Goal: Information Seeking & Learning: Learn about a topic

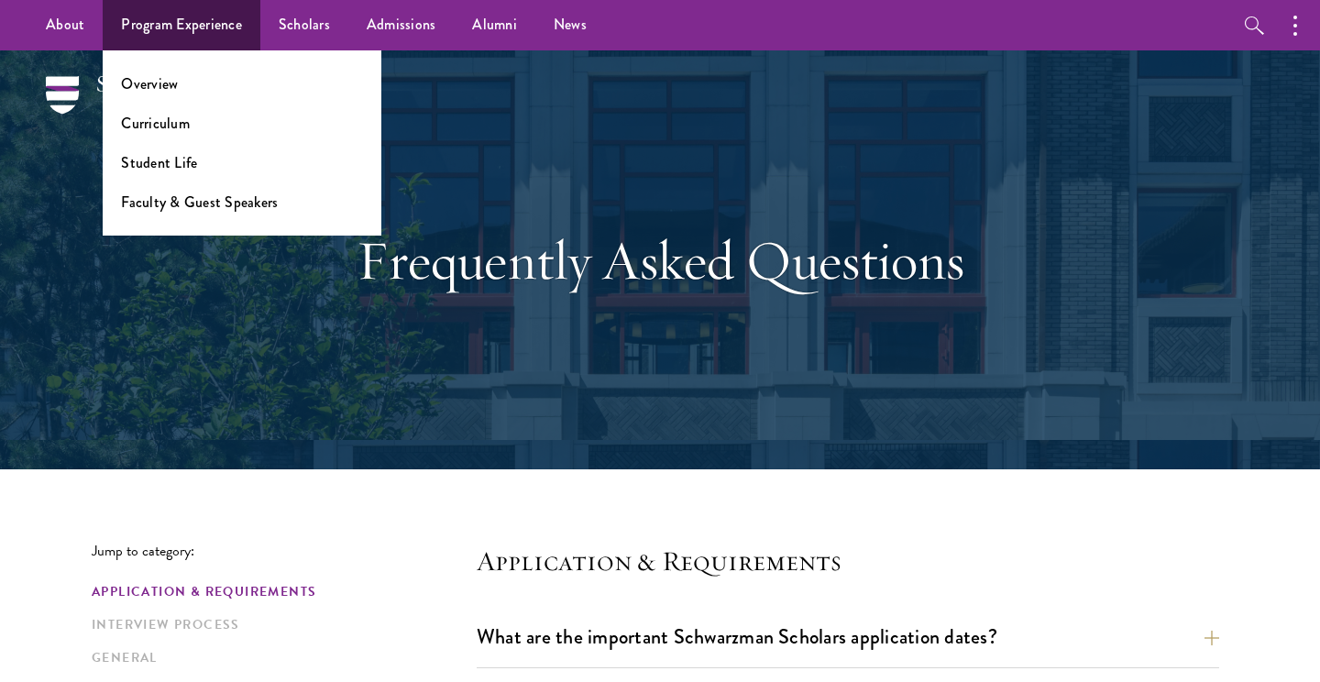
click at [180, 82] on li "Overview" at bounding box center [242, 83] width 242 height 21
click at [164, 166] on link "Student Life" at bounding box center [159, 162] width 76 height 21
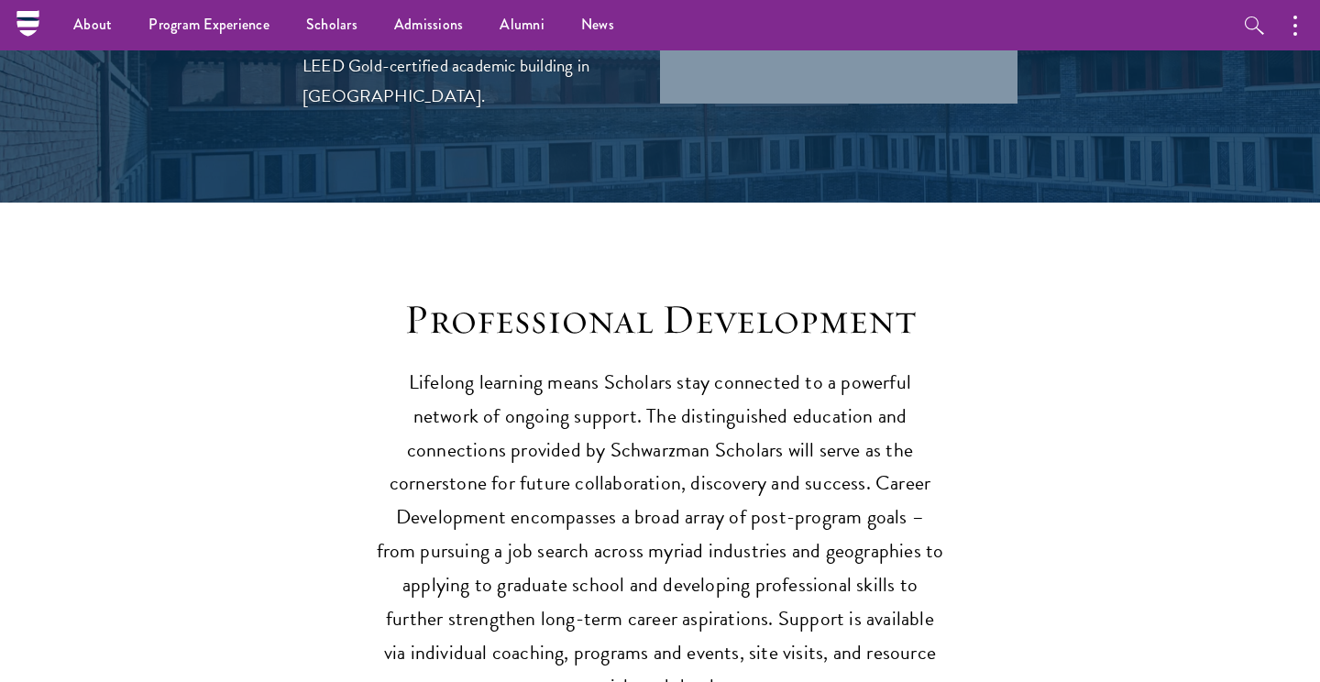
scroll to position [2353, 0]
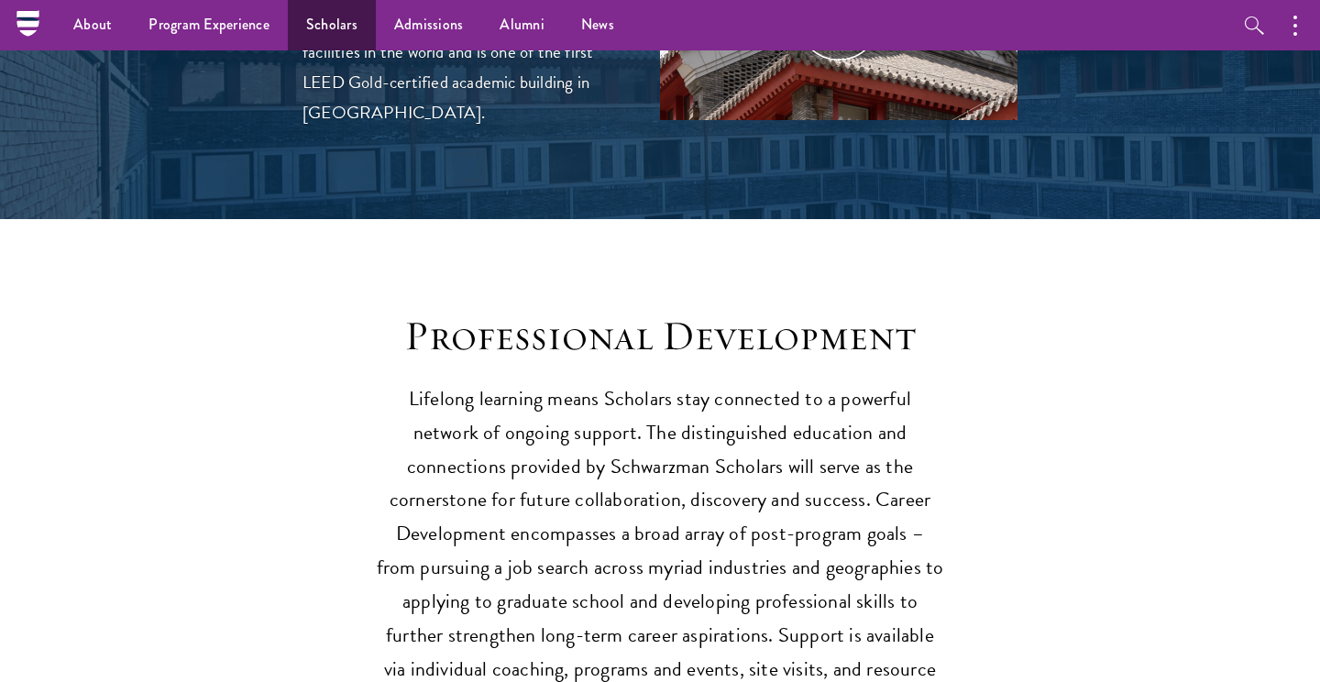
click at [337, 19] on link "Scholars" at bounding box center [332, 25] width 88 height 50
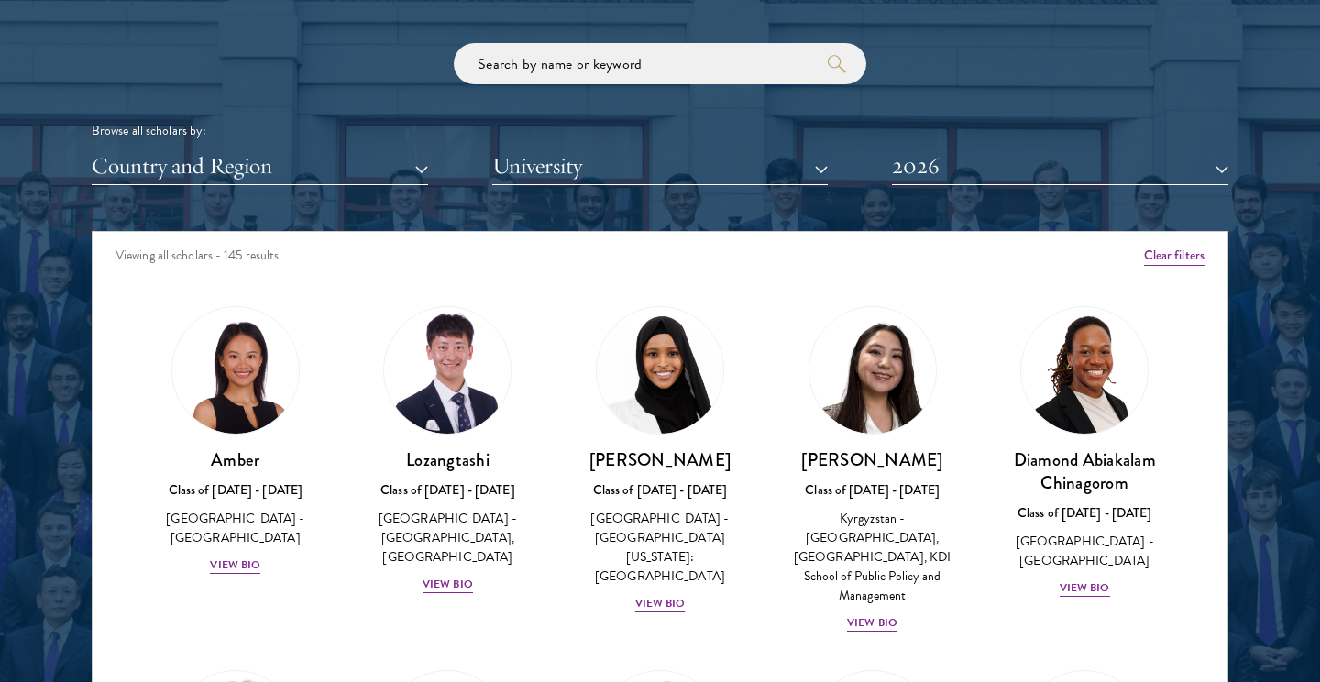
click at [393, 188] on div "Scholar Directory Congratulations and welcome to the Schwarzman Scholars Class …" at bounding box center [660, 315] width 1137 height 932
click at [393, 172] on button "Country and Region" at bounding box center [260, 167] width 336 height 38
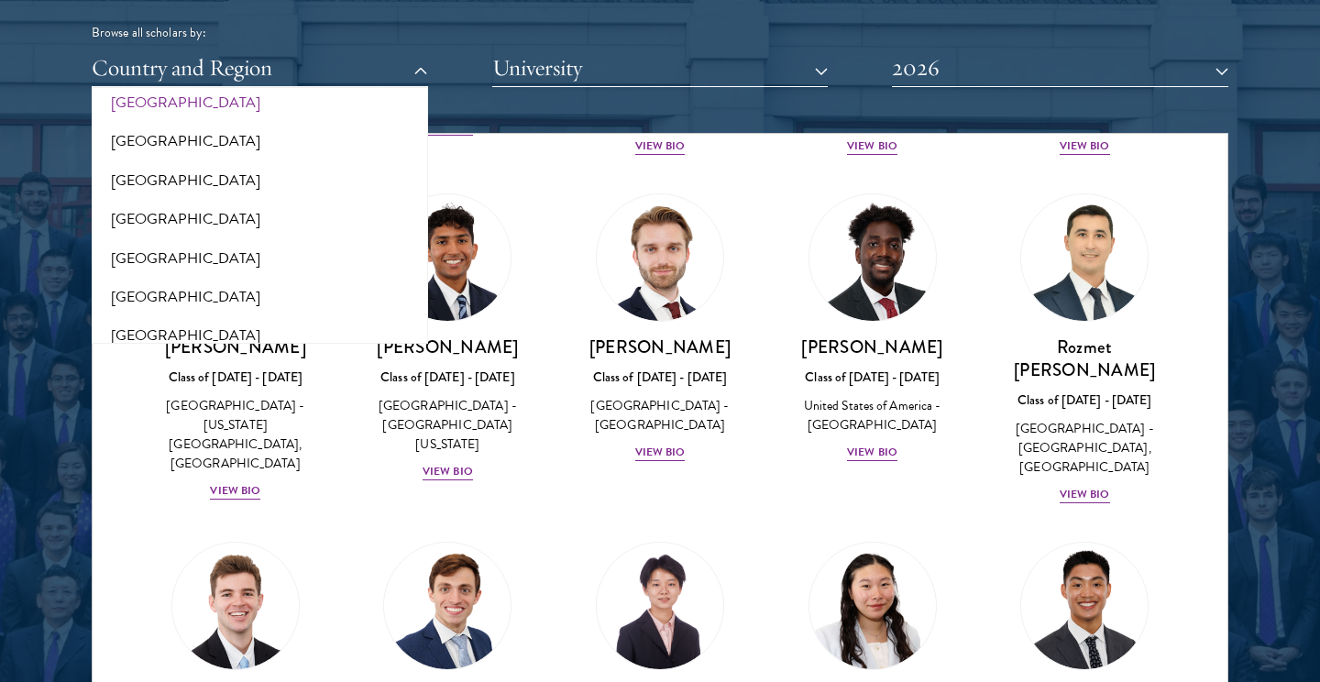
scroll to position [3574, 0]
click at [164, 197] on button "[GEOGRAPHIC_DATA]" at bounding box center [259, 216] width 325 height 39
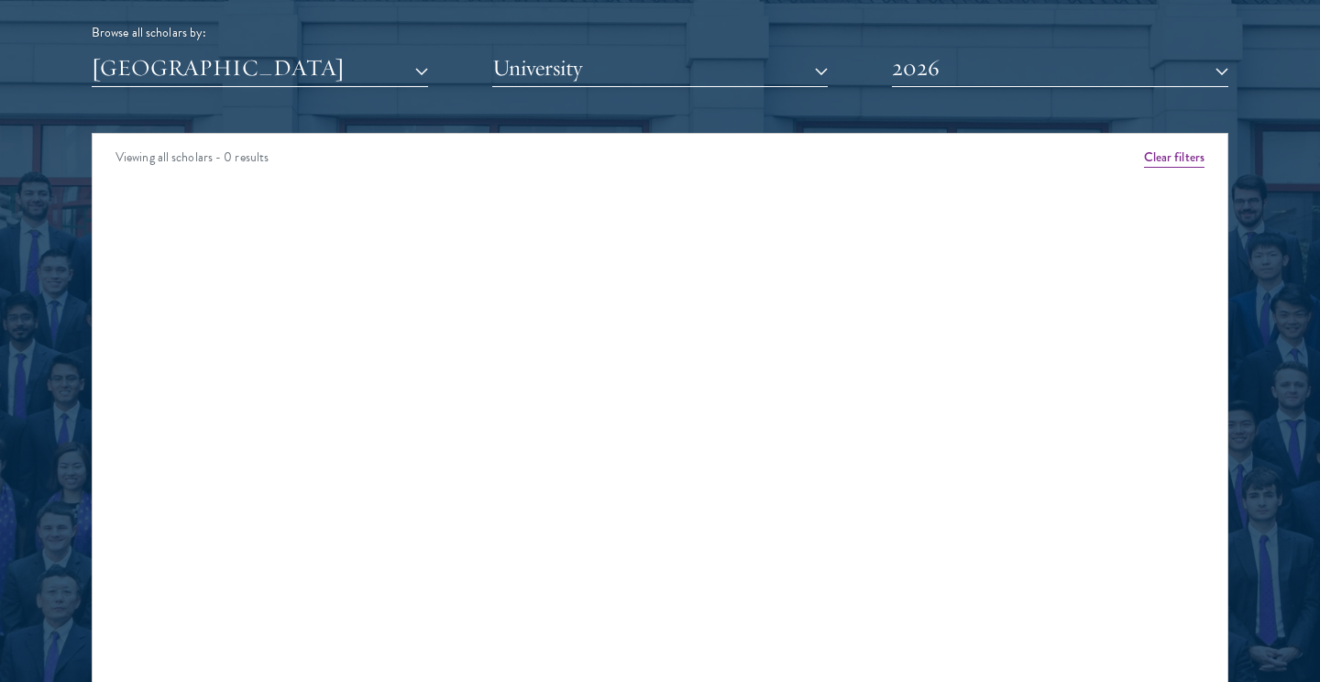
click at [984, 64] on button "2026" at bounding box center [1060, 69] width 336 height 38
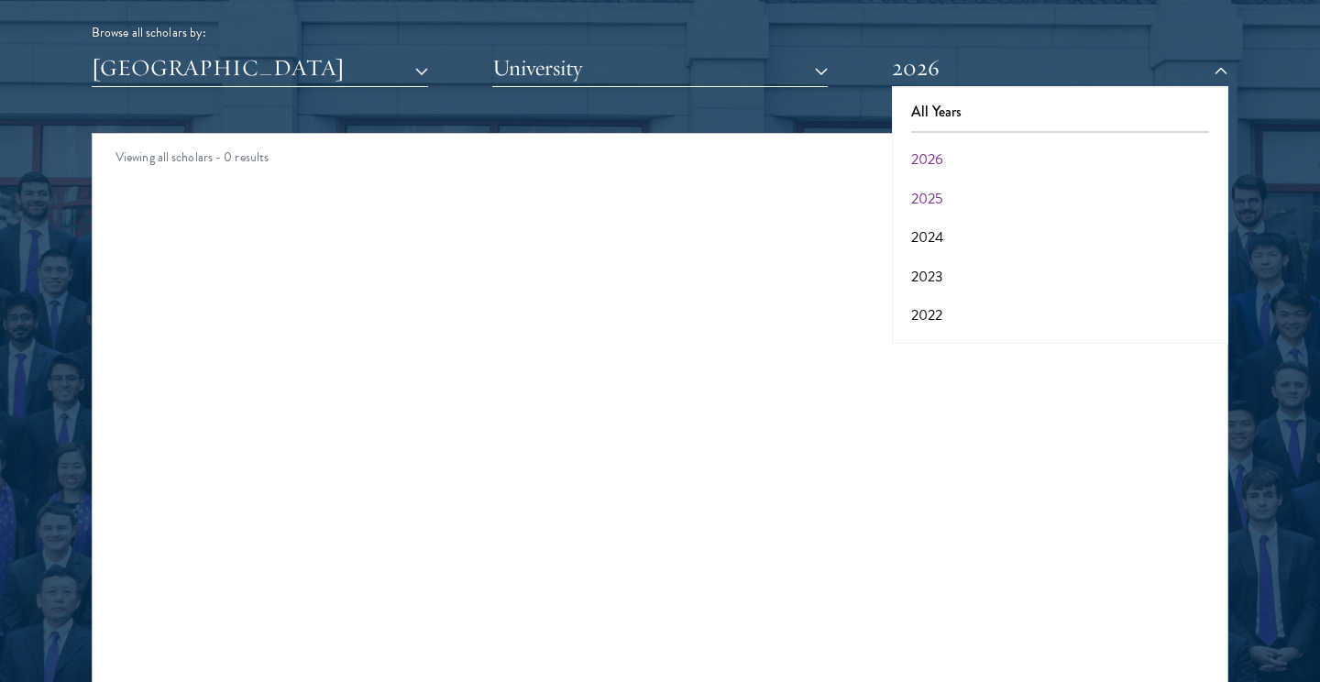
click at [946, 187] on button "2025" at bounding box center [1059, 199] width 325 height 39
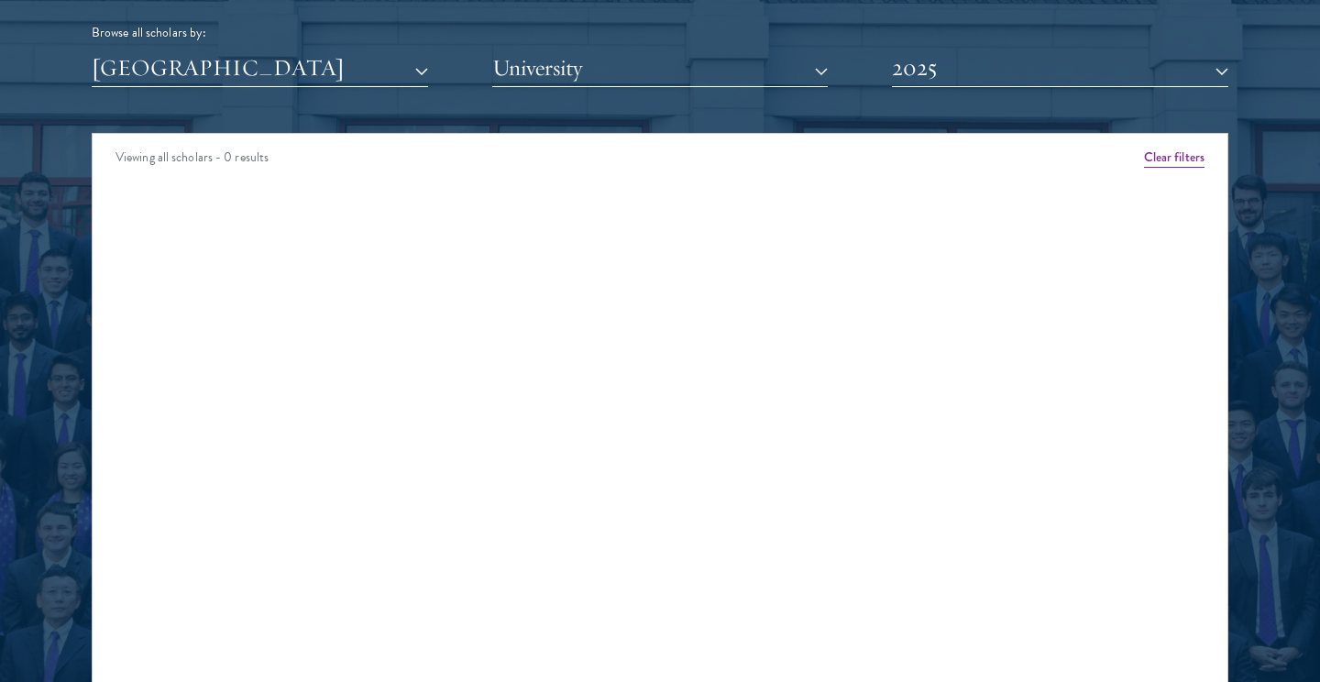
click at [953, 61] on button "2025" at bounding box center [1060, 69] width 336 height 38
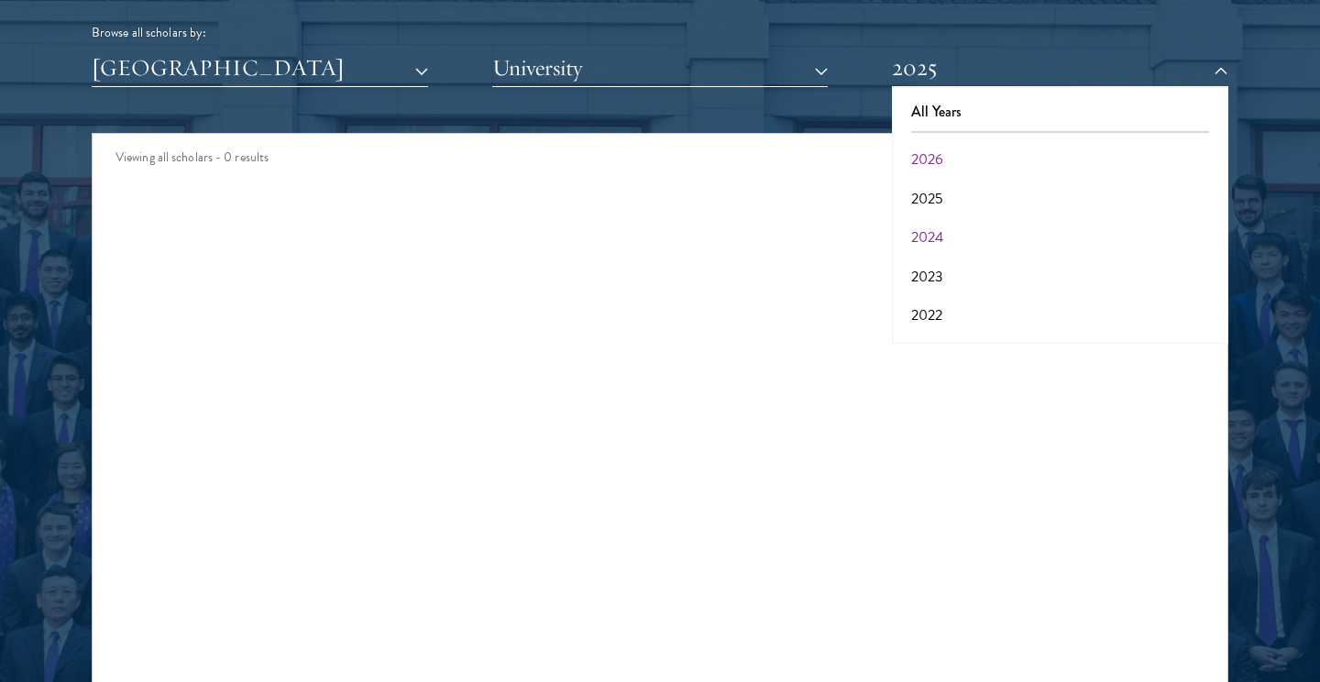
click at [937, 223] on button "2024" at bounding box center [1059, 237] width 325 height 39
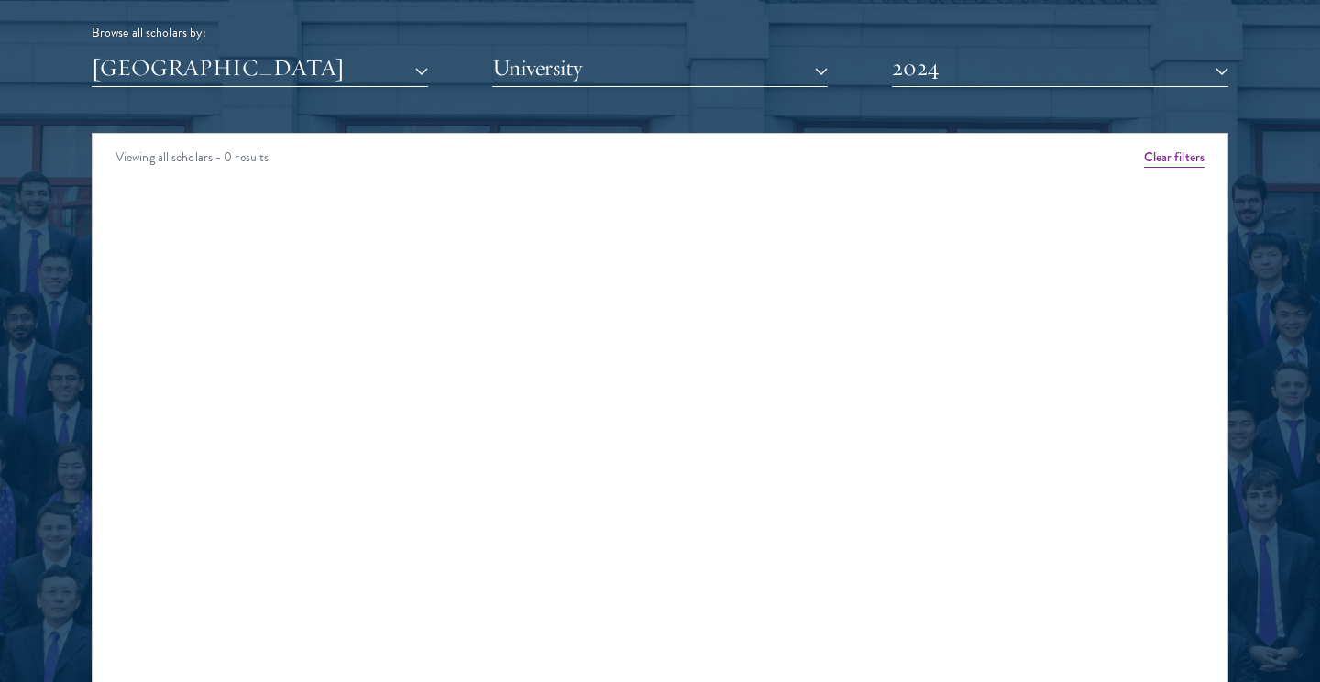
click at [964, 68] on button "2024" at bounding box center [1060, 69] width 336 height 38
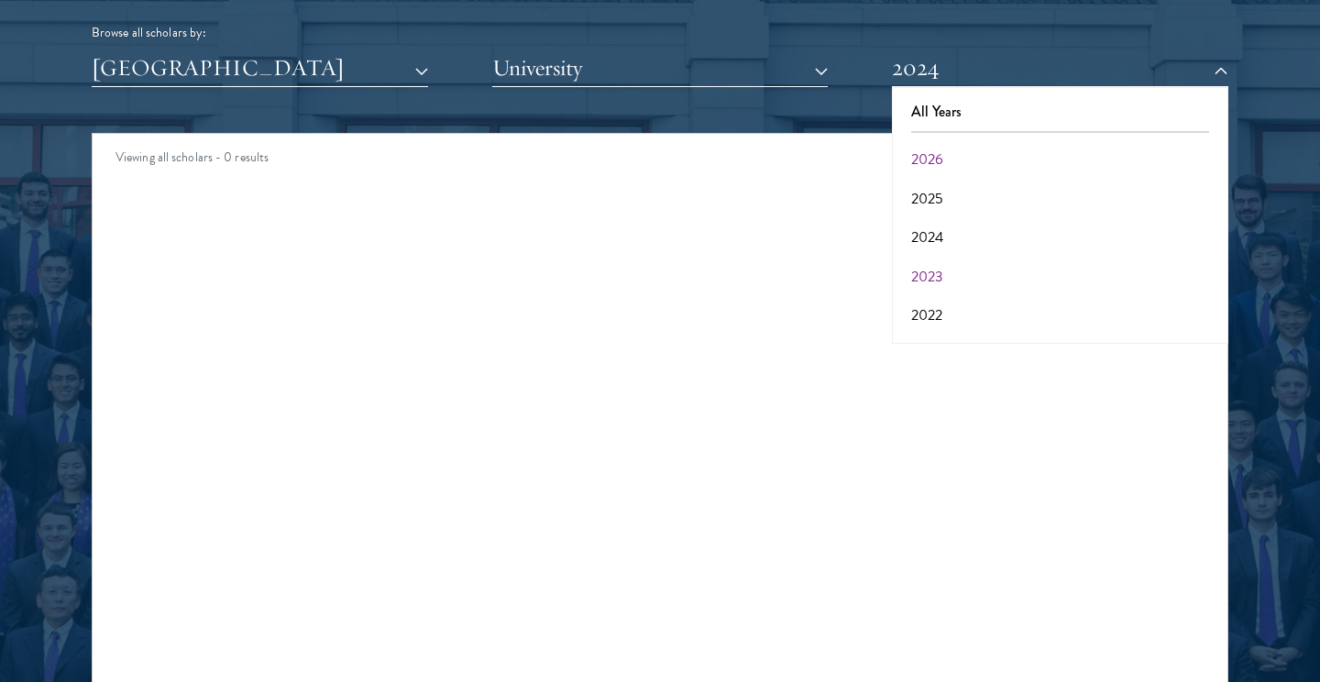
click at [952, 273] on button "2023" at bounding box center [1059, 277] width 325 height 39
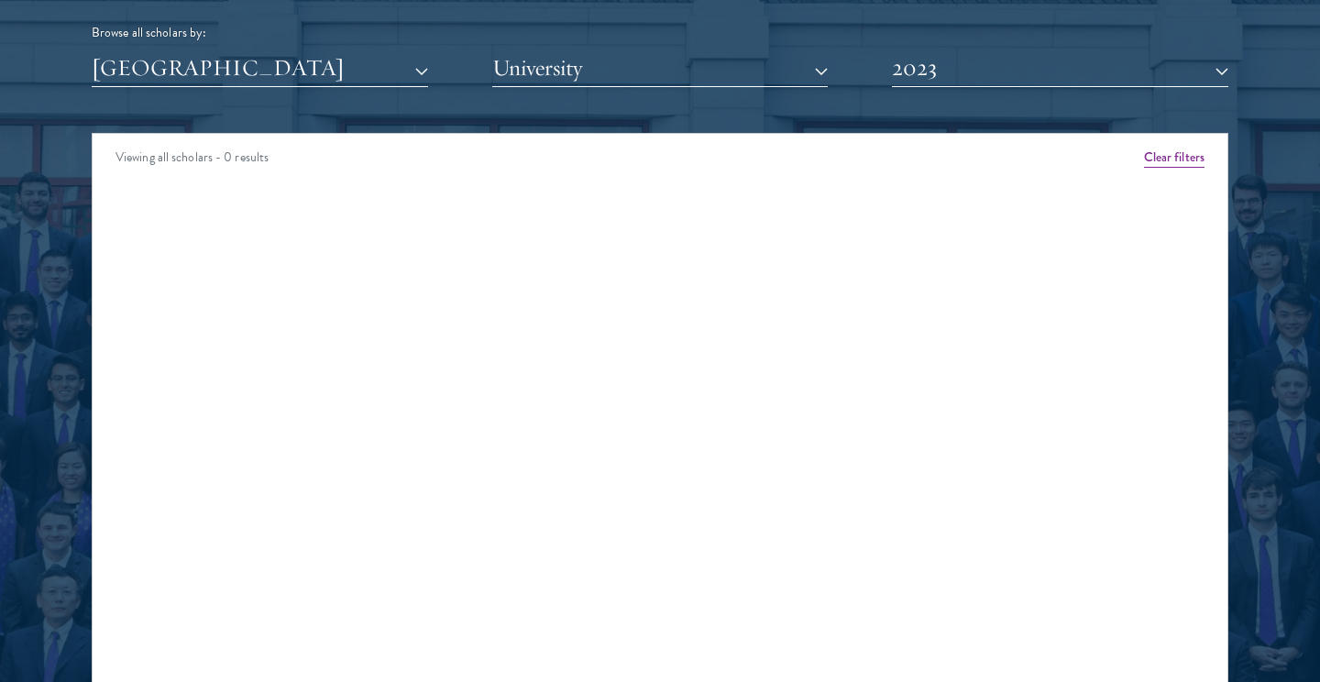
click at [990, 59] on button "2023" at bounding box center [1060, 69] width 336 height 38
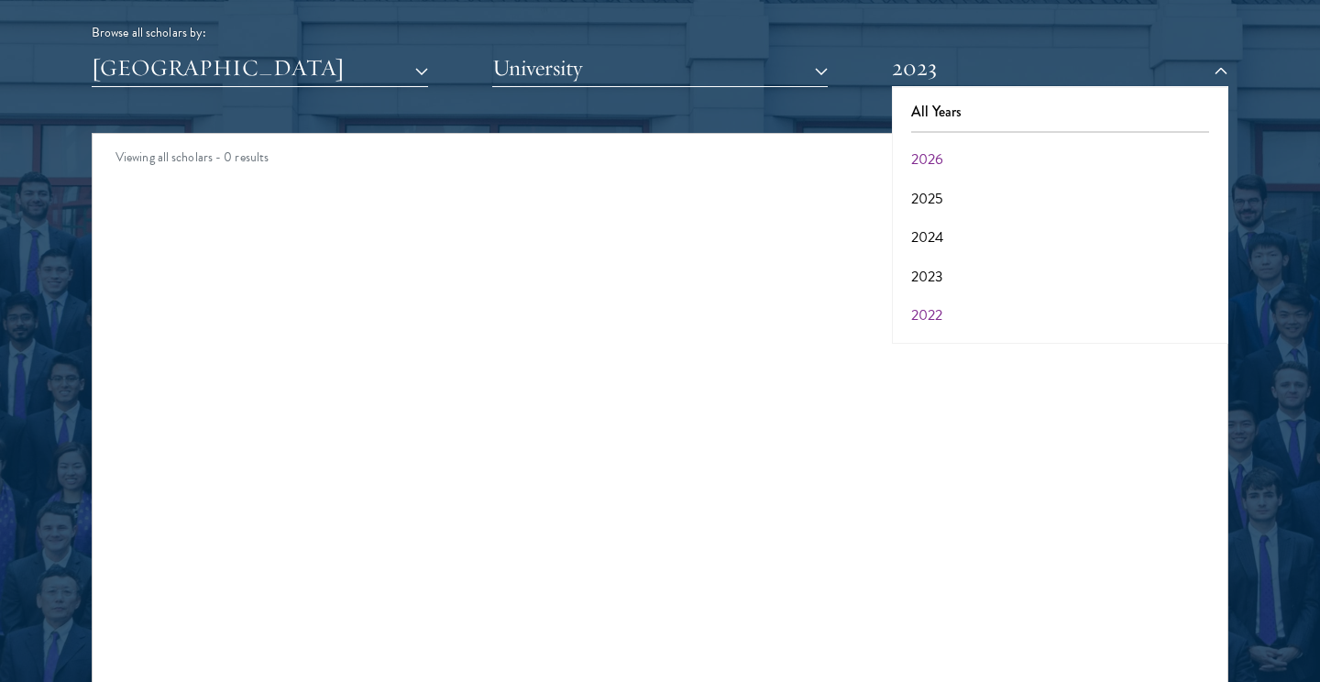
click at [962, 302] on button "2022" at bounding box center [1059, 315] width 325 height 39
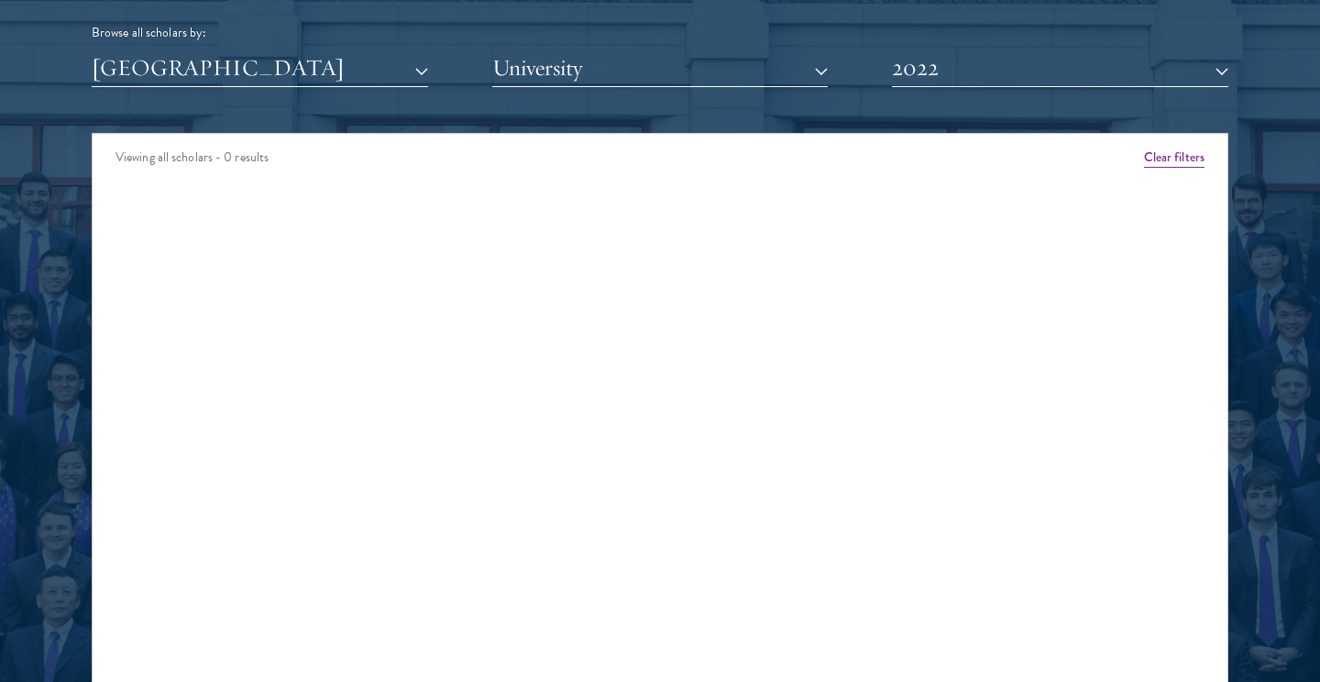
click at [1003, 69] on button "2022" at bounding box center [1060, 69] width 336 height 38
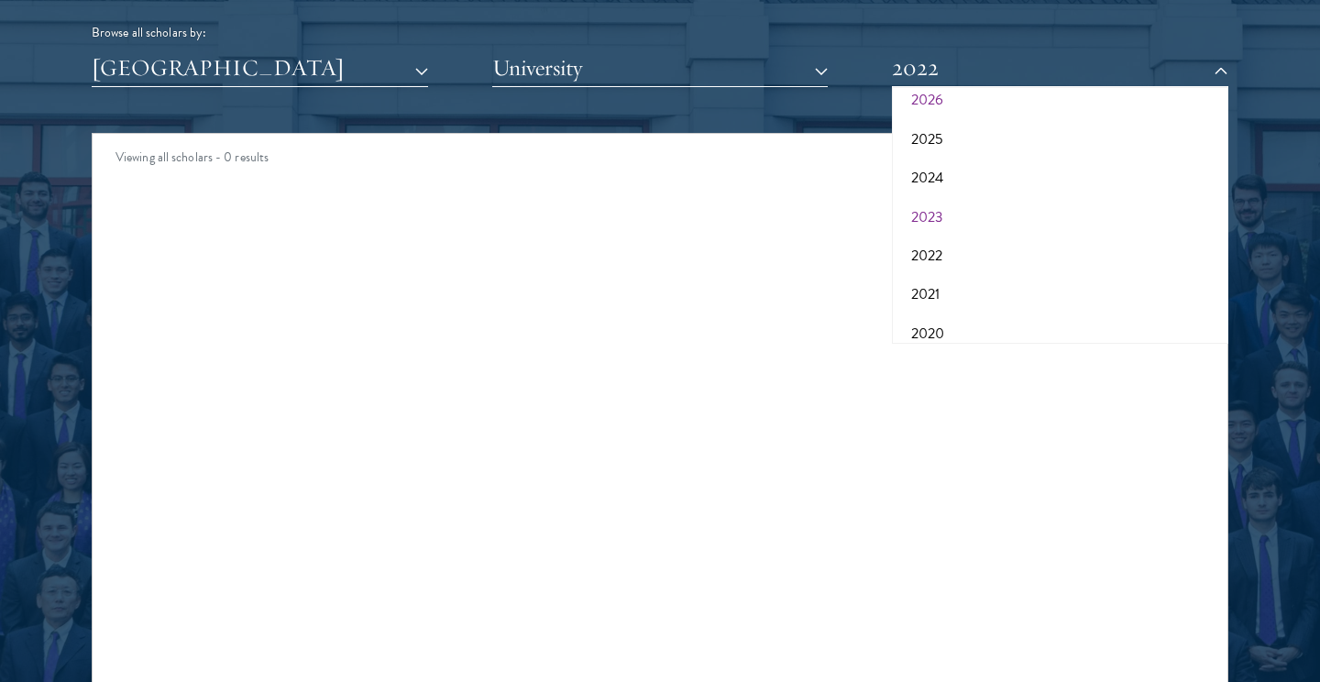
scroll to position [89, 0]
click at [961, 257] on button "2021" at bounding box center [1059, 265] width 325 height 39
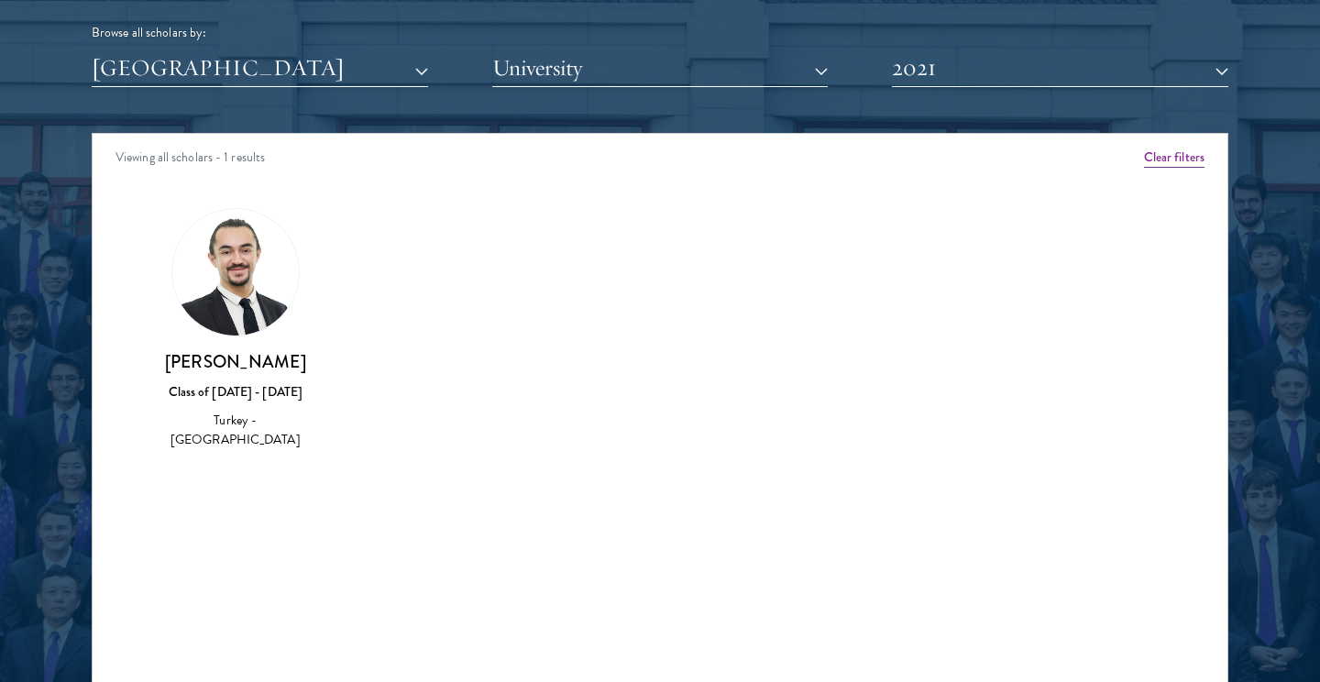
click at [979, 69] on button "2021" at bounding box center [1060, 69] width 336 height 38
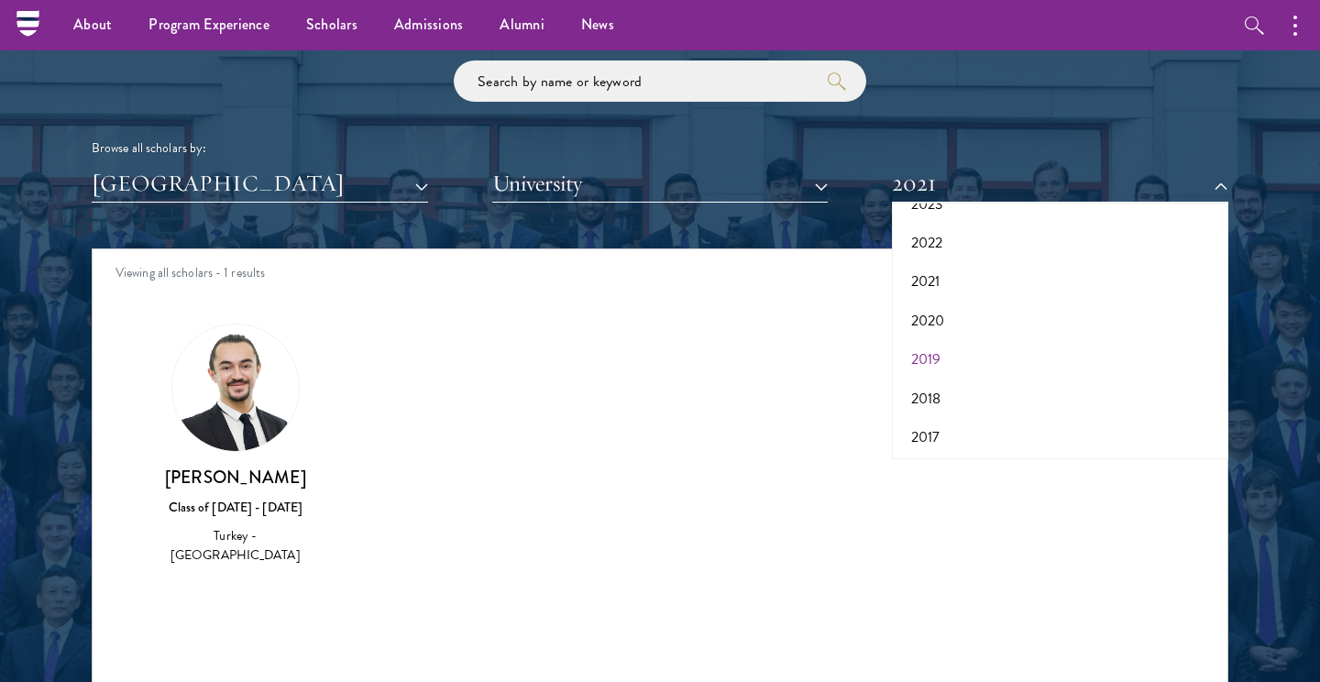
scroll to position [187, 0]
click at [932, 425] on button "2017" at bounding box center [1059, 438] width 325 height 39
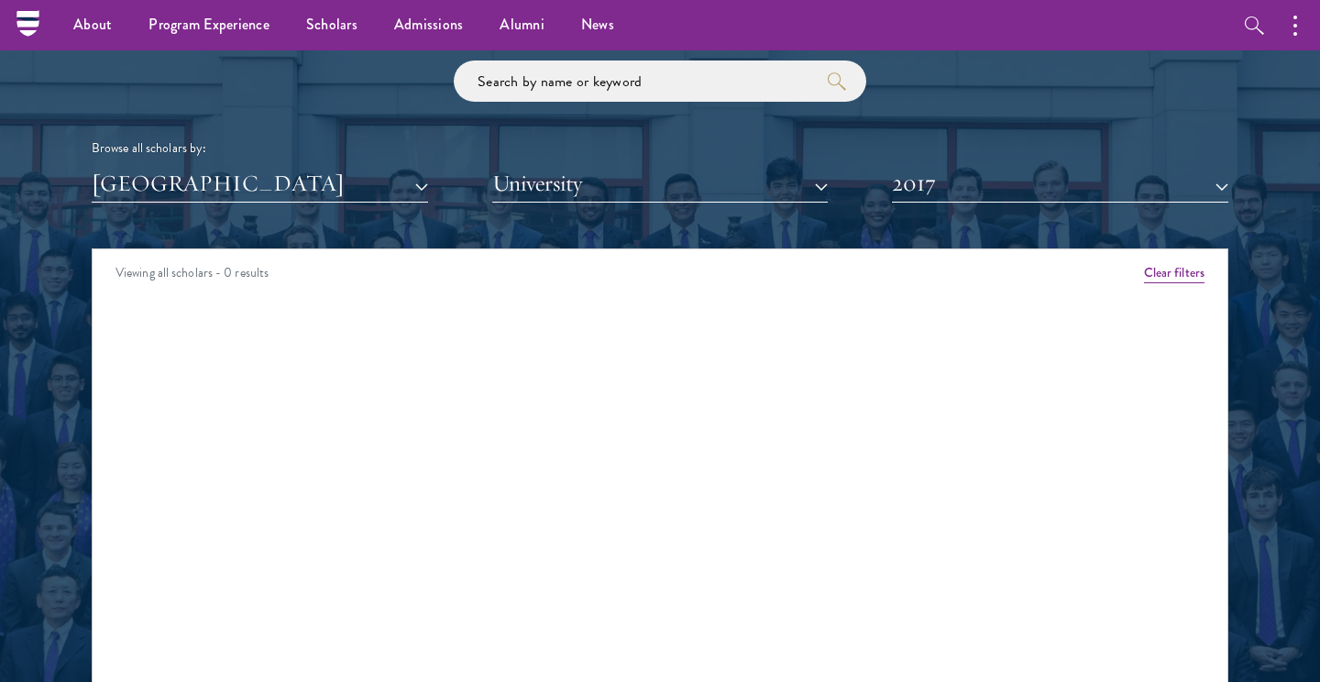
click at [962, 189] on button "2017" at bounding box center [1060, 184] width 336 height 38
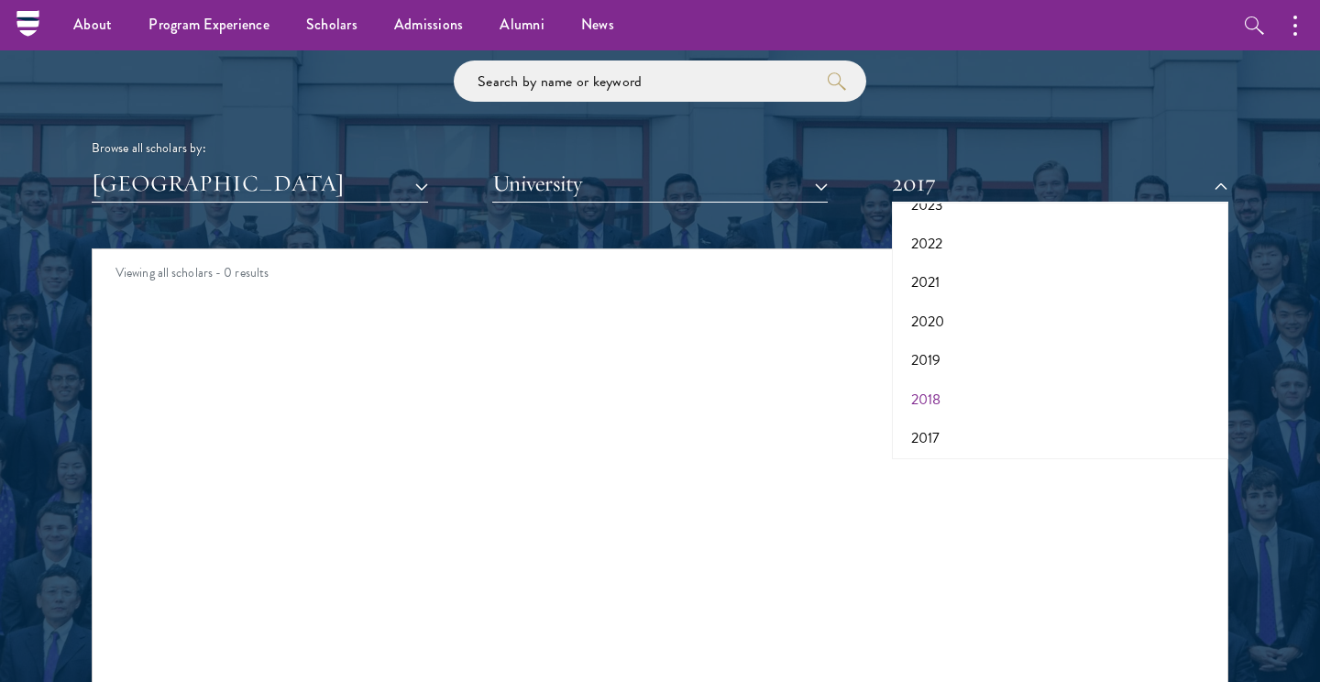
click at [927, 386] on button "2018" at bounding box center [1059, 399] width 325 height 39
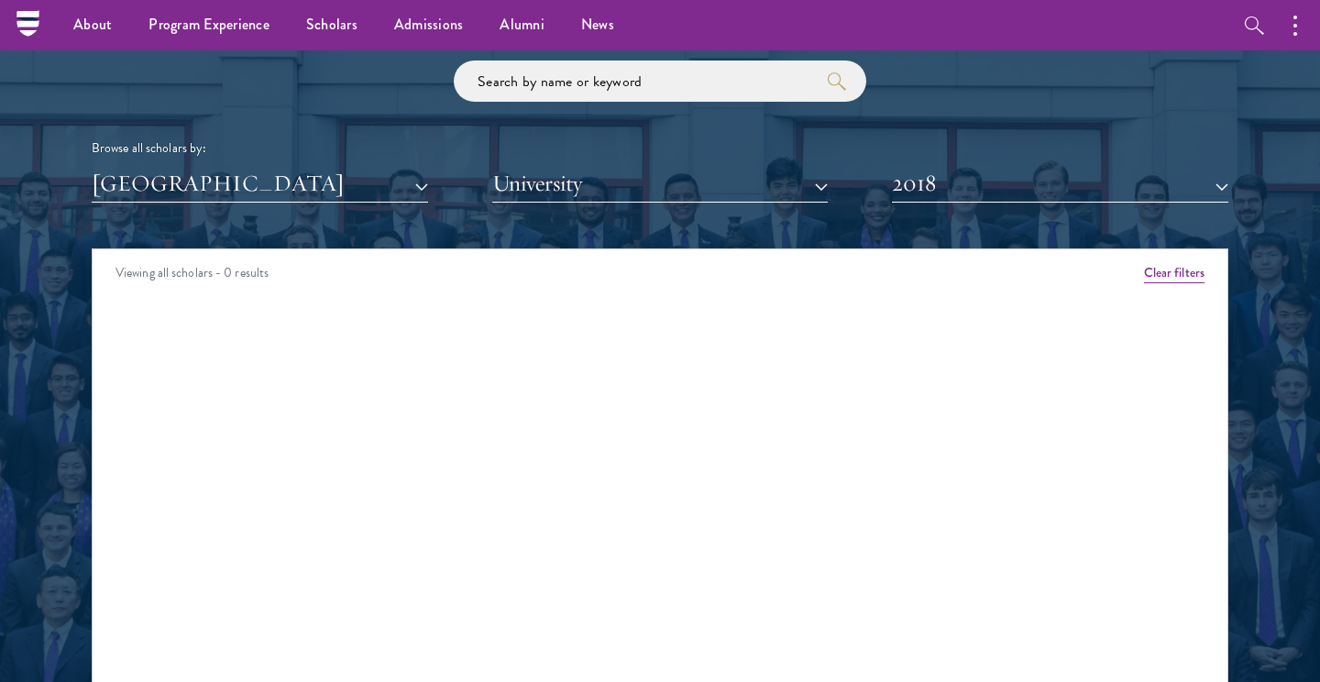
click at [974, 178] on button "2018" at bounding box center [1060, 184] width 336 height 38
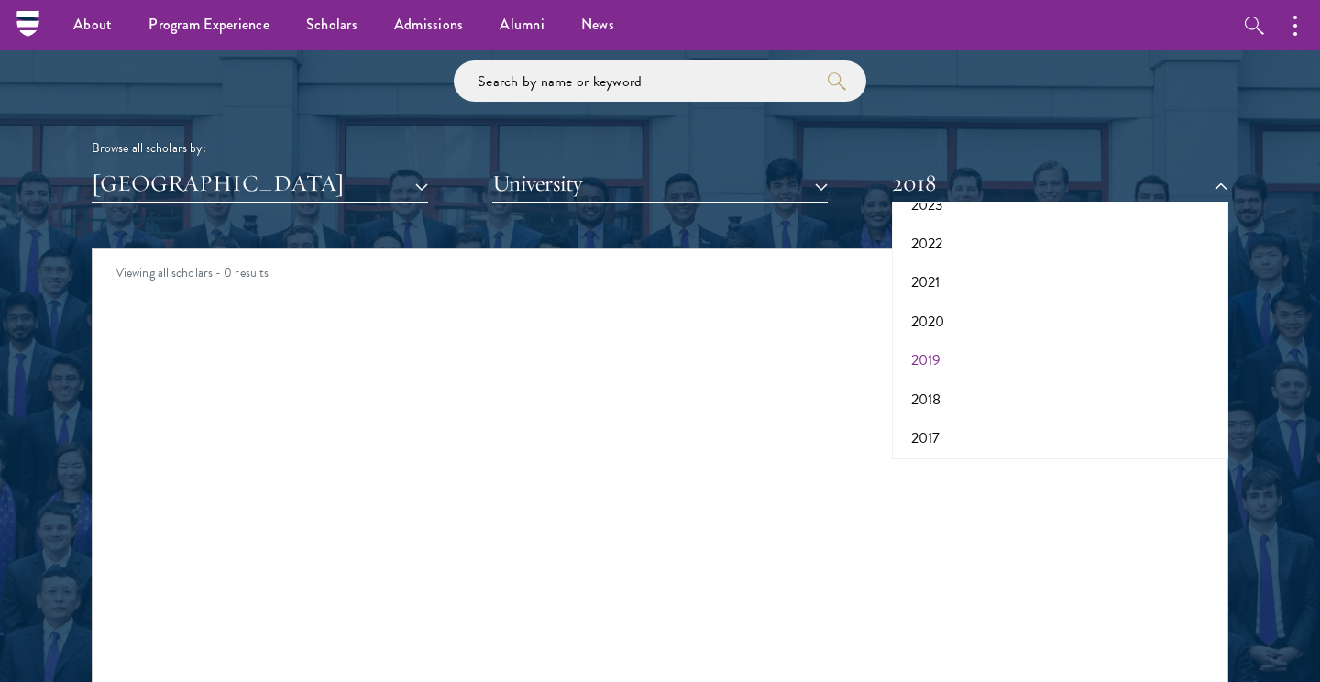
click at [932, 346] on button "2019" at bounding box center [1059, 360] width 325 height 39
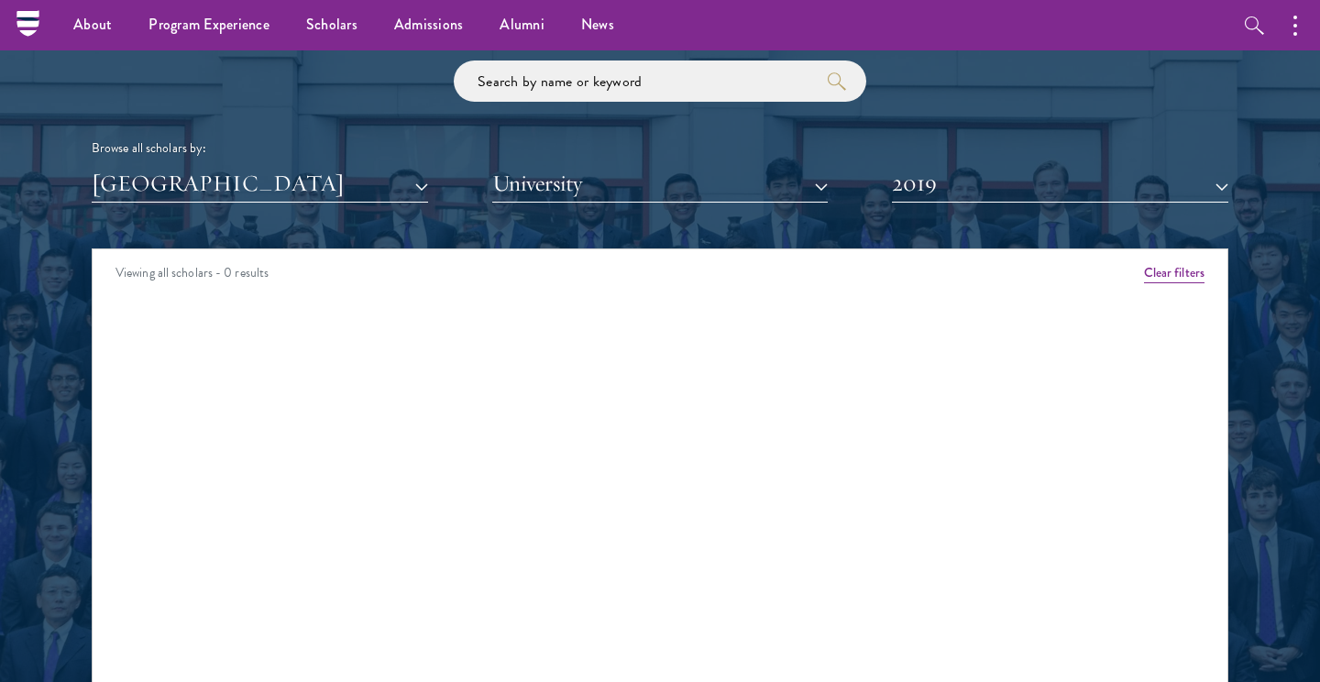
click at [952, 173] on button "2019" at bounding box center [1060, 184] width 336 height 38
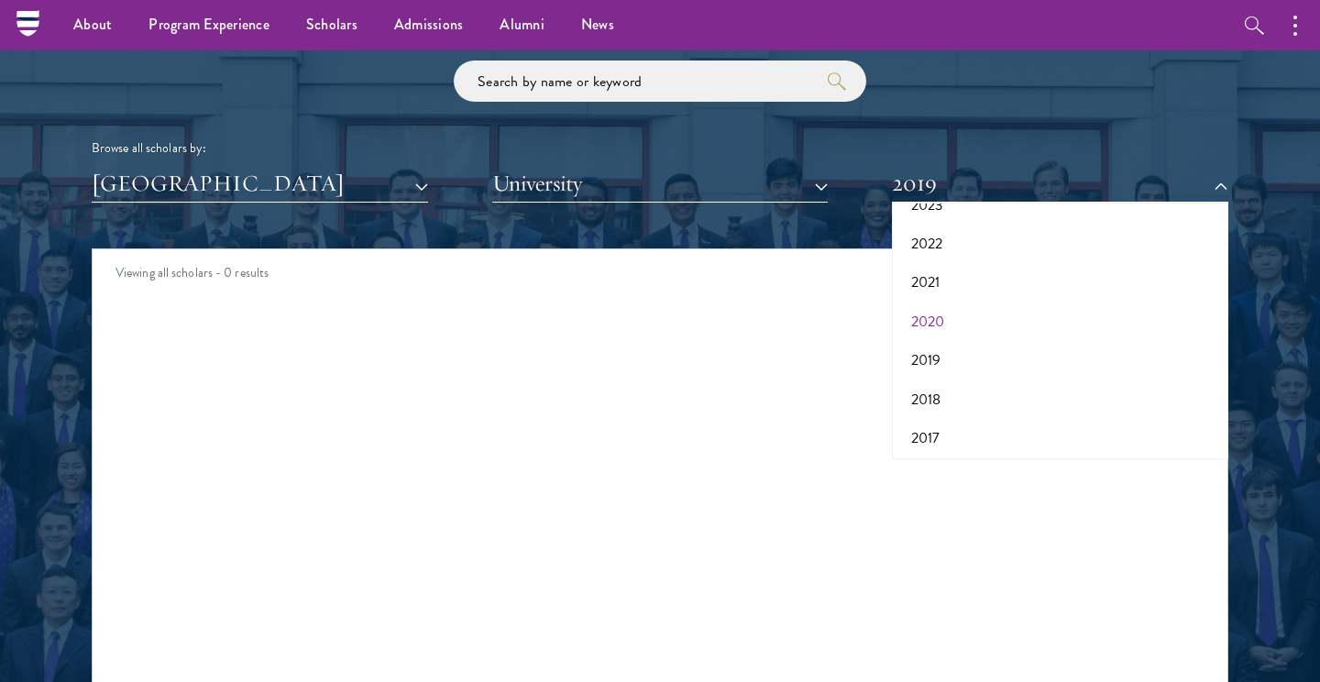
click at [941, 320] on button "2020" at bounding box center [1059, 322] width 325 height 39
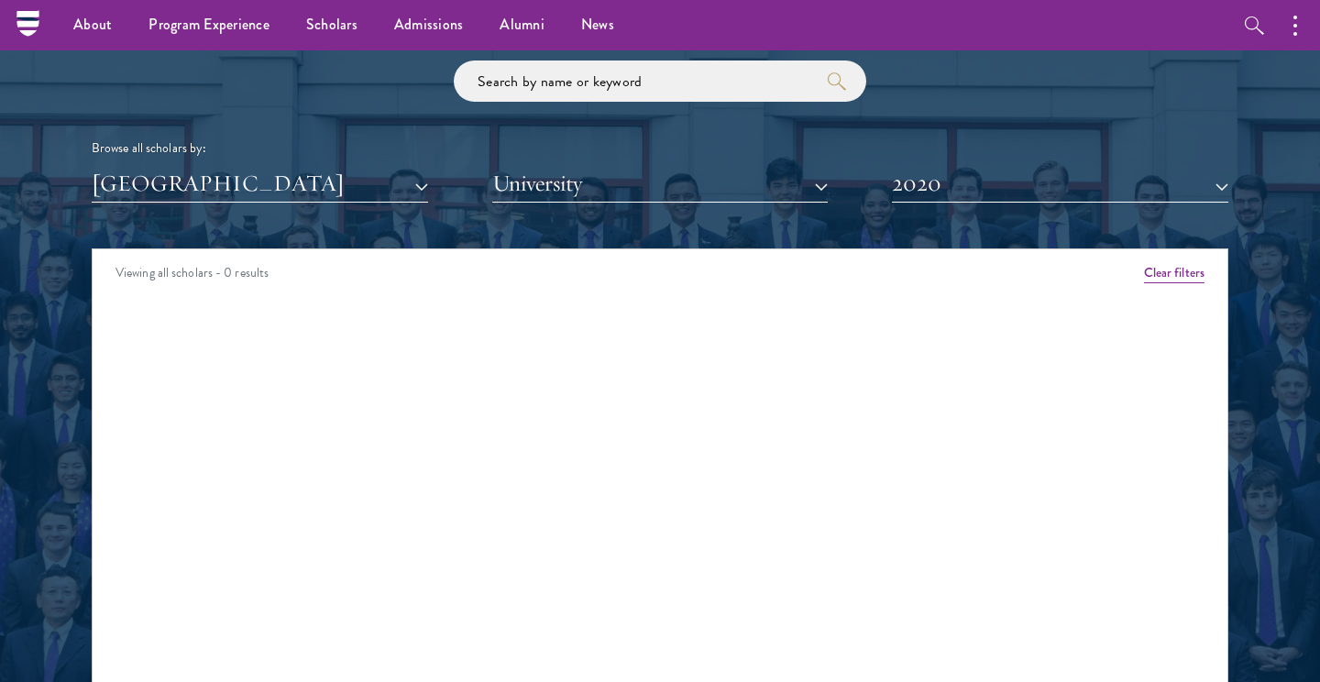
click at [950, 174] on button "2020" at bounding box center [1060, 184] width 336 height 38
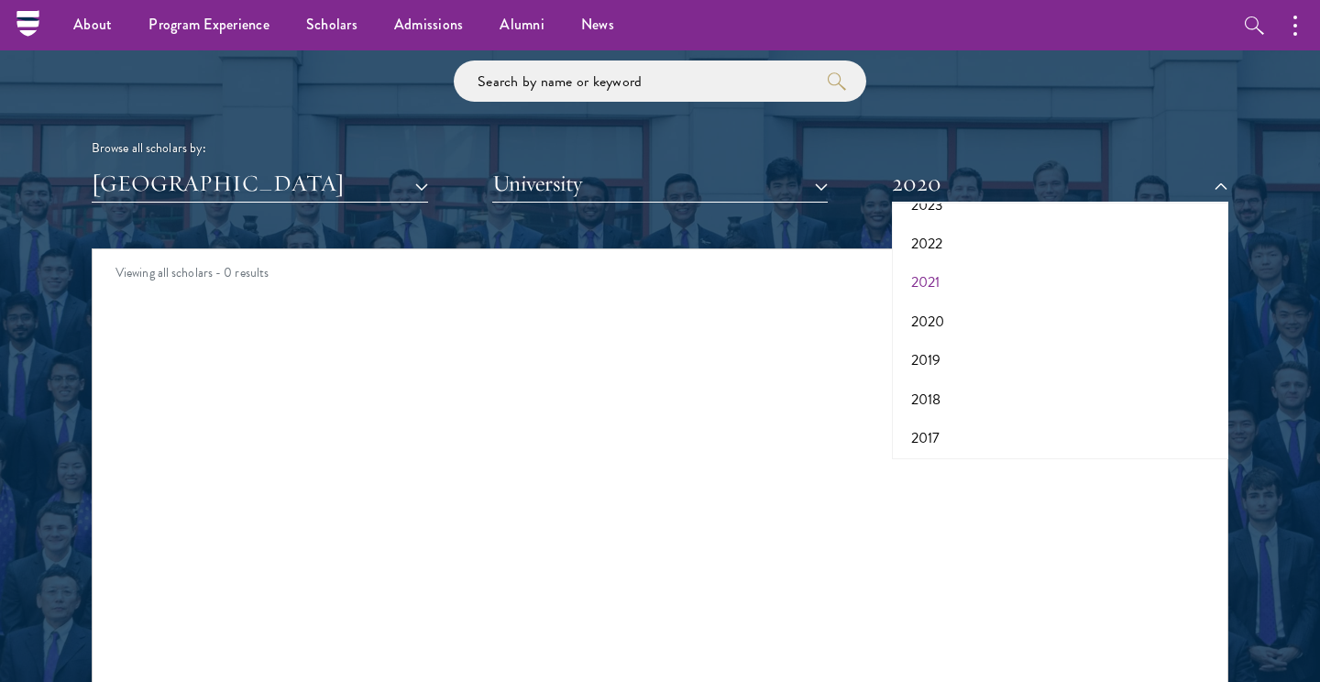
click at [935, 281] on button "2021" at bounding box center [1059, 282] width 325 height 39
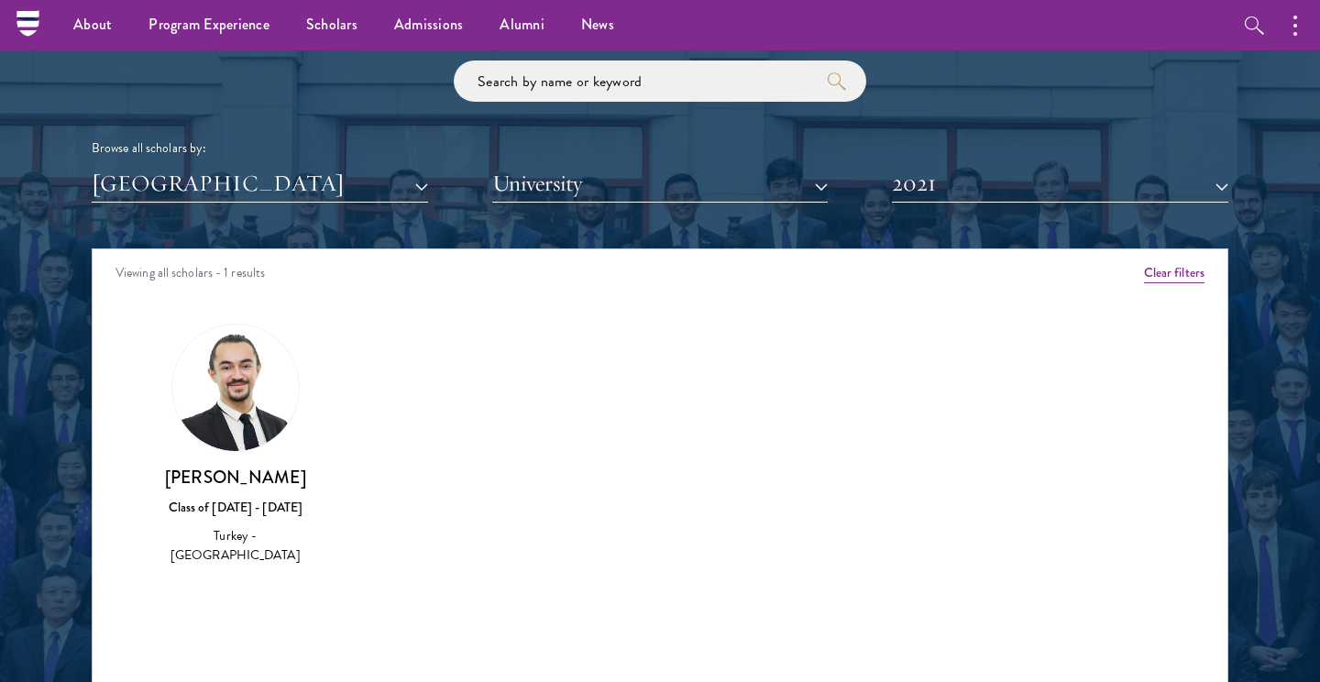
click at [249, 478] on h3 "[PERSON_NAME]" at bounding box center [236, 477] width 176 height 23
click at [262, 533] on div "Turkey - [GEOGRAPHIC_DATA]" at bounding box center [236, 545] width 176 height 39
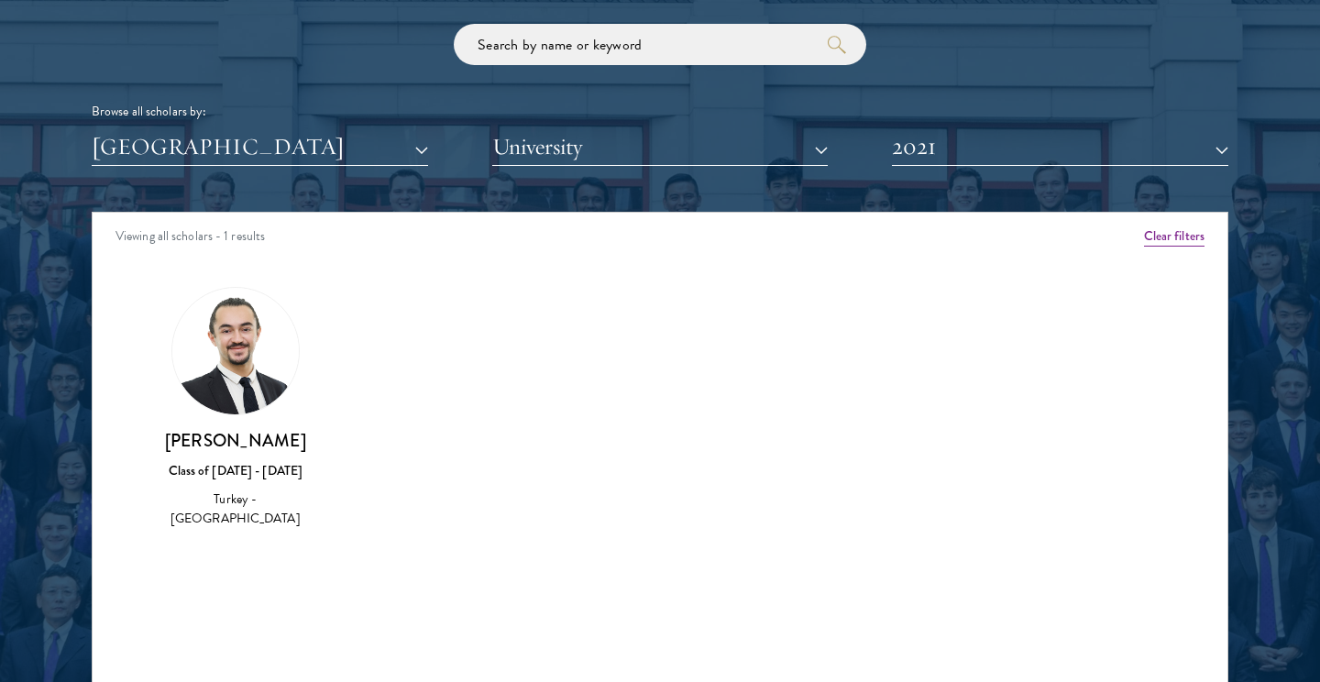
scroll to position [2286, 0]
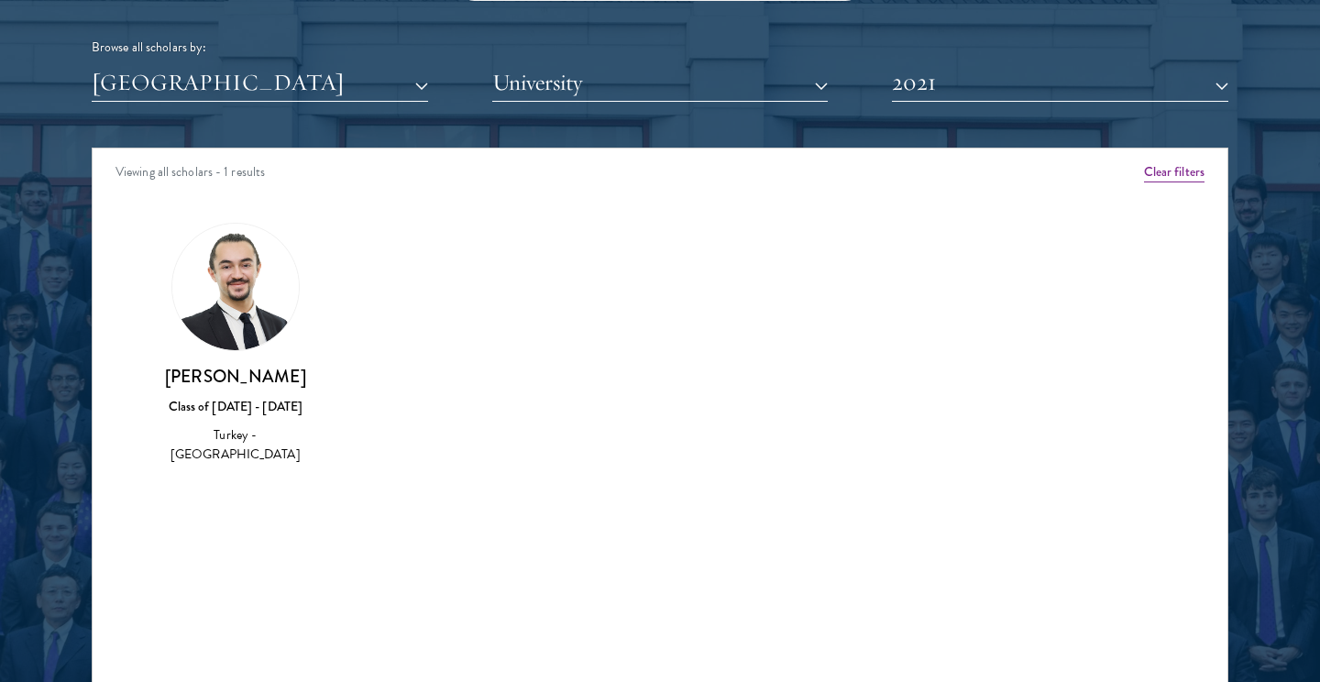
click at [239, 292] on img at bounding box center [235, 287] width 127 height 127
click at [236, 365] on h3 "[PERSON_NAME]" at bounding box center [236, 376] width 176 height 23
click at [236, 375] on h3 "[PERSON_NAME]" at bounding box center [236, 376] width 176 height 23
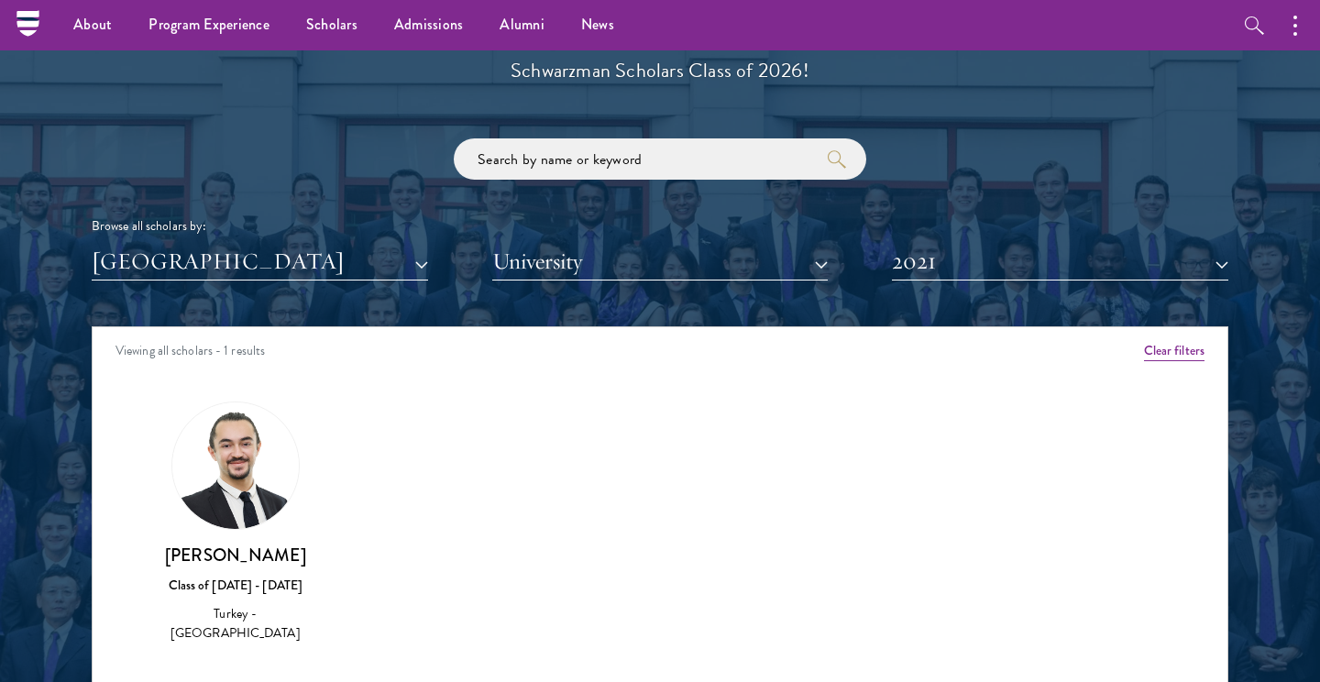
scroll to position [2078, 0]
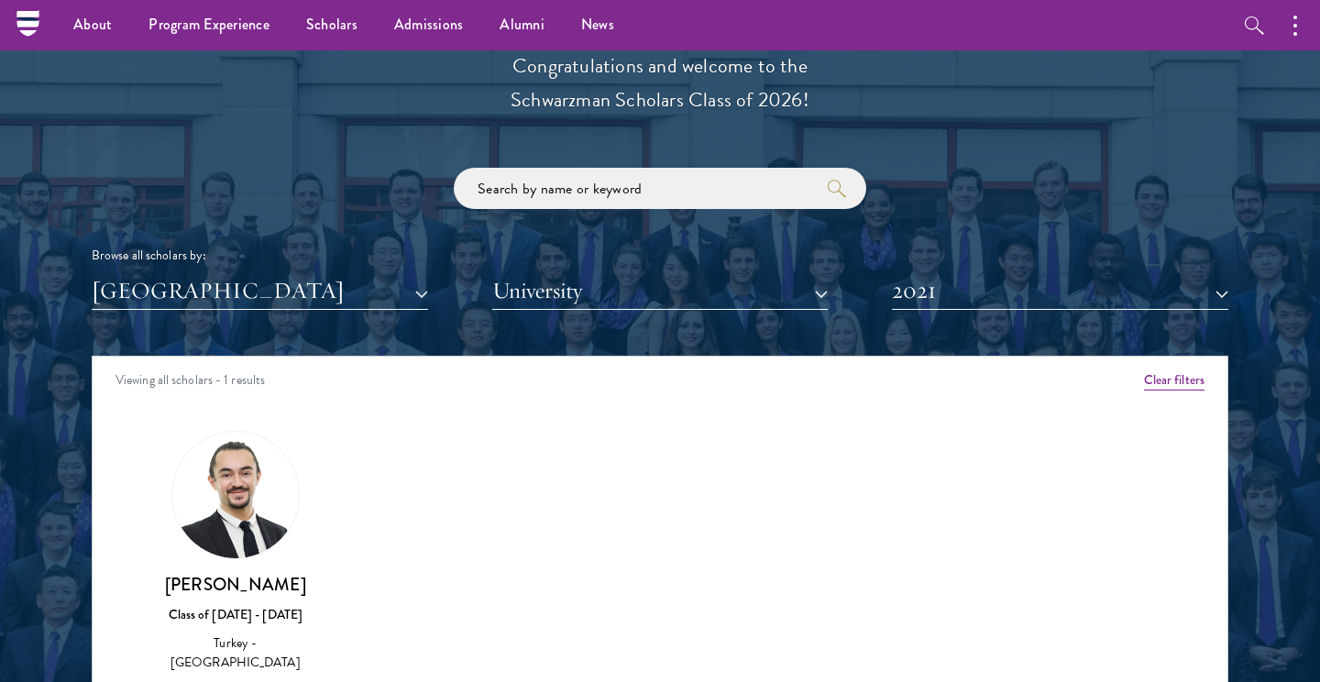
click at [242, 272] on button "[GEOGRAPHIC_DATA]" at bounding box center [260, 291] width 336 height 38
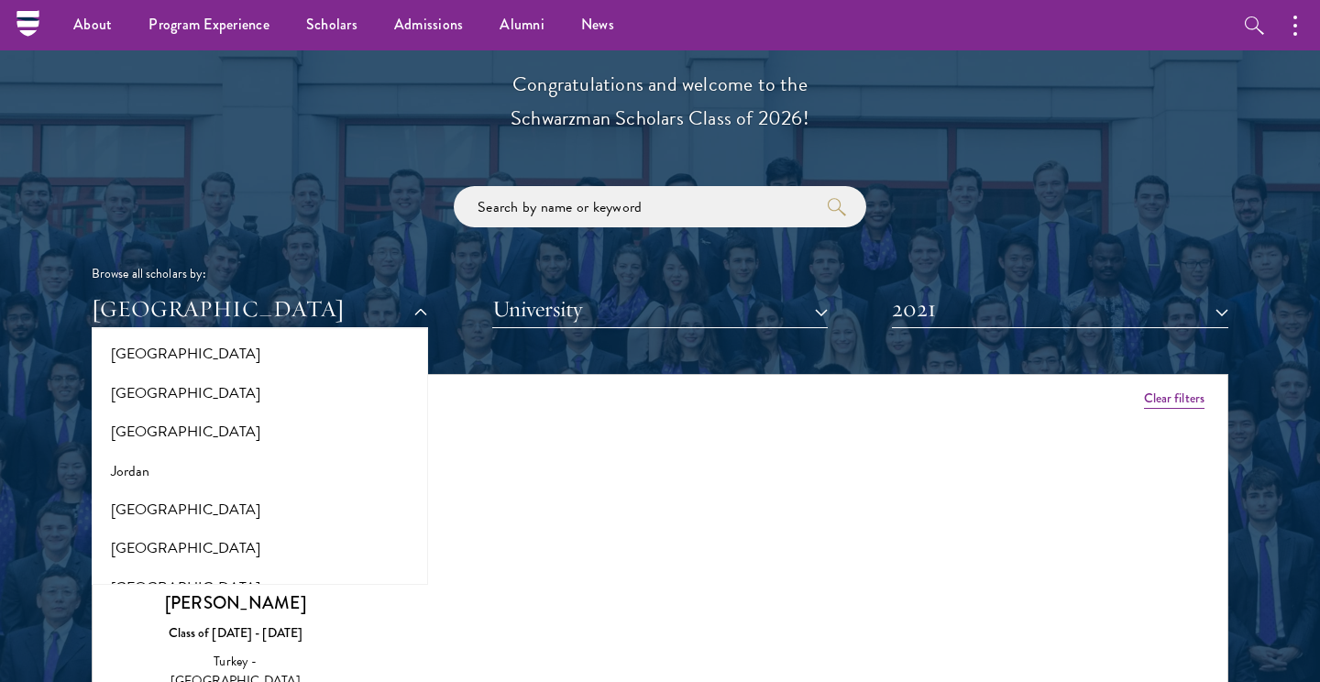
scroll to position [1613, 0]
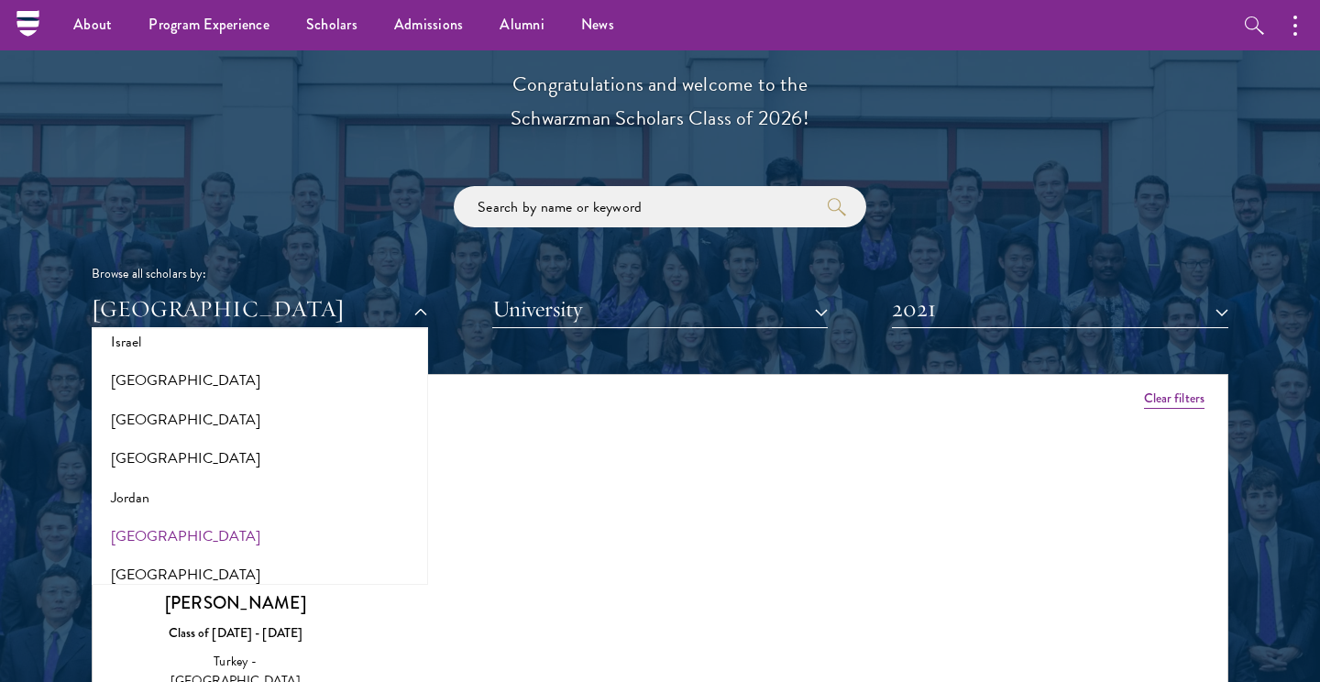
click at [156, 519] on button "[GEOGRAPHIC_DATA]" at bounding box center [259, 536] width 325 height 39
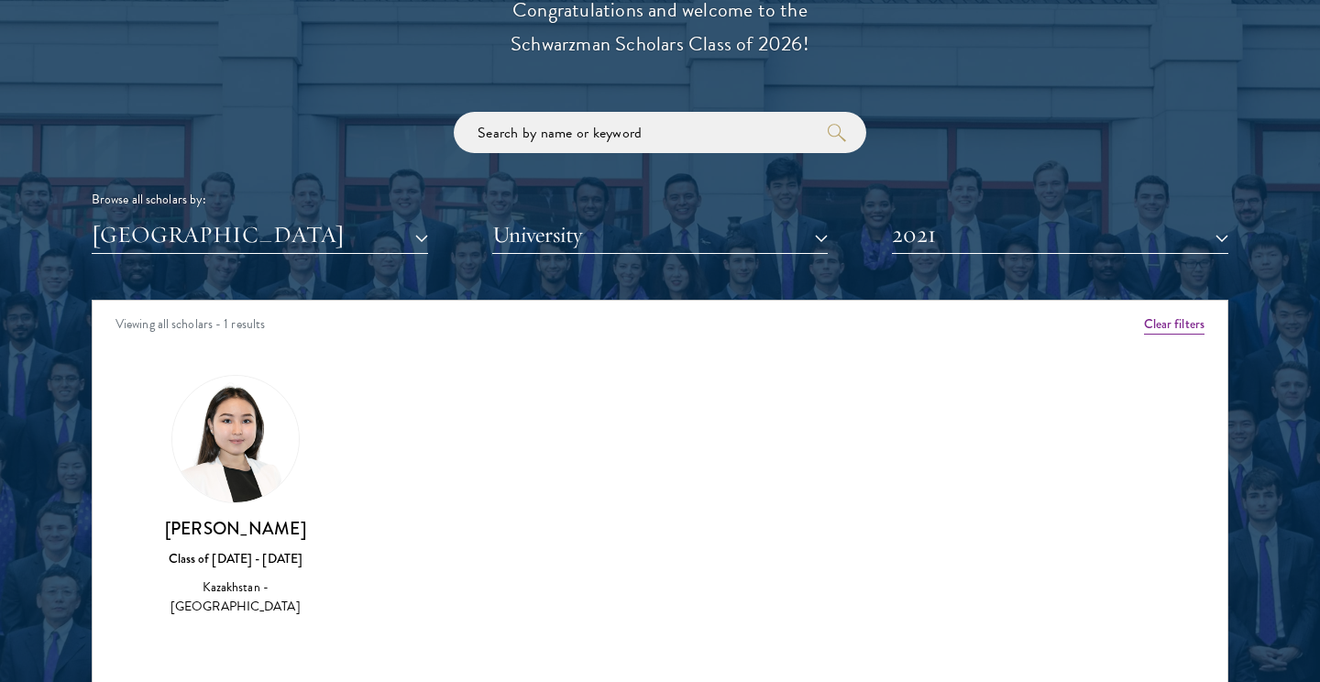
scroll to position [2140, 0]
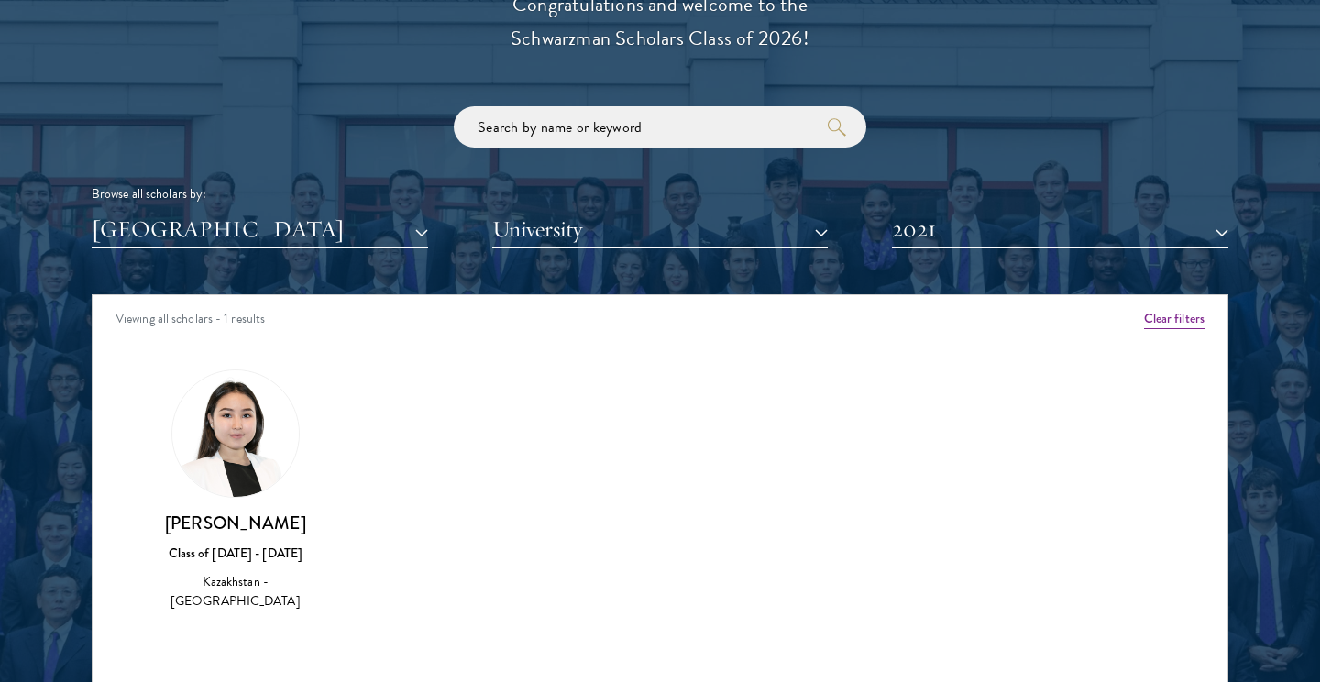
click at [257, 512] on h3 "[PERSON_NAME]" at bounding box center [236, 523] width 176 height 23
click at [257, 578] on div "Kazakhstan - [GEOGRAPHIC_DATA]" at bounding box center [236, 591] width 176 height 39
click at [279, 463] on img at bounding box center [235, 433] width 127 height 127
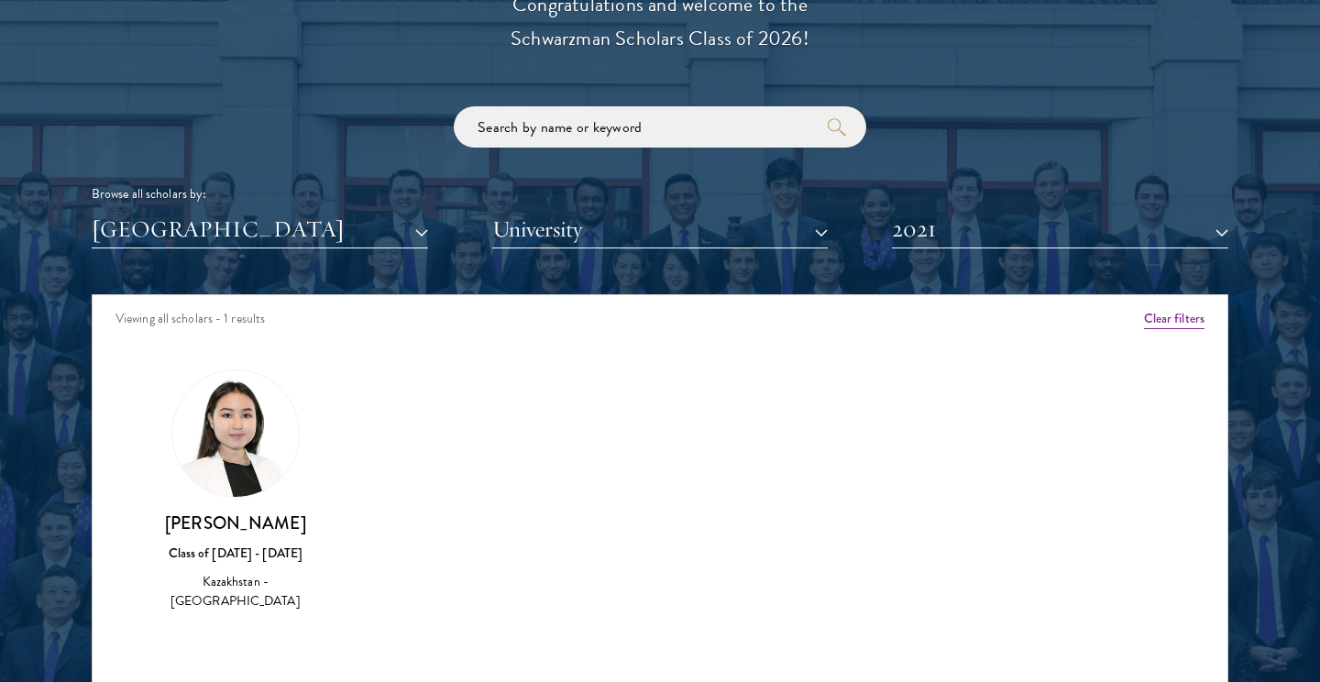
click at [425, 549] on div "Amber Class of [DATE] - [DATE] [GEOGRAPHIC_DATA] - [GEOGRAPHIC_DATA] View Bio C…" at bounding box center [660, 507] width 1135 height 321
click at [986, 215] on button "2021" at bounding box center [1060, 230] width 336 height 38
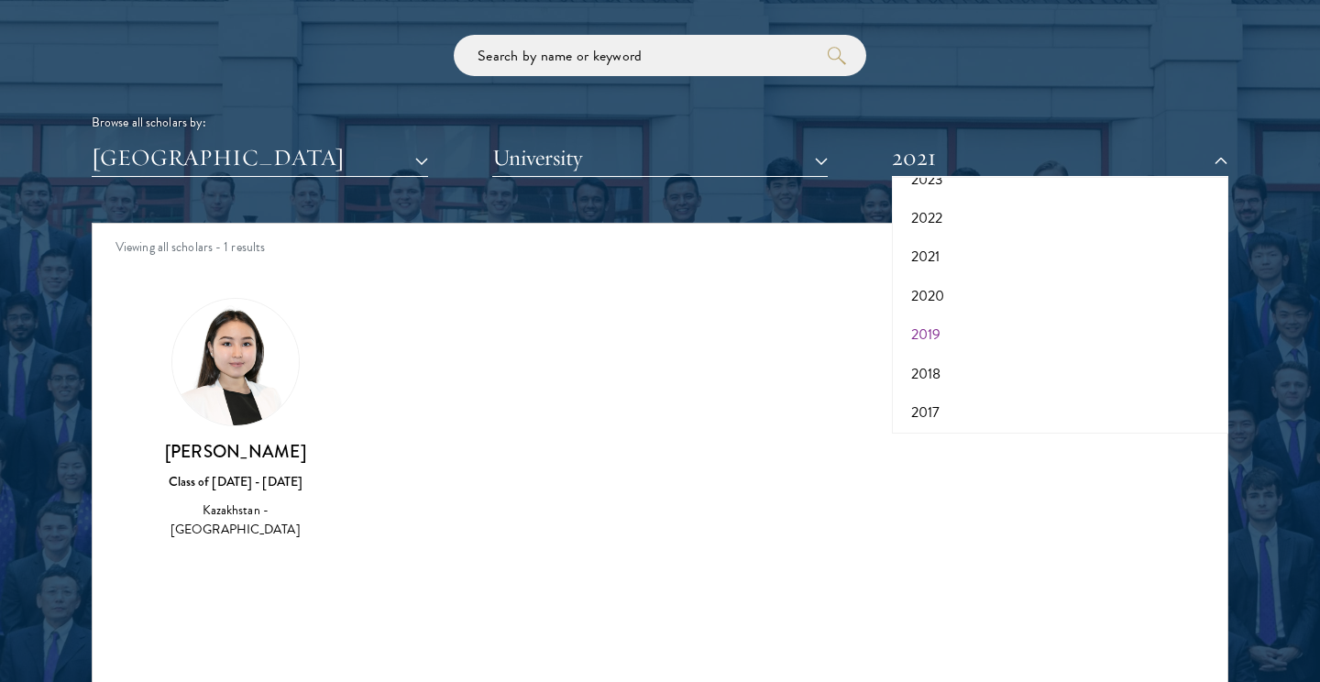
scroll to position [2217, 0]
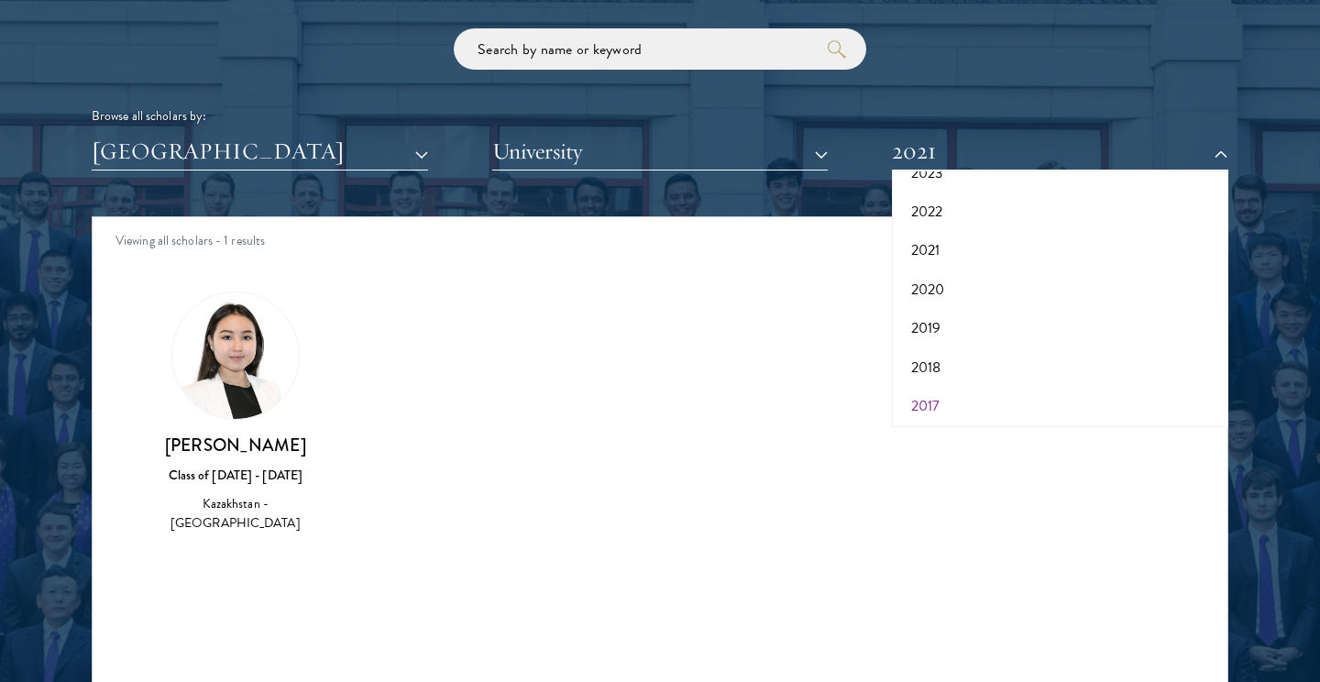
click at [951, 392] on button "2017" at bounding box center [1059, 406] width 325 height 39
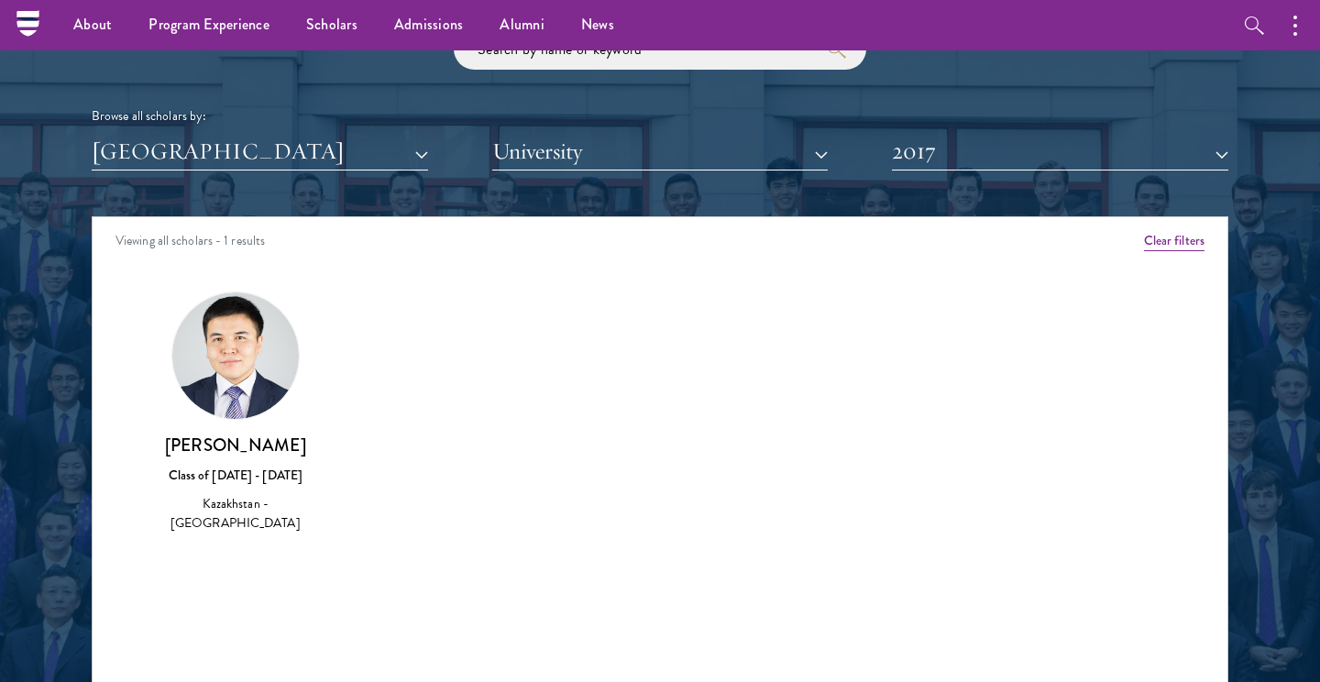
scroll to position [2182, 0]
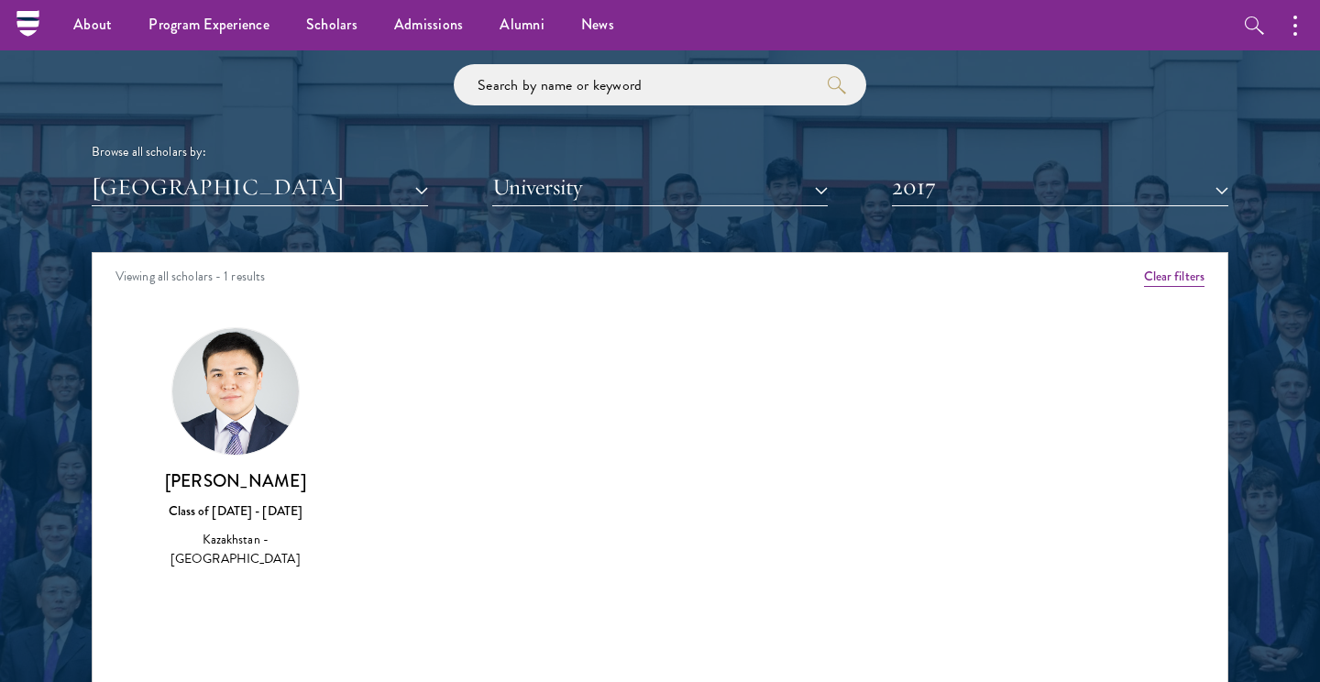
click at [951, 184] on button "2017" at bounding box center [1060, 188] width 336 height 38
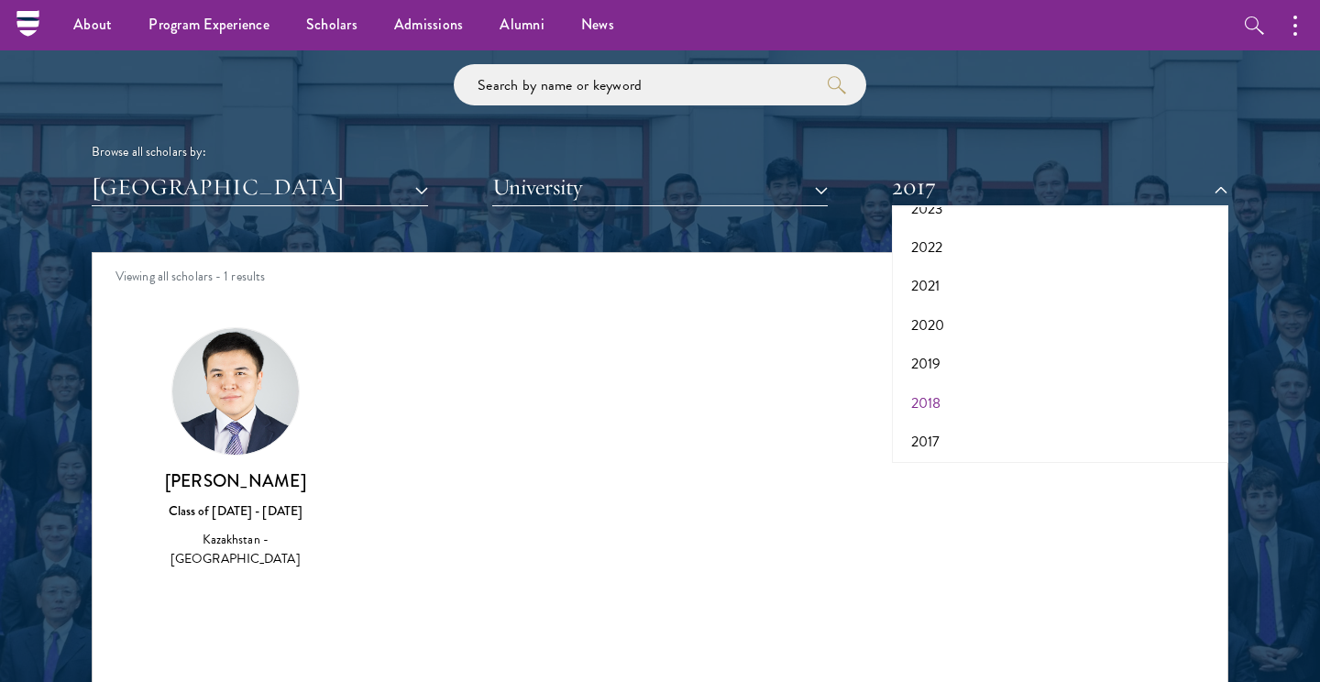
click at [928, 388] on button "2018" at bounding box center [1059, 403] width 325 height 39
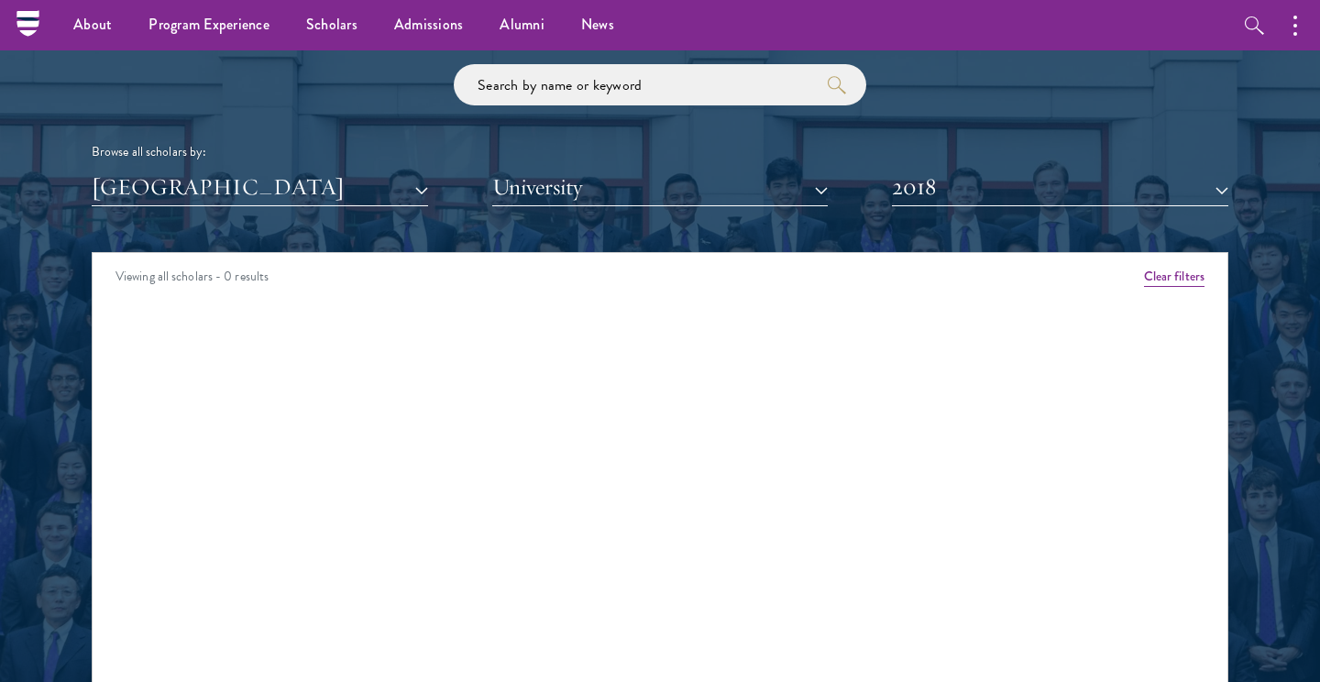
click at [943, 190] on button "2018" at bounding box center [1060, 188] width 336 height 38
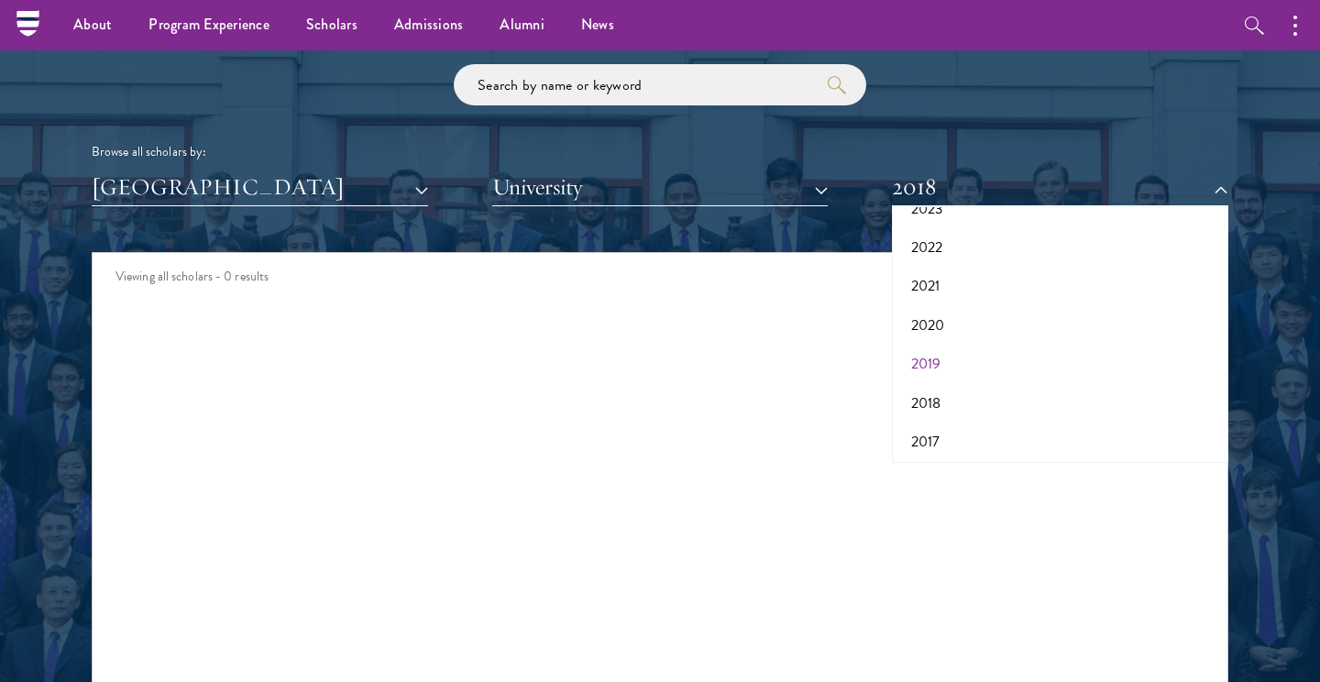
click at [932, 346] on button "2019" at bounding box center [1059, 364] width 325 height 39
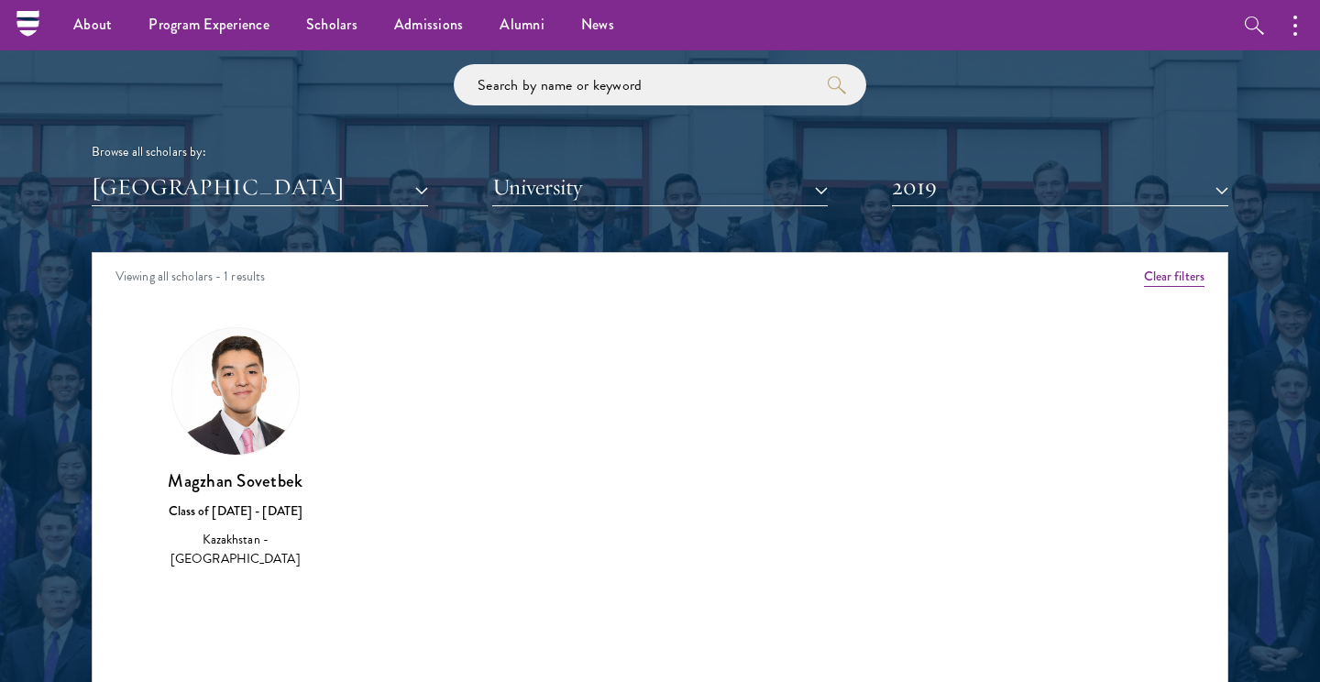
click at [972, 173] on button "2019" at bounding box center [1060, 188] width 336 height 38
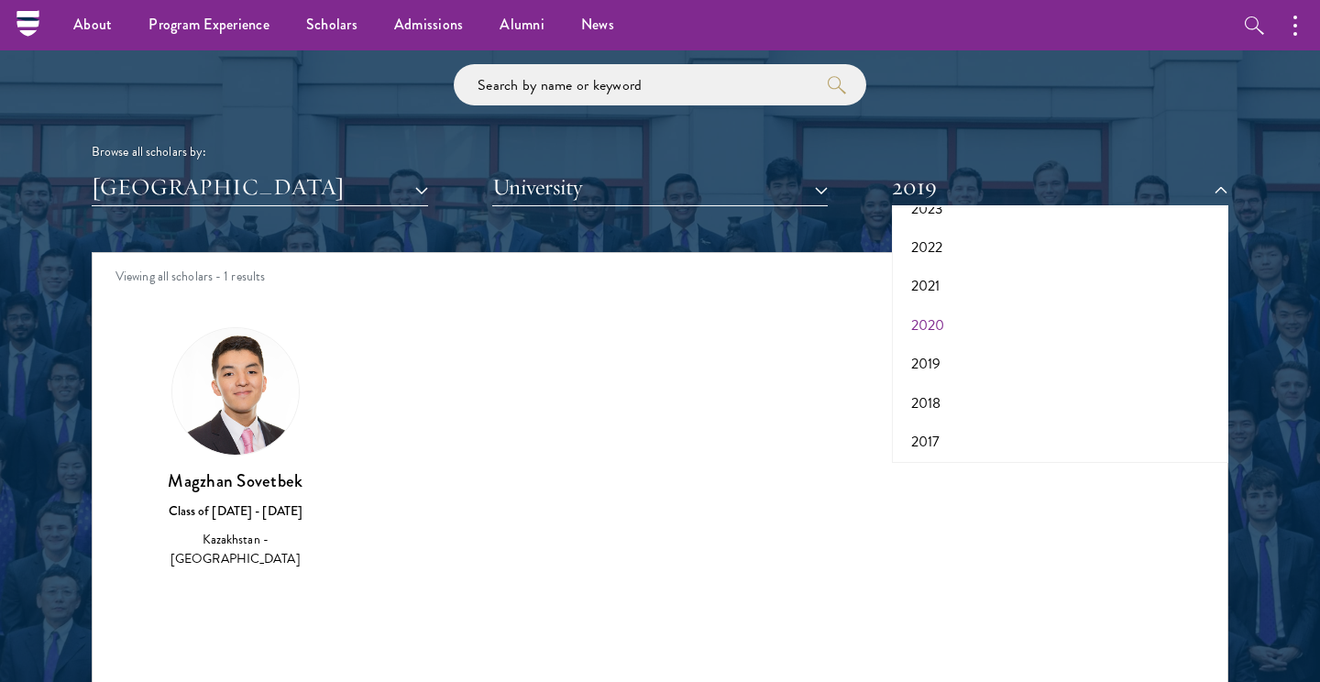
click at [940, 310] on button "2020" at bounding box center [1059, 325] width 325 height 39
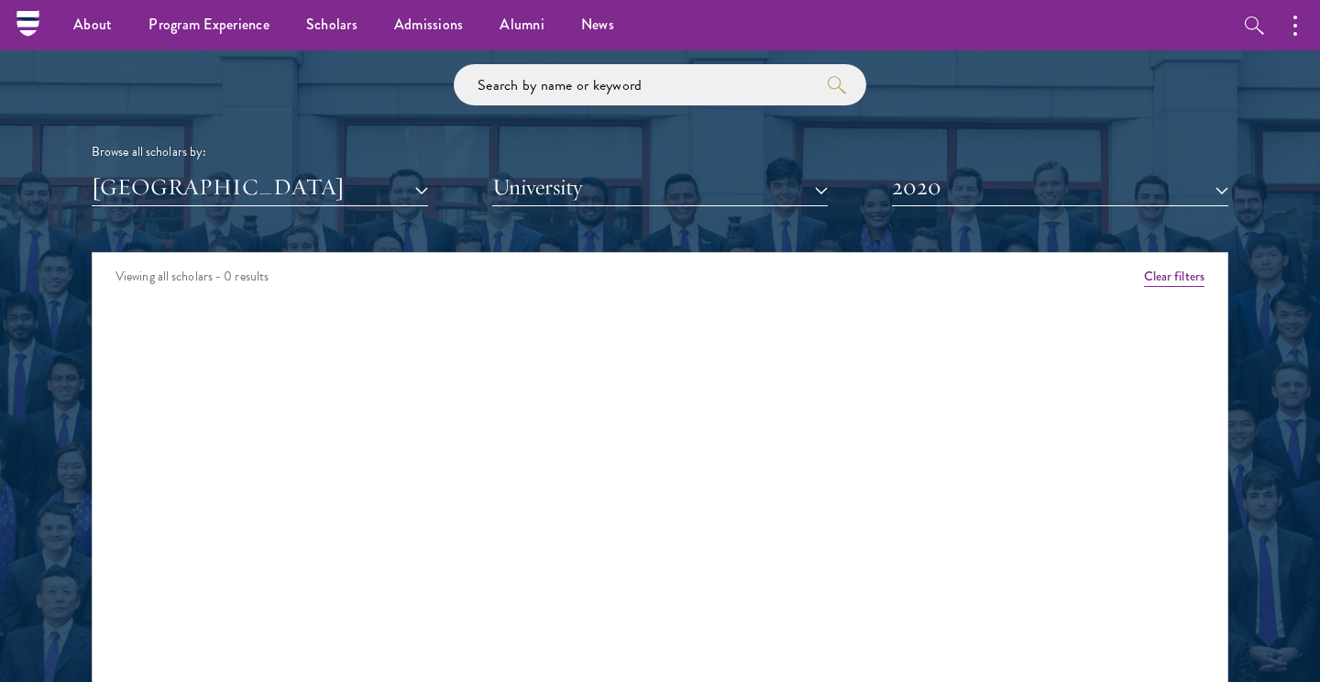
click at [963, 186] on button "2020" at bounding box center [1060, 188] width 336 height 38
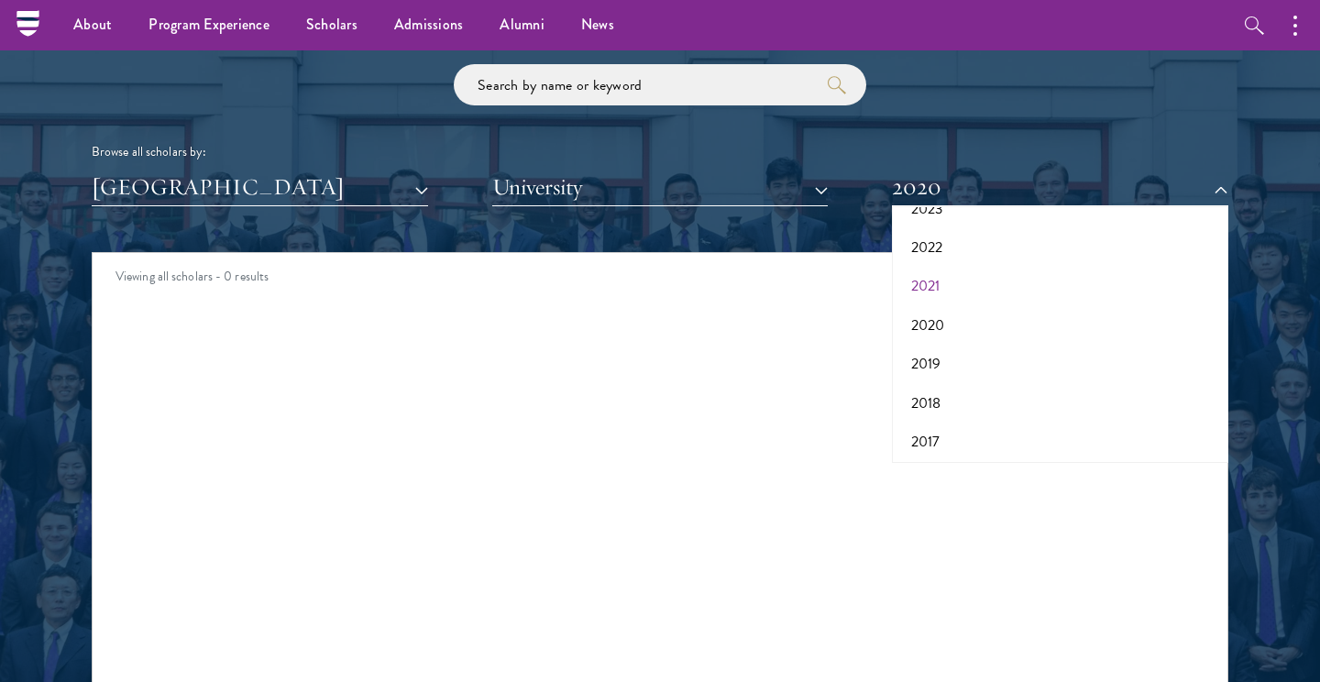
click at [929, 280] on button "2021" at bounding box center [1059, 286] width 325 height 39
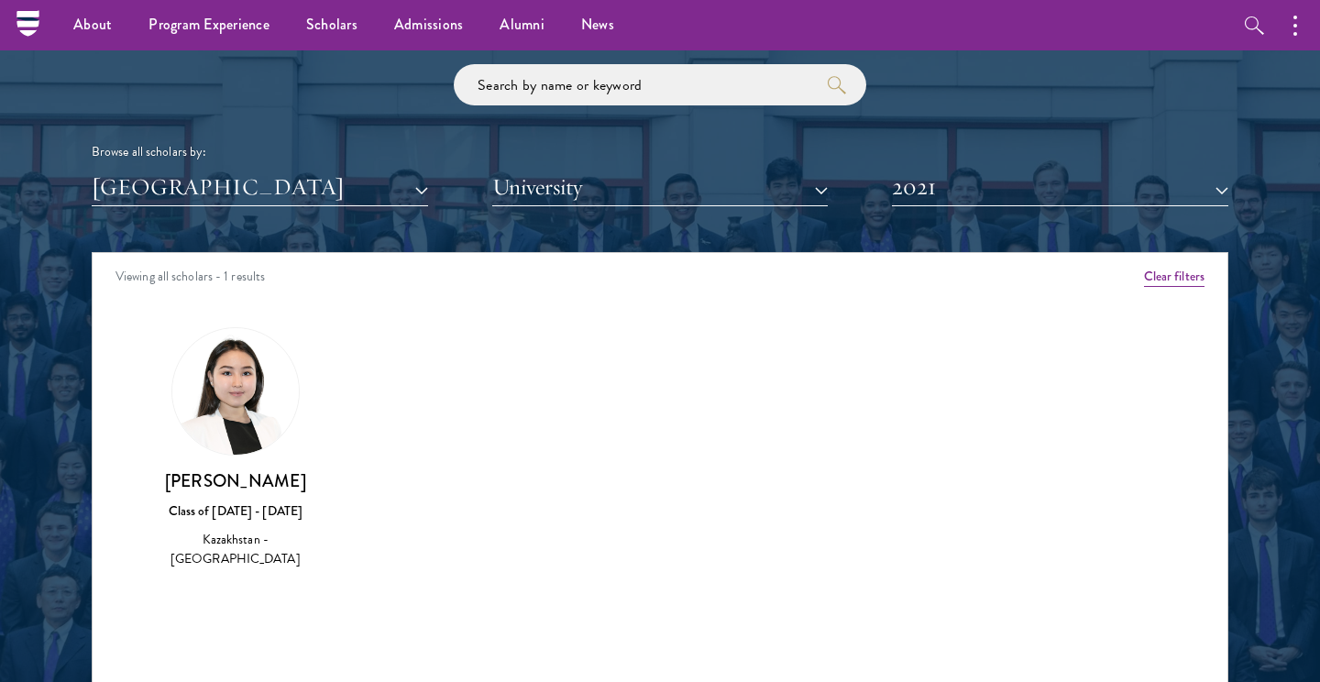
scroll to position [2131, 0]
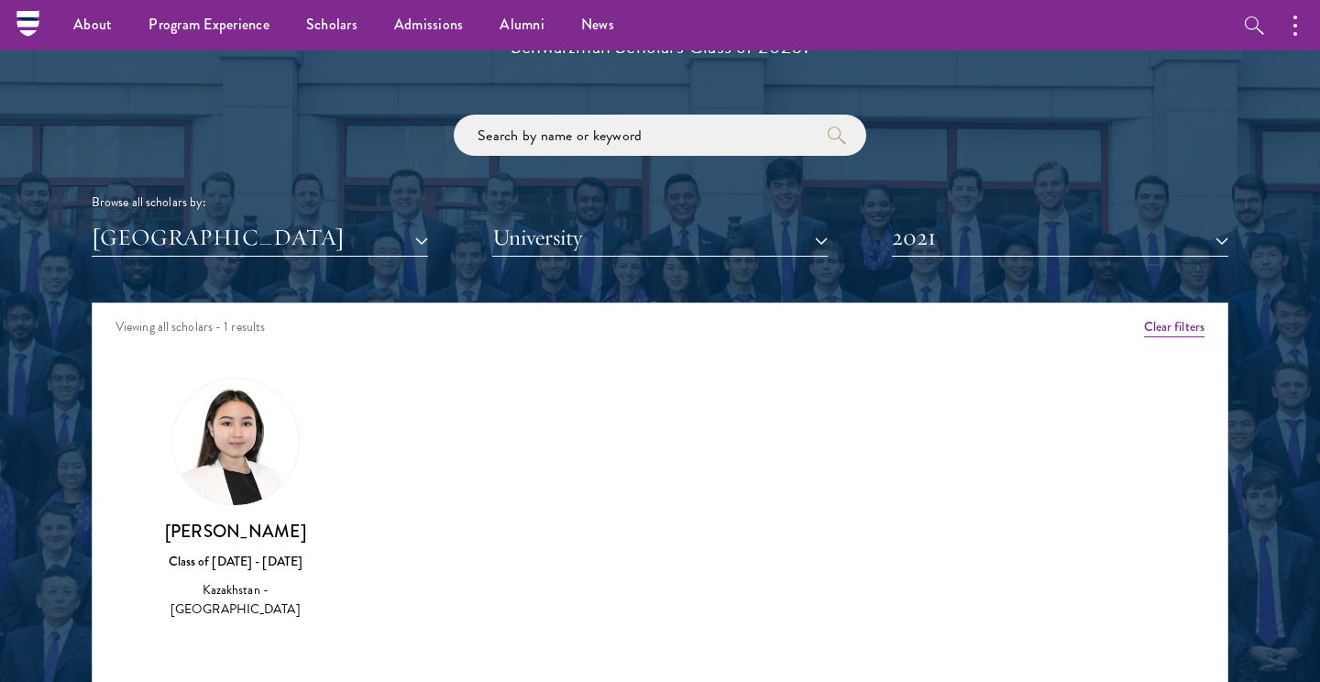
click at [945, 237] on button "2021" at bounding box center [1060, 238] width 336 height 38
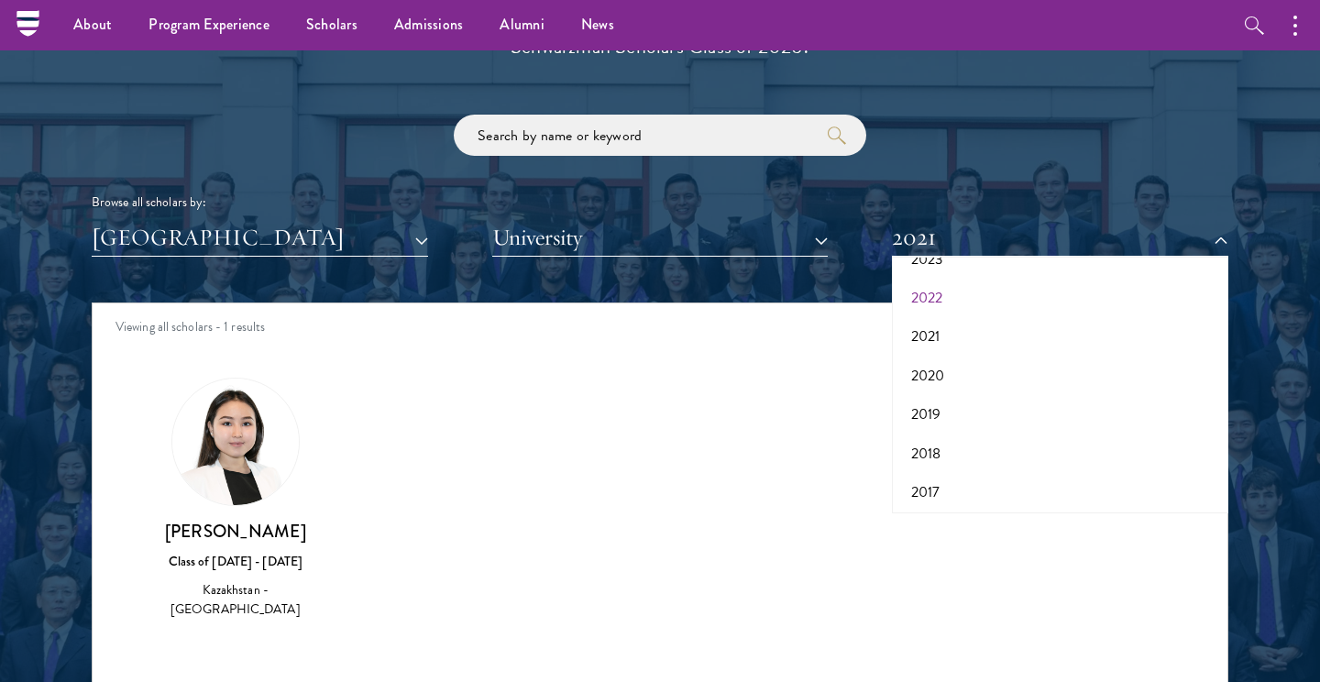
click at [929, 291] on button "2022" at bounding box center [1059, 298] width 325 height 39
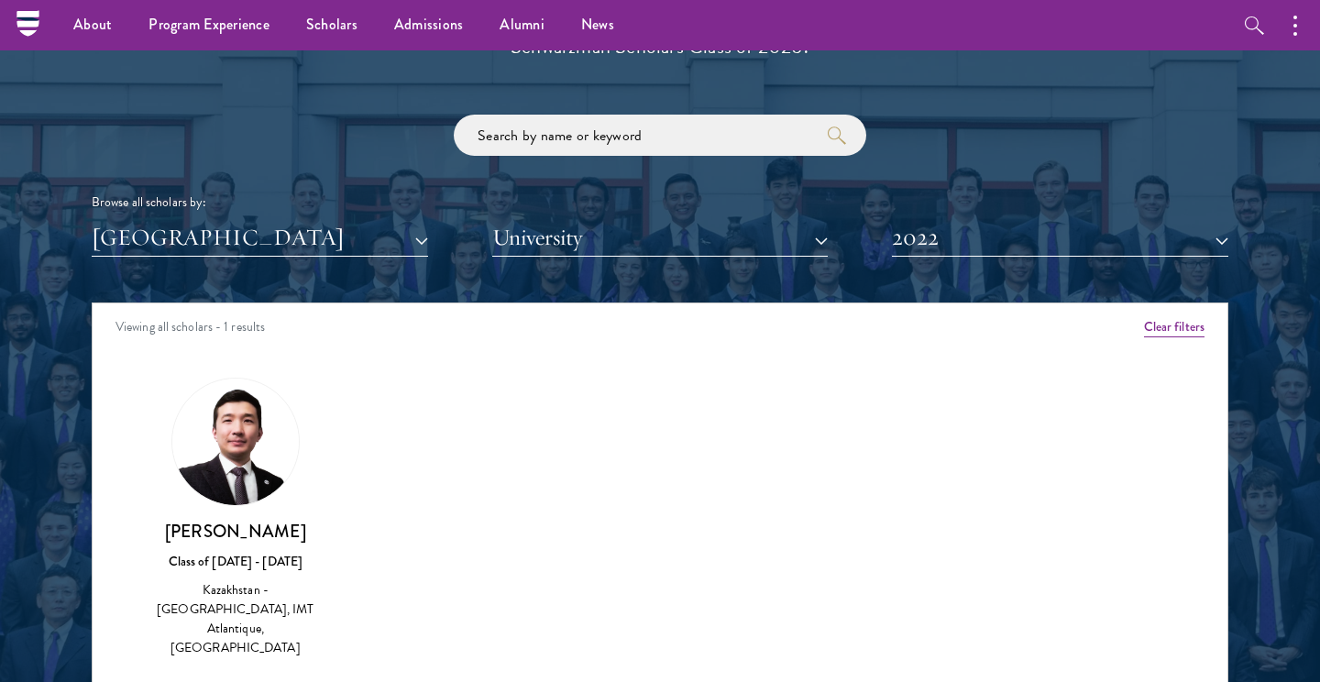
click at [958, 219] on button "2022" at bounding box center [1060, 238] width 336 height 38
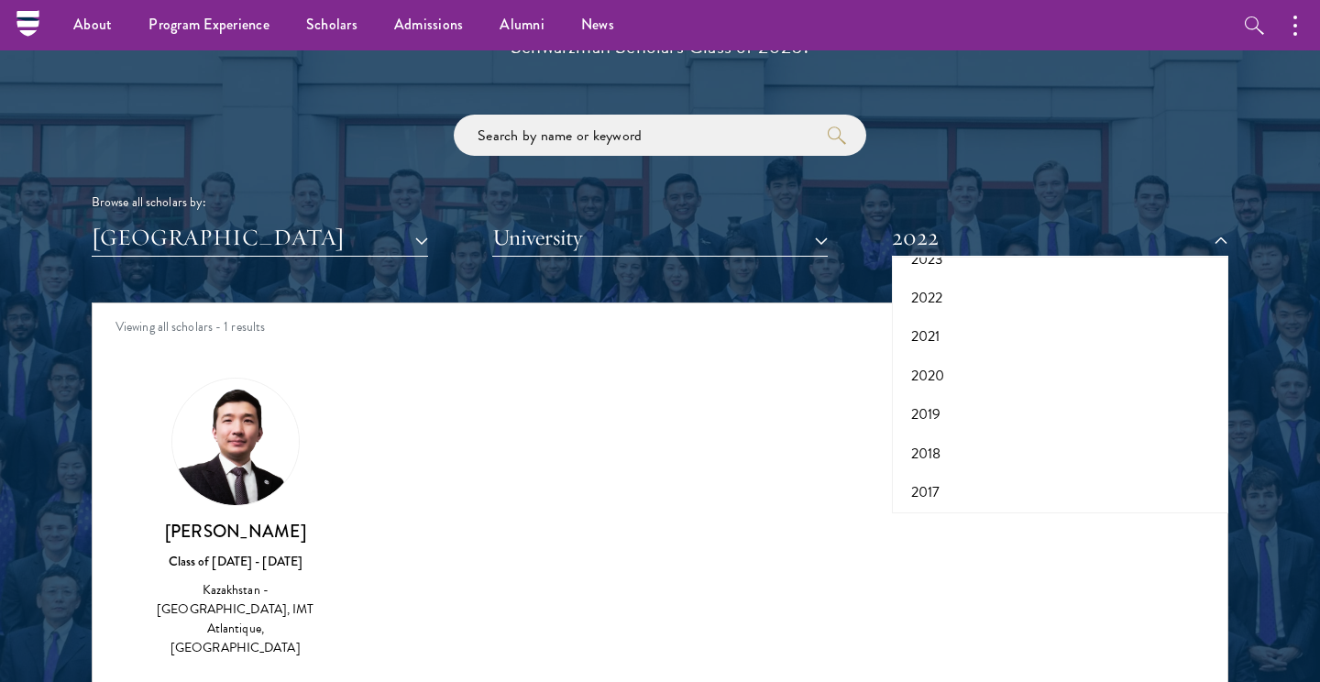
click at [954, 232] on button "2022" at bounding box center [1060, 238] width 336 height 38
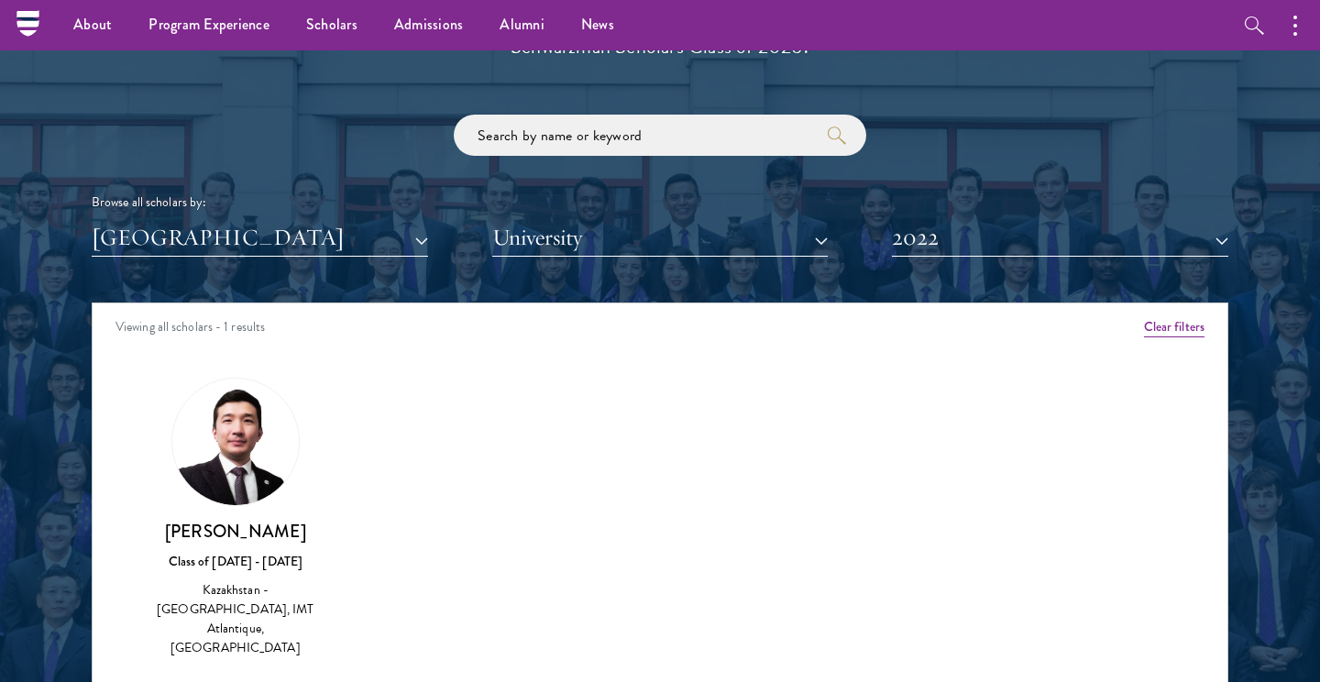
click at [954, 232] on button "2022" at bounding box center [1060, 238] width 336 height 38
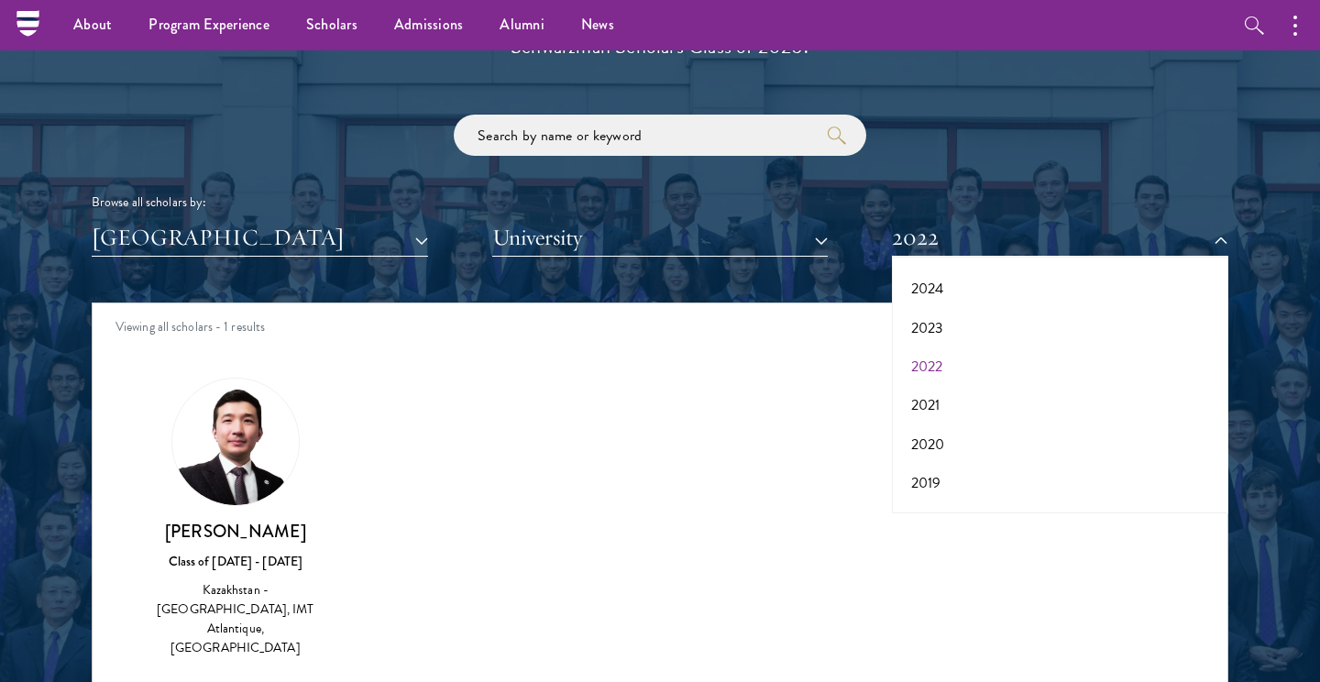
scroll to position [77, 0]
click at [935, 355] on button "2023" at bounding box center [1059, 369] width 325 height 39
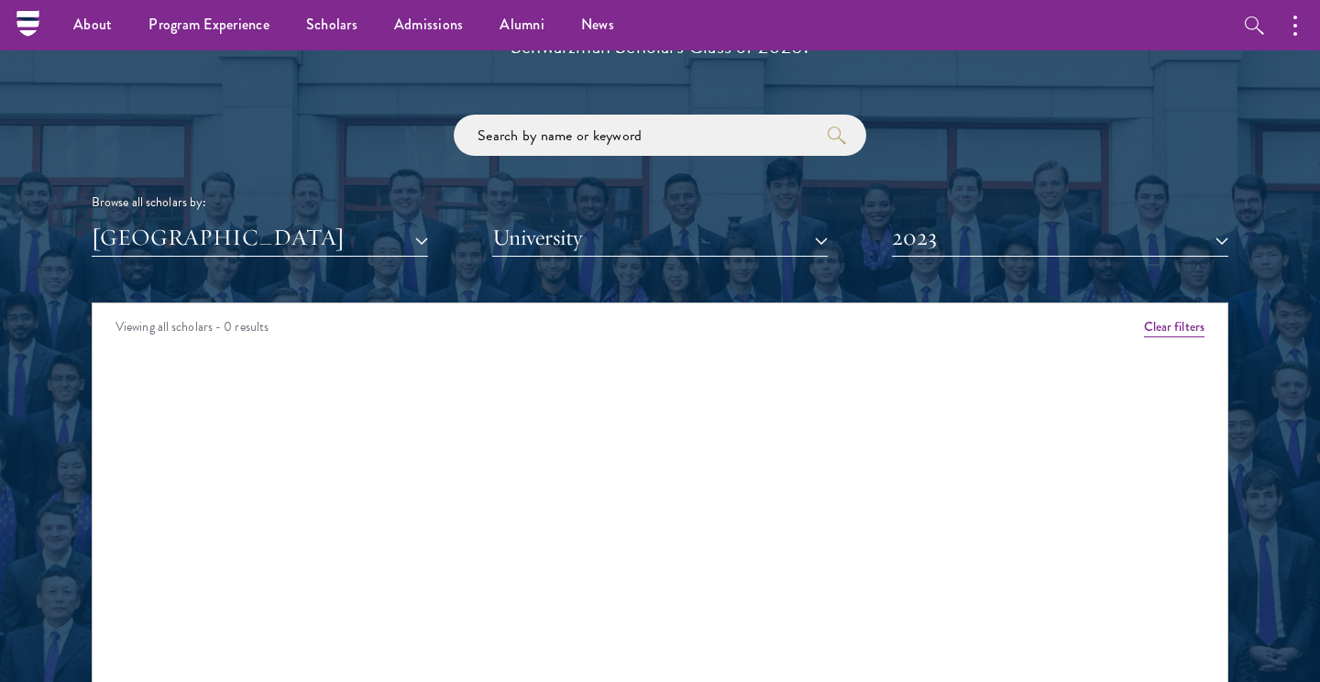
click at [946, 240] on button "2023" at bounding box center [1060, 238] width 336 height 38
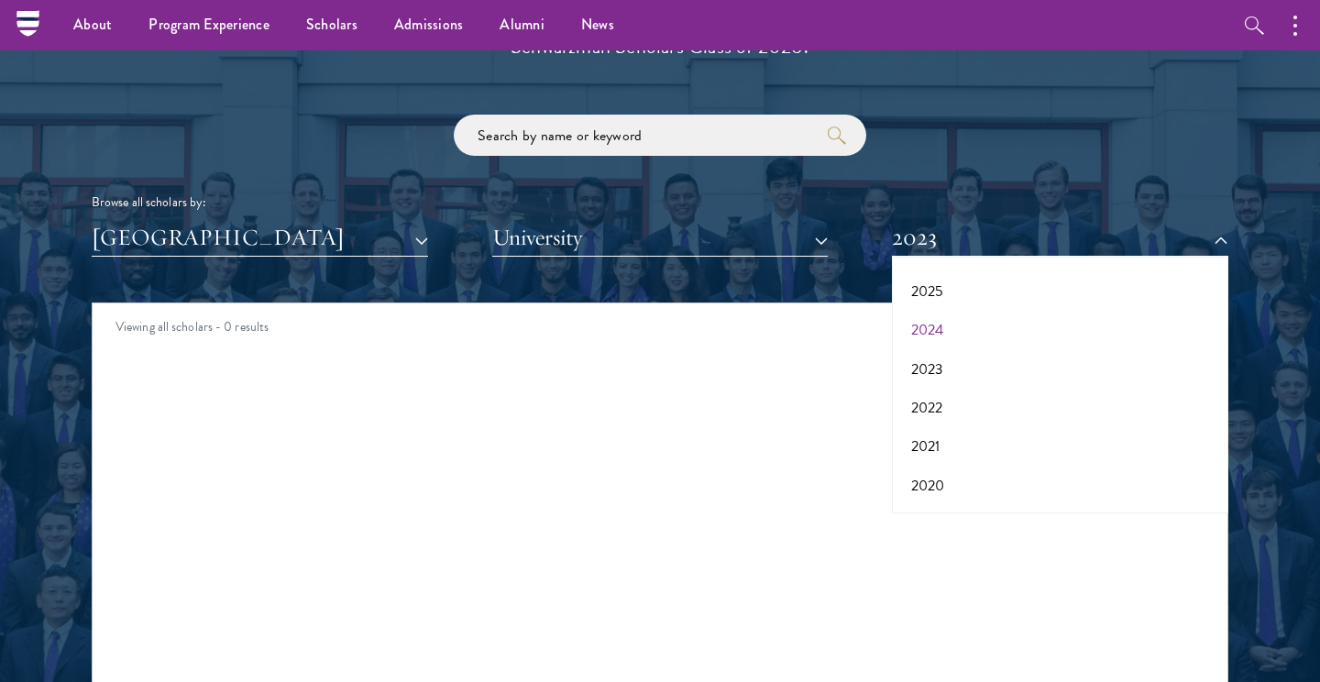
click at [931, 322] on button "2024" at bounding box center [1059, 330] width 325 height 39
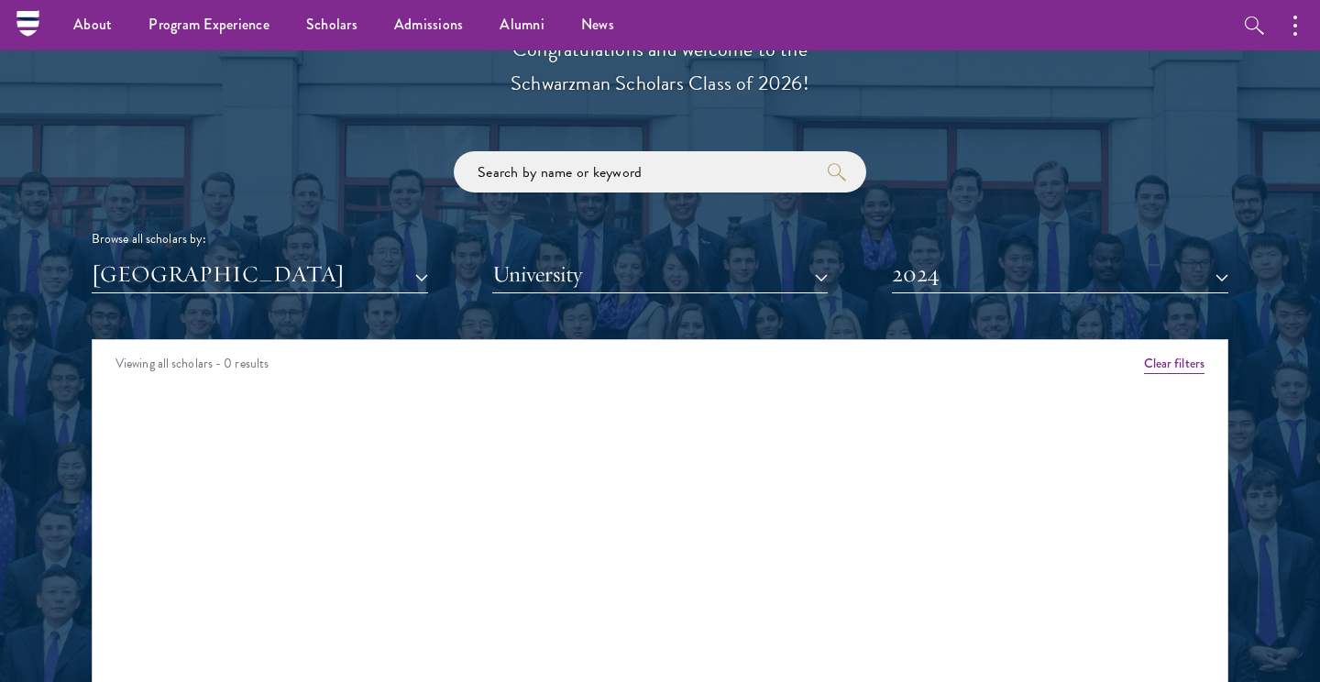
scroll to position [2019, 0]
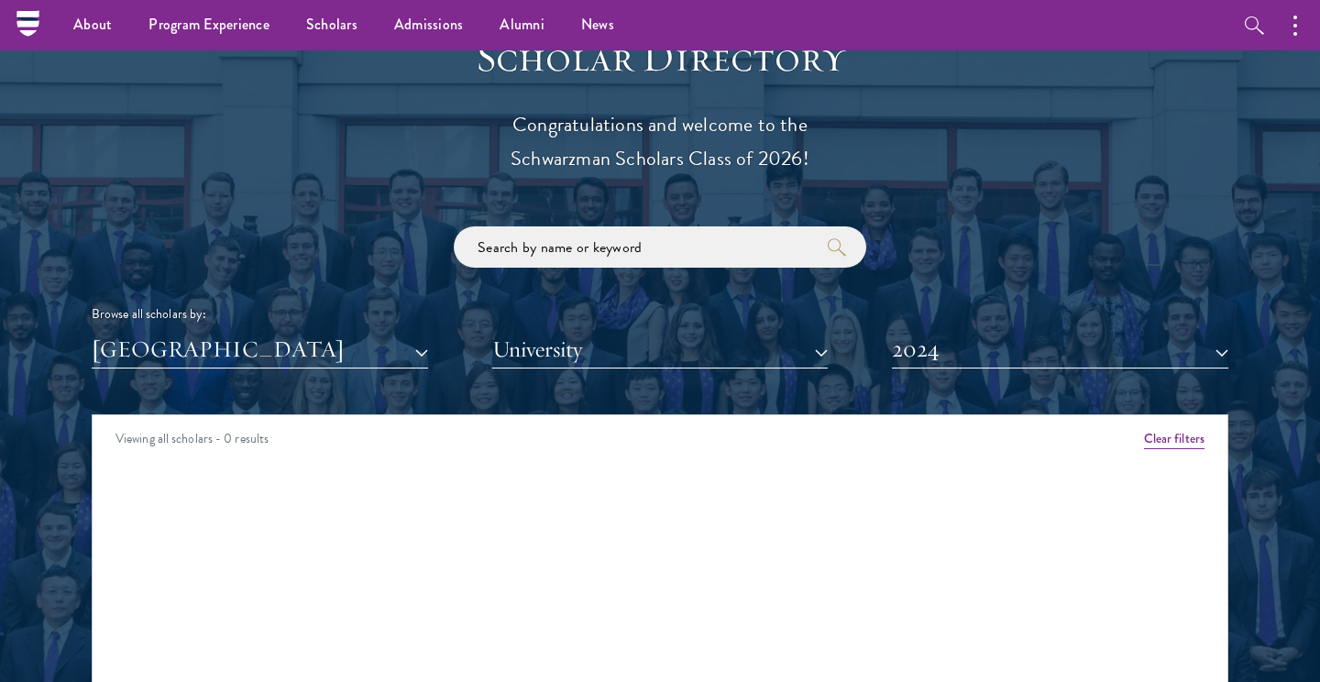
click at [938, 338] on button "2024" at bounding box center [1060, 350] width 336 height 38
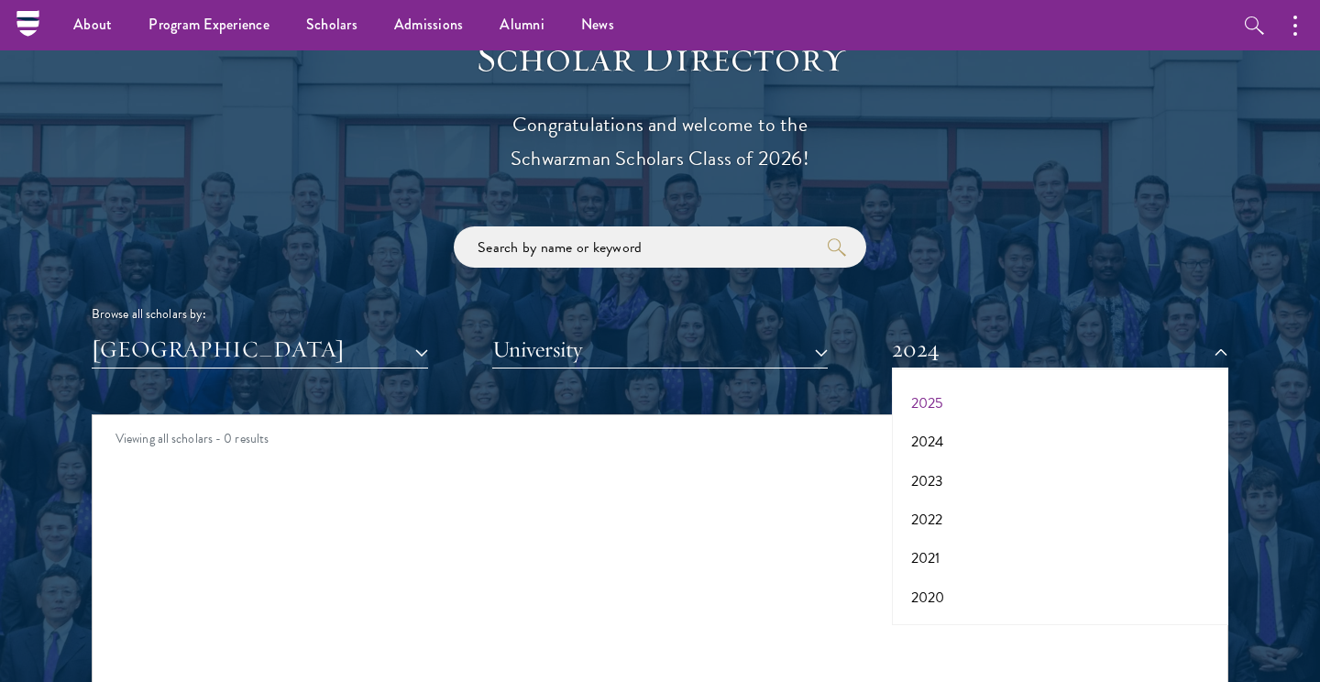
click at [933, 401] on button "2025" at bounding box center [1059, 403] width 325 height 39
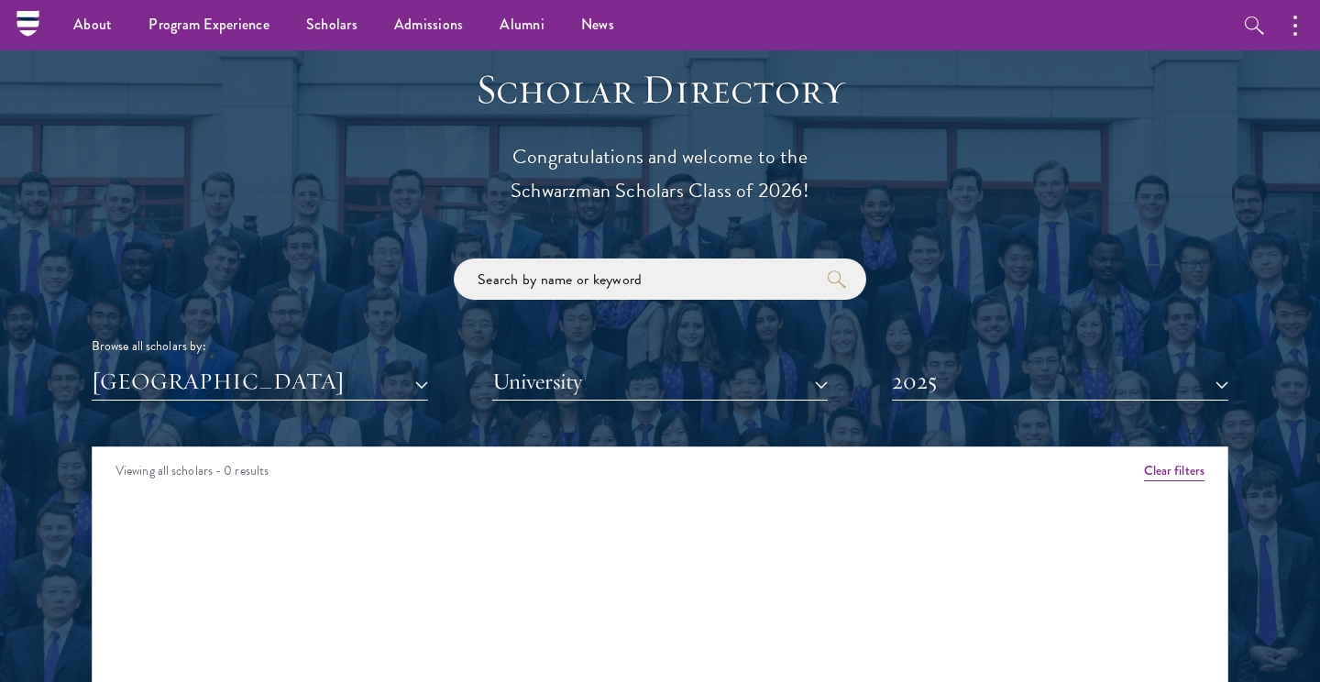
scroll to position [1986, 0]
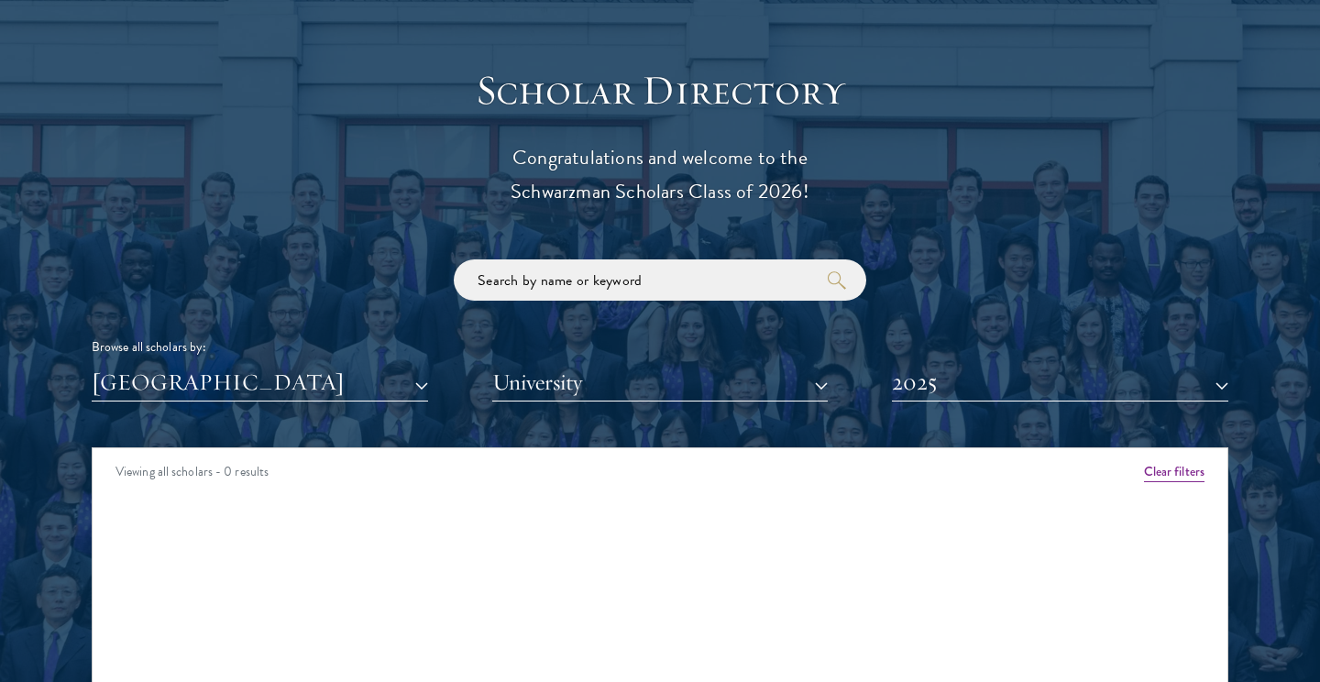
click at [953, 380] on button "2025" at bounding box center [1060, 383] width 336 height 38
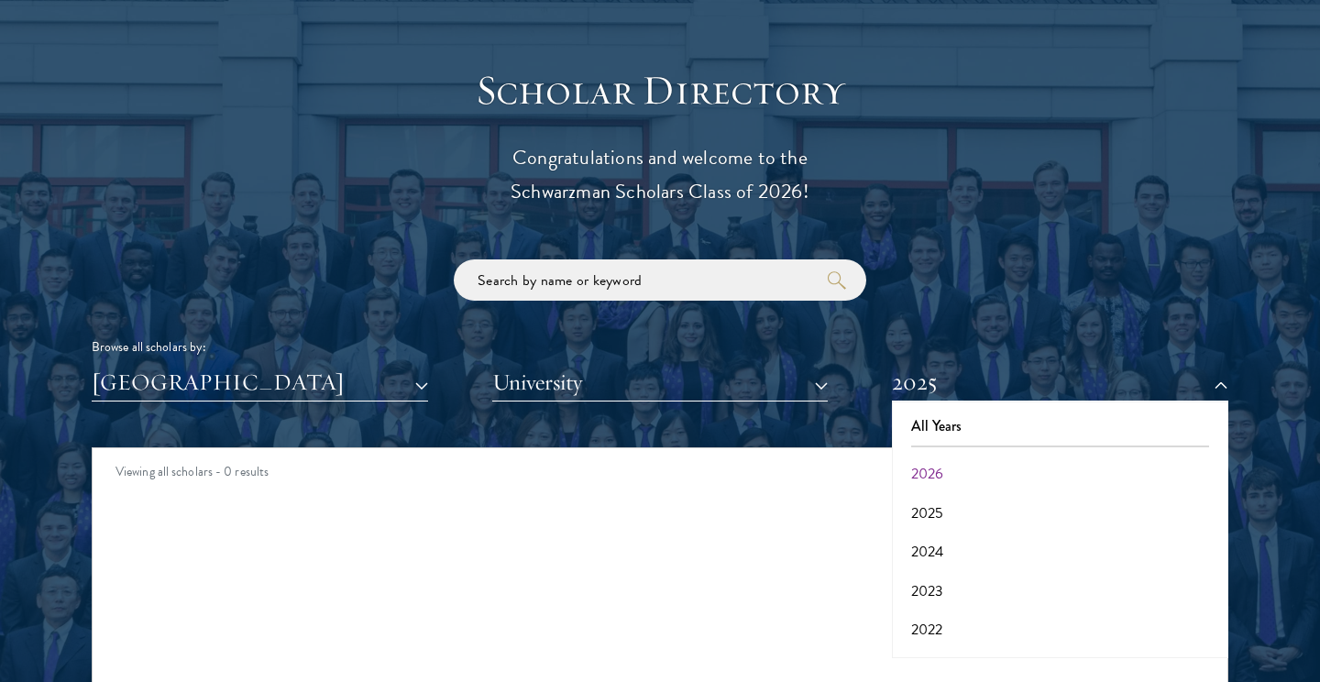
scroll to position [0, 0]
click at [944, 461] on button "2026" at bounding box center [1059, 474] width 325 height 39
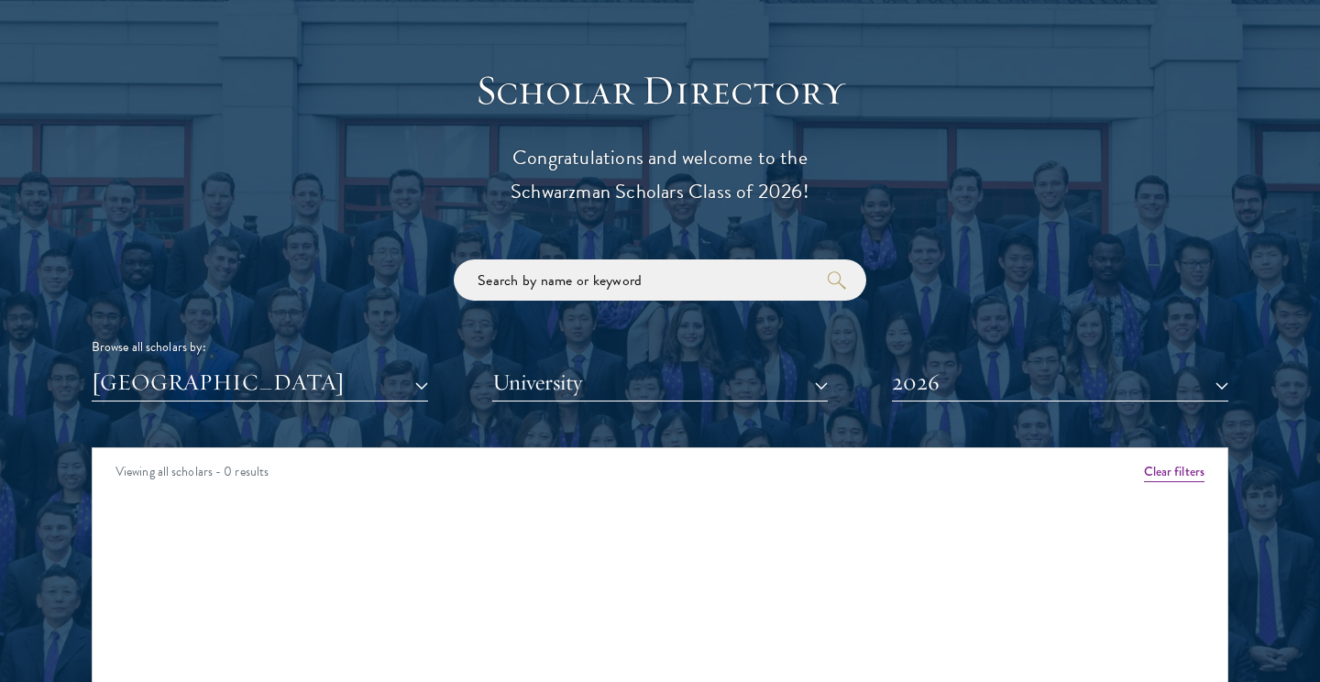
click at [369, 380] on button "[GEOGRAPHIC_DATA]" at bounding box center [260, 383] width 336 height 38
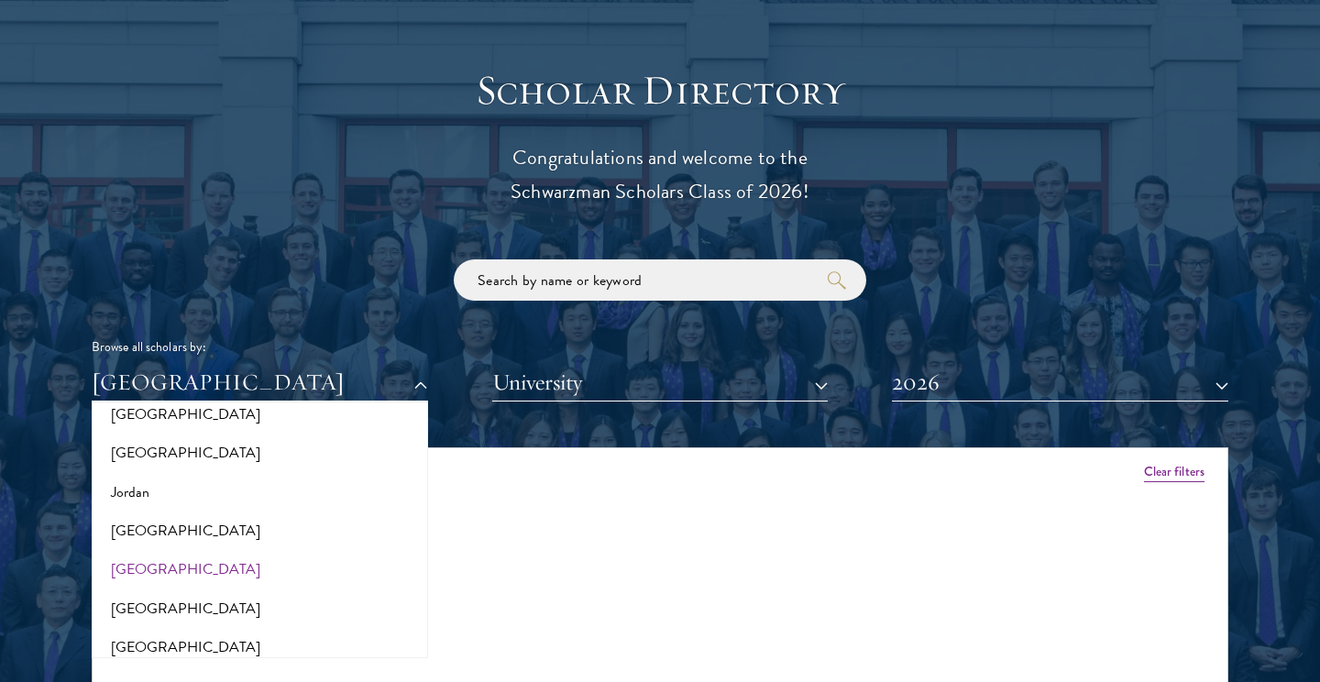
scroll to position [1700, 0]
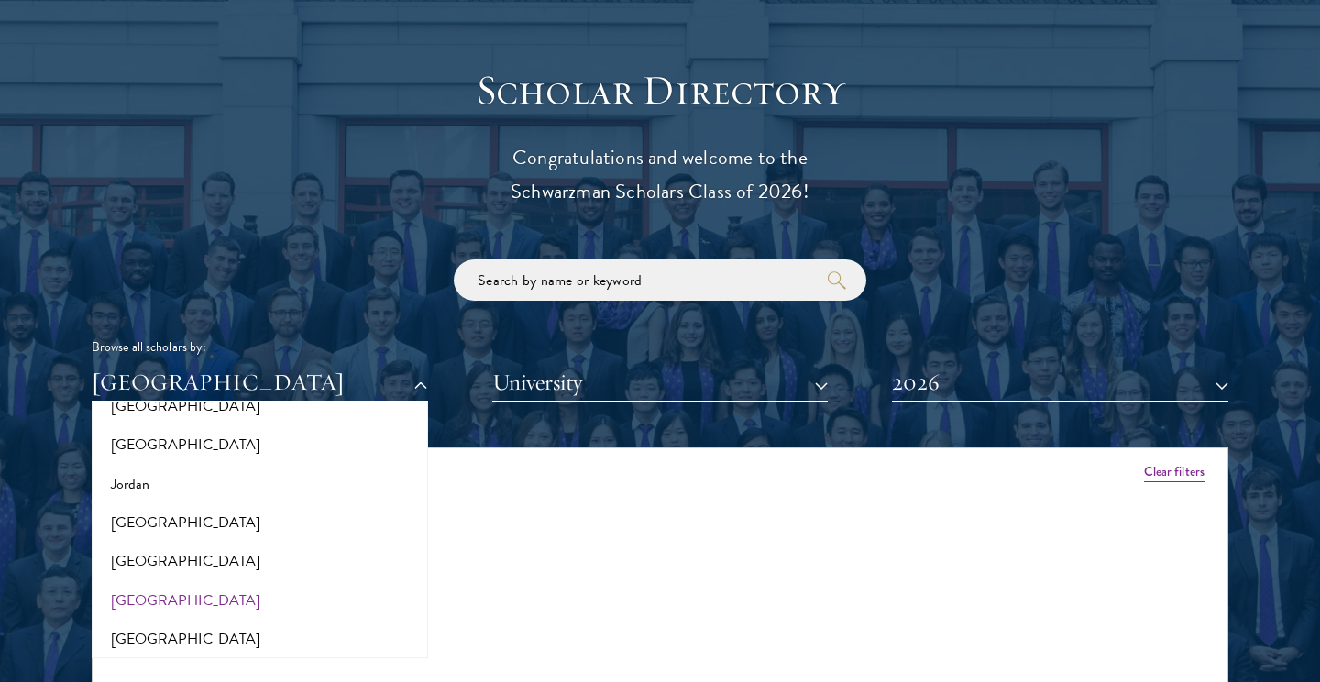
click at [143, 581] on button "[GEOGRAPHIC_DATA]" at bounding box center [259, 600] width 325 height 39
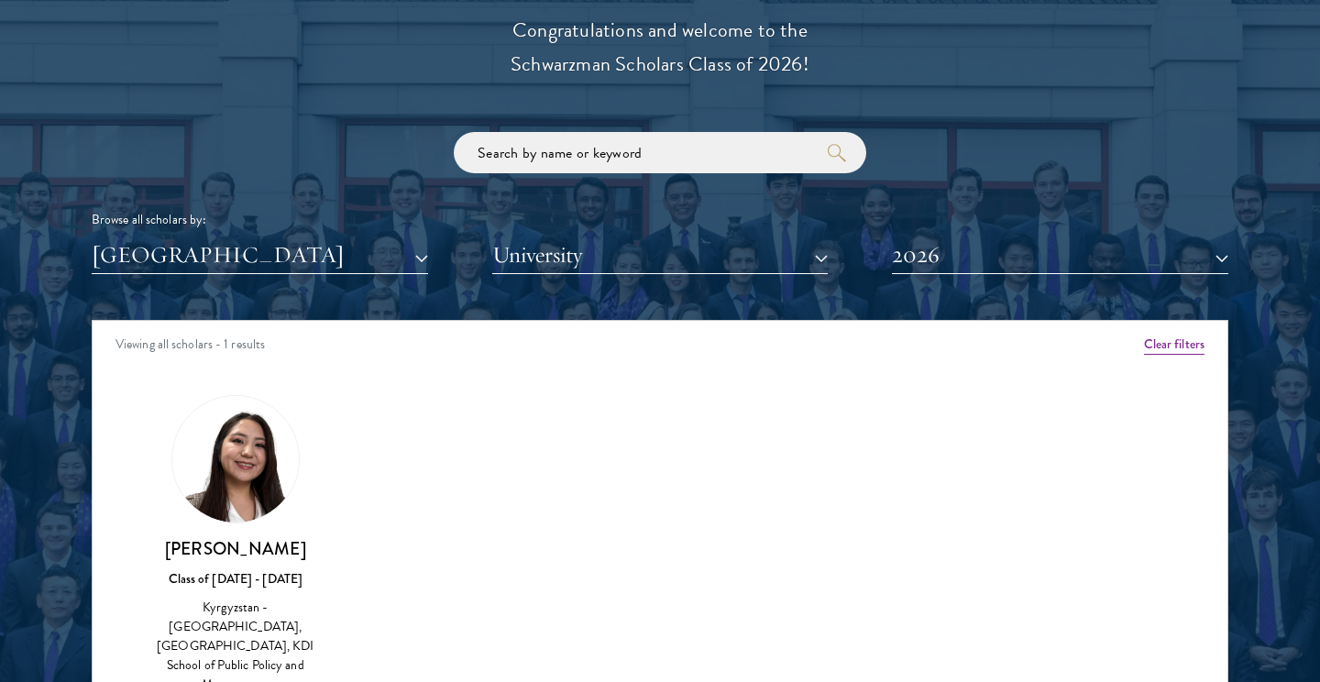
scroll to position [2118, 0]
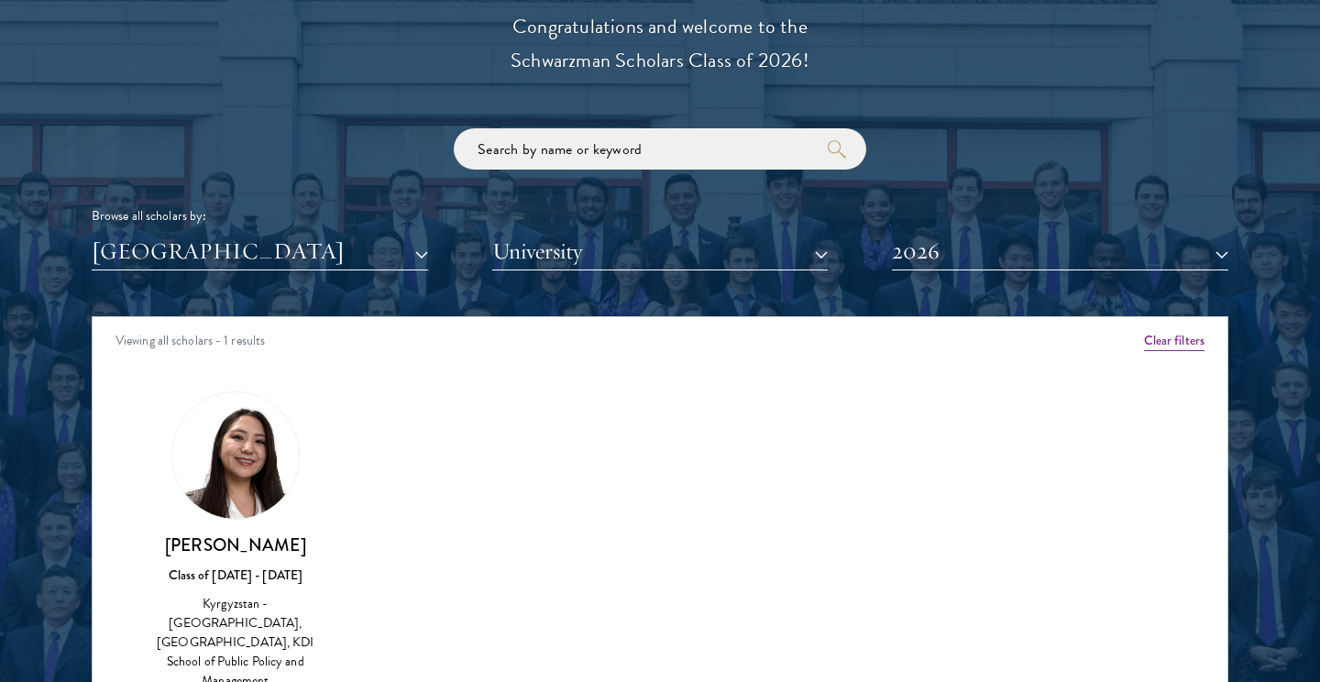
click at [979, 258] on button "2026" at bounding box center [1060, 252] width 336 height 38
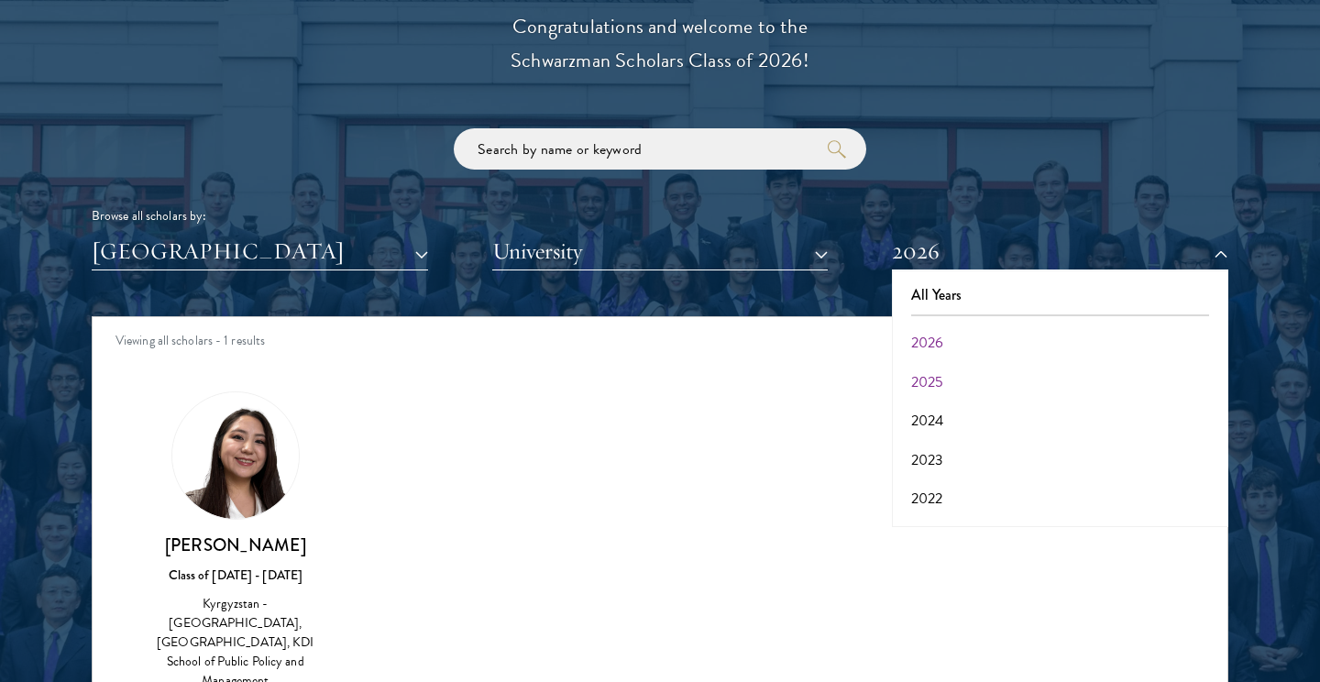
click at [946, 363] on button "2025" at bounding box center [1059, 382] width 325 height 39
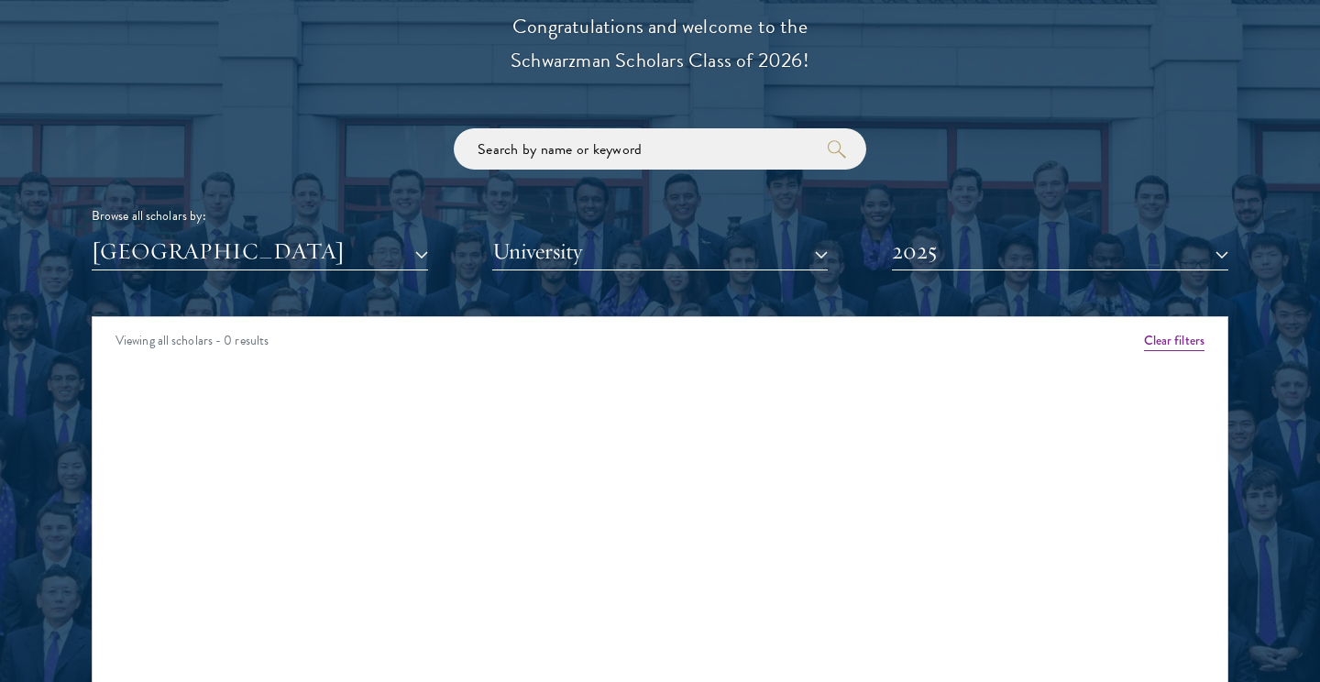
click at [963, 239] on button "2025" at bounding box center [1060, 252] width 336 height 38
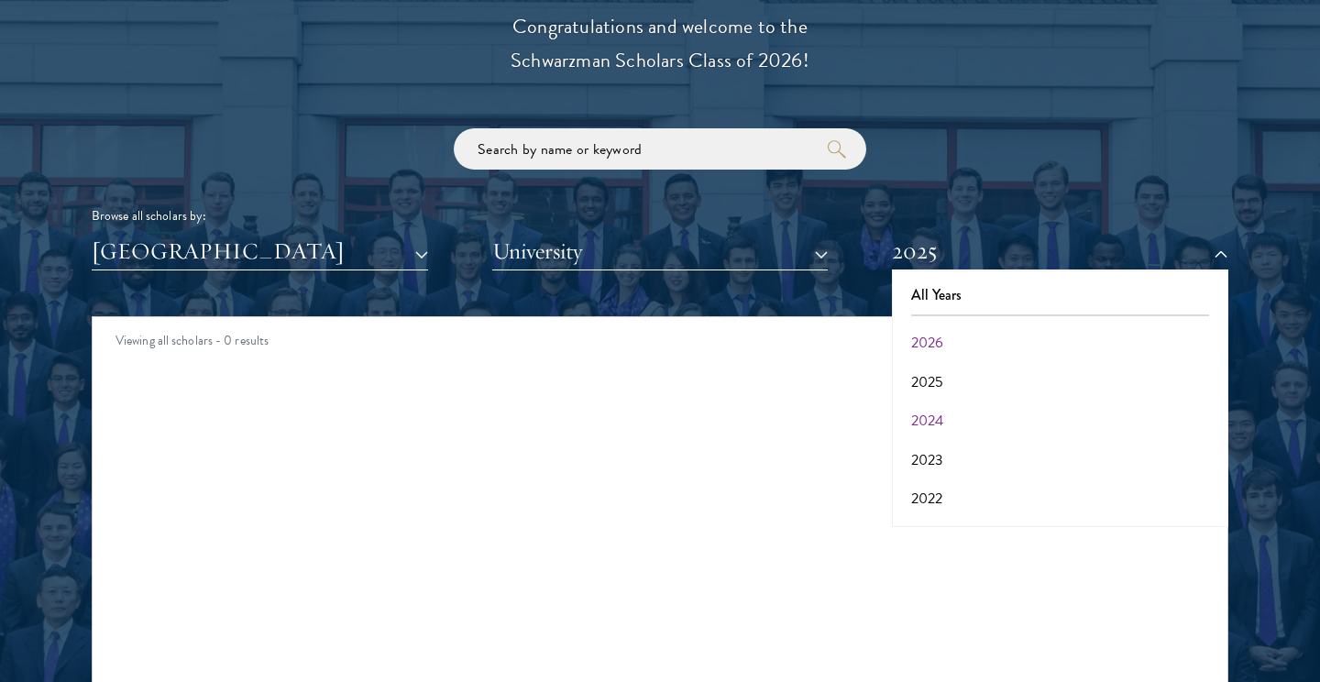
click at [934, 415] on button "2024" at bounding box center [1059, 421] width 325 height 39
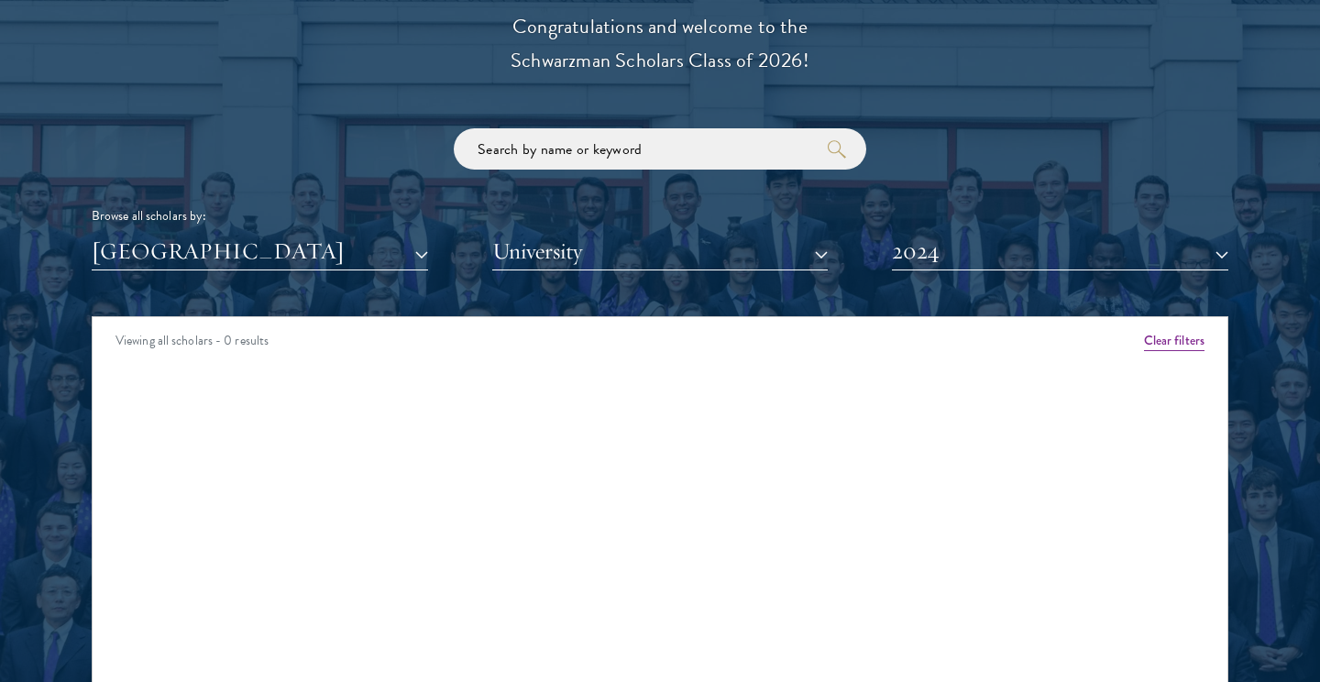
click at [979, 253] on button "2024" at bounding box center [1060, 252] width 336 height 38
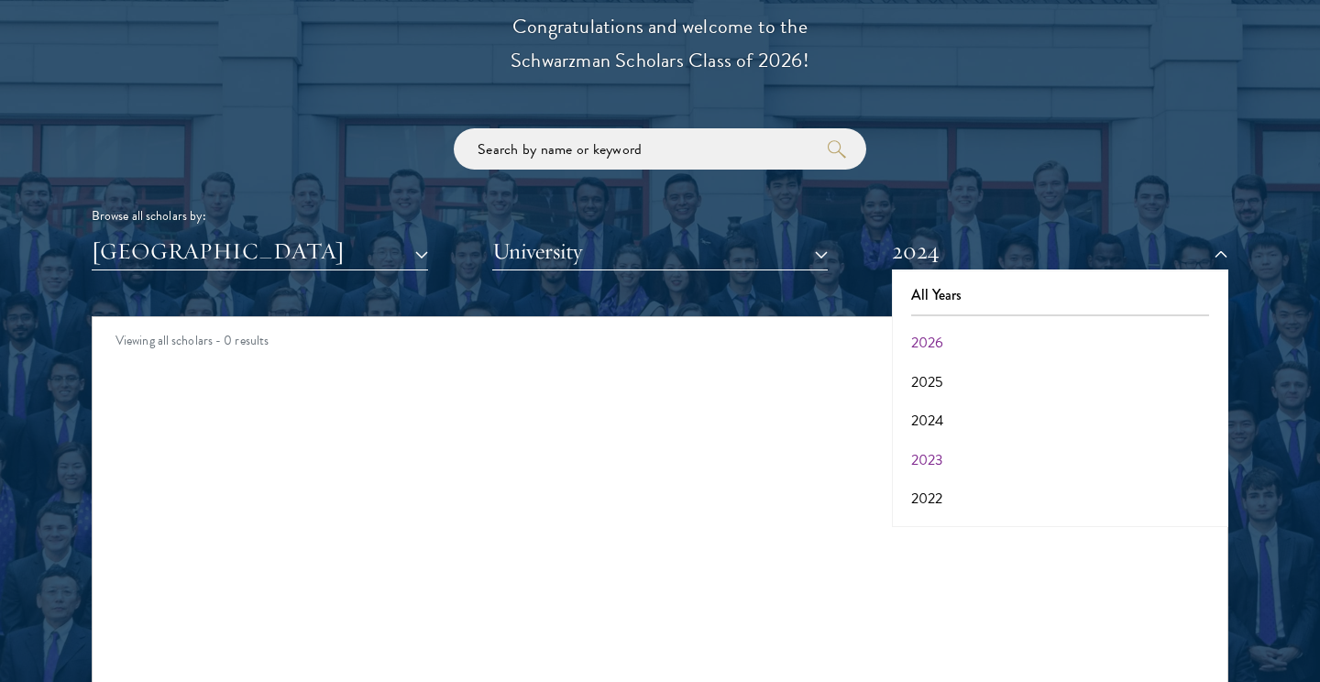
click at [939, 441] on button "2023" at bounding box center [1059, 460] width 325 height 39
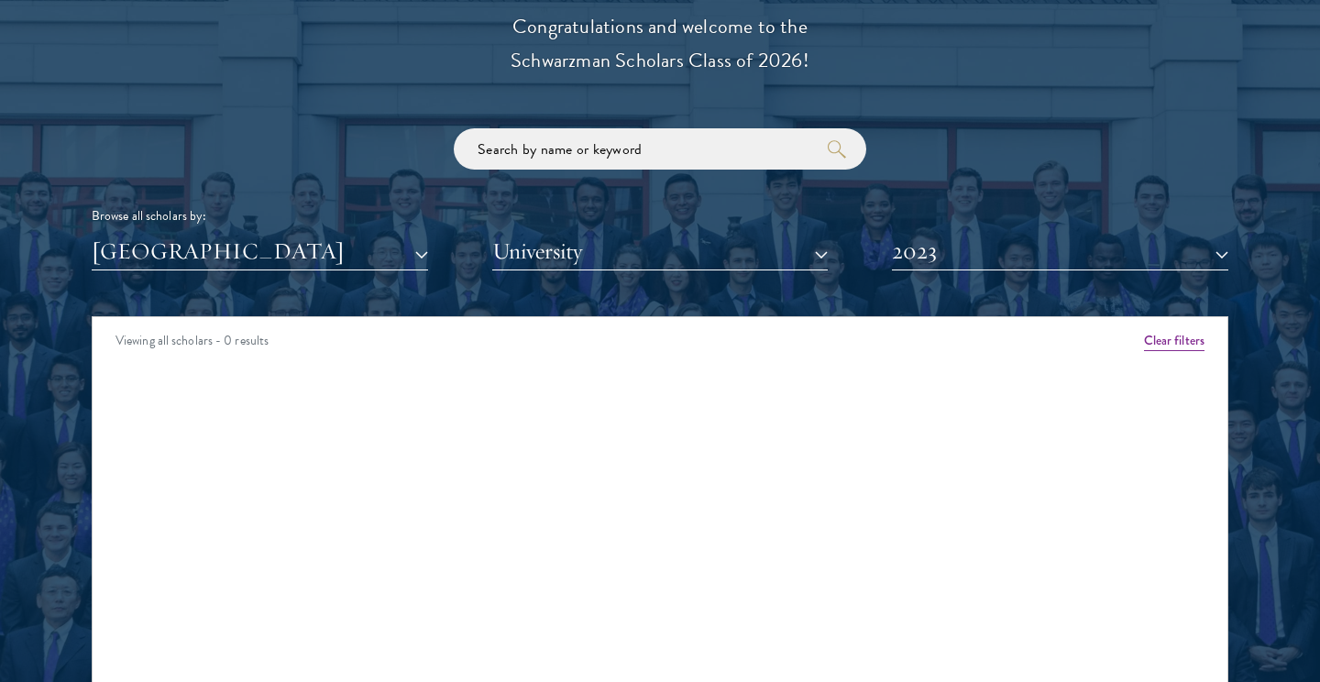
click at [966, 254] on button "2023" at bounding box center [1060, 252] width 336 height 38
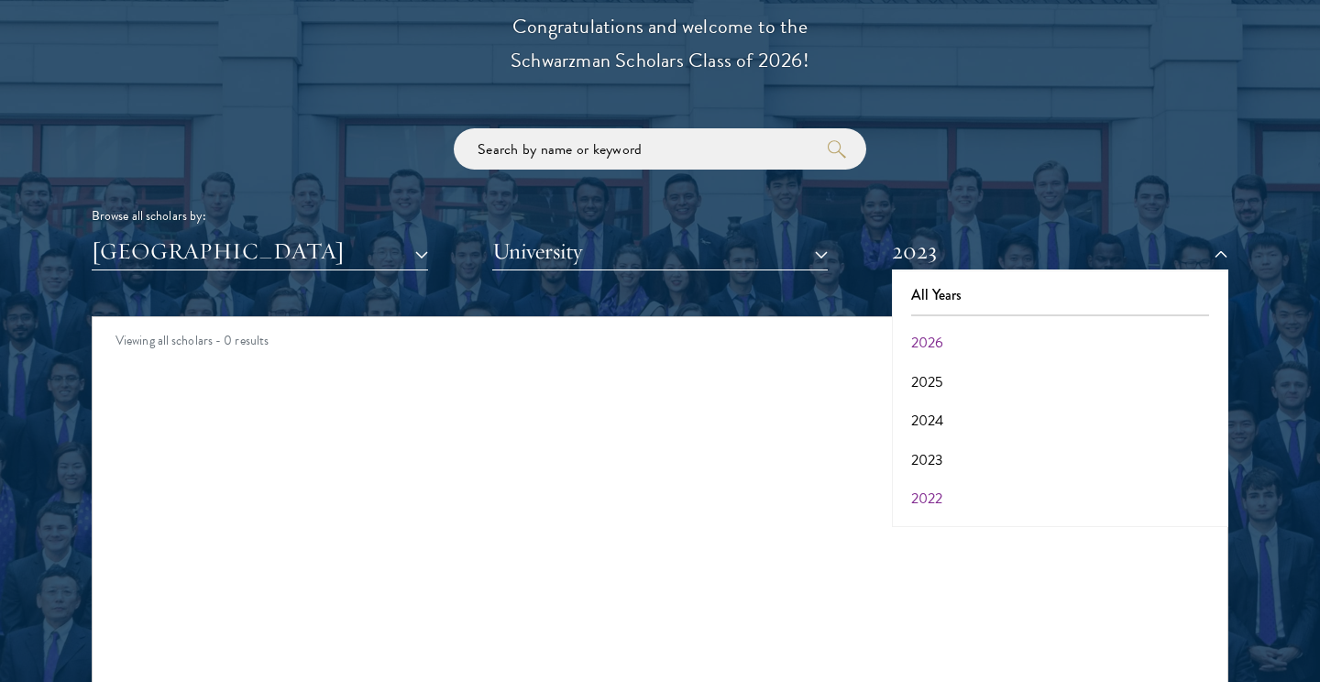
click at [952, 481] on button "2022" at bounding box center [1059, 498] width 325 height 39
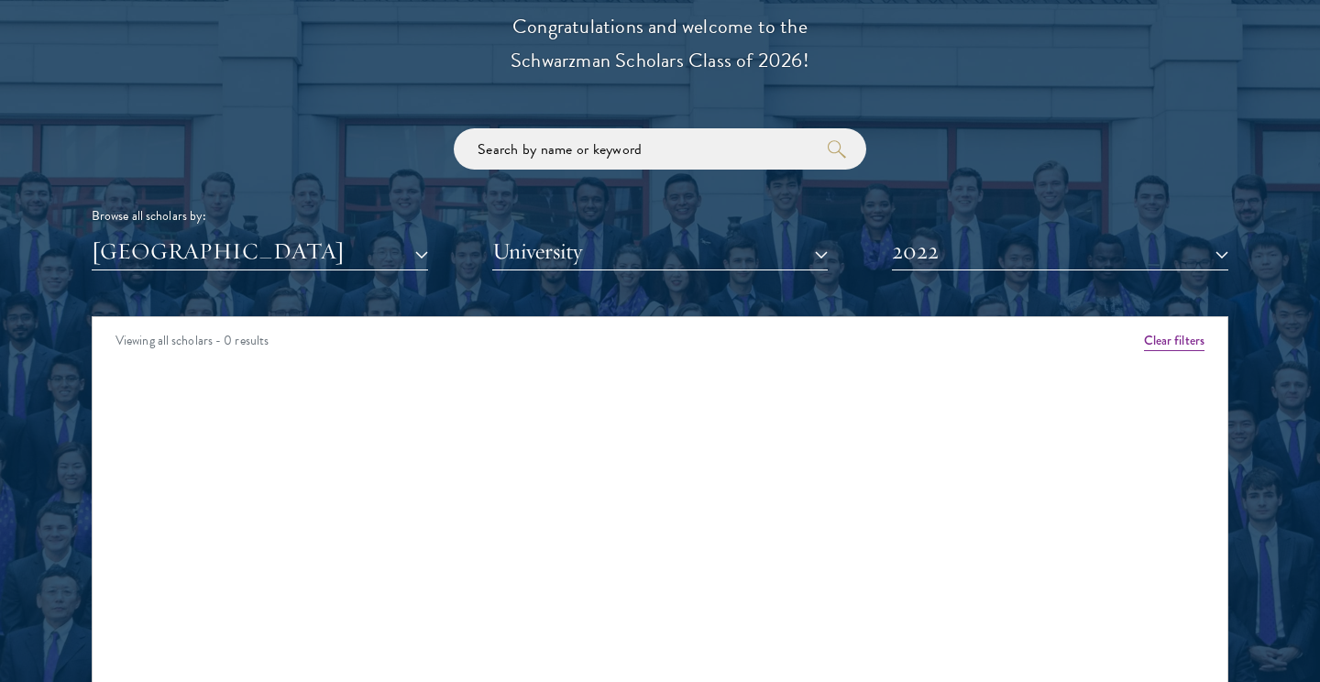
click at [985, 254] on button "2022" at bounding box center [1060, 252] width 336 height 38
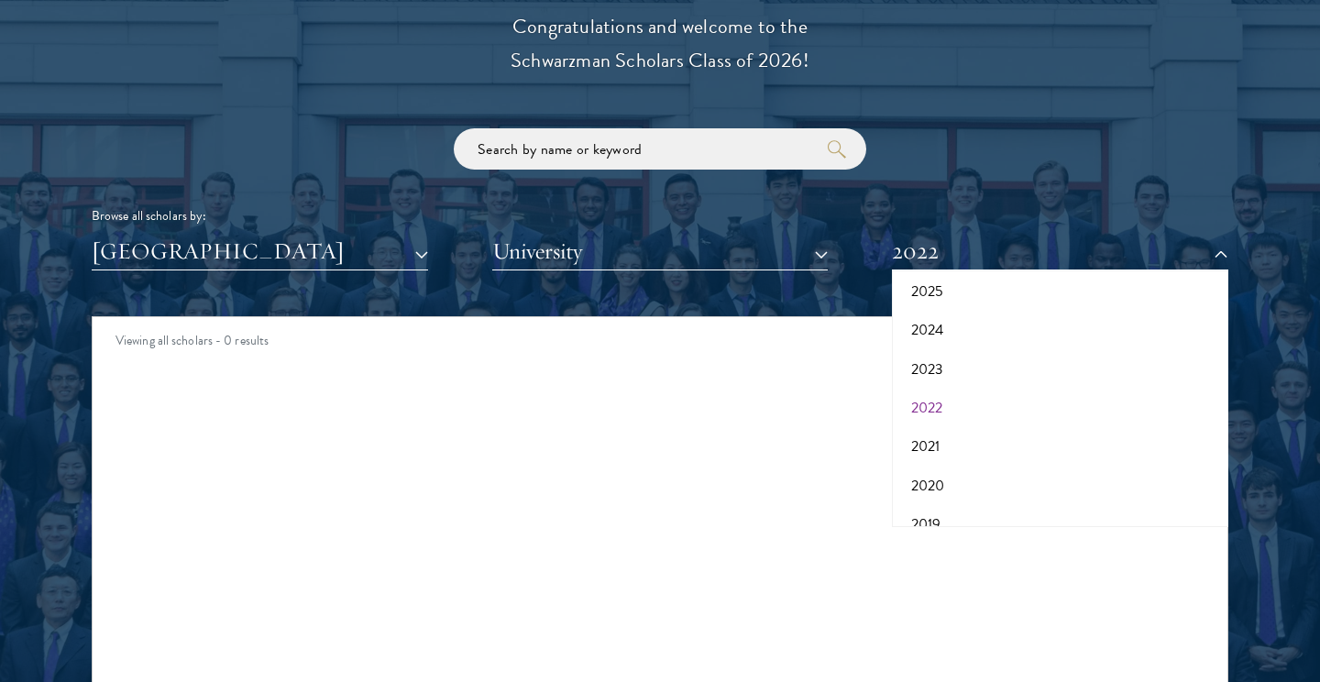
scroll to position [106, 0]
click at [938, 412] on button "2021" at bounding box center [1059, 431] width 325 height 39
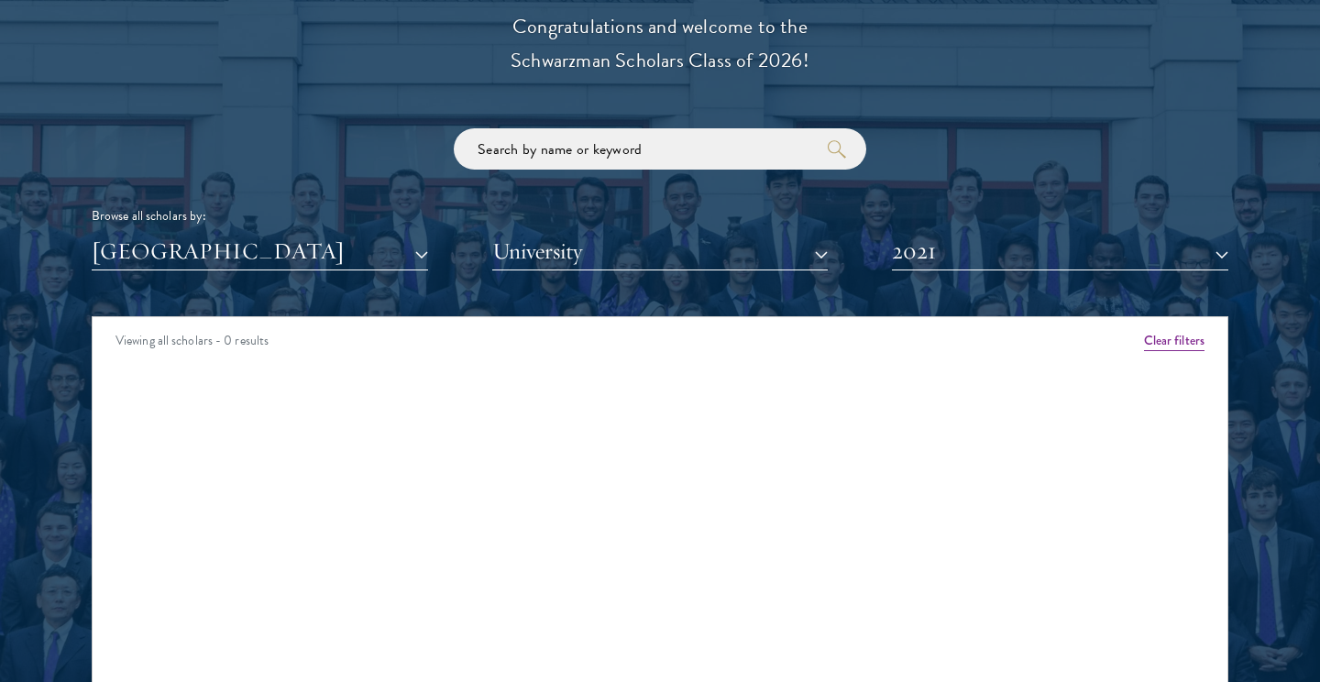
click at [982, 251] on button "2021" at bounding box center [1060, 252] width 336 height 38
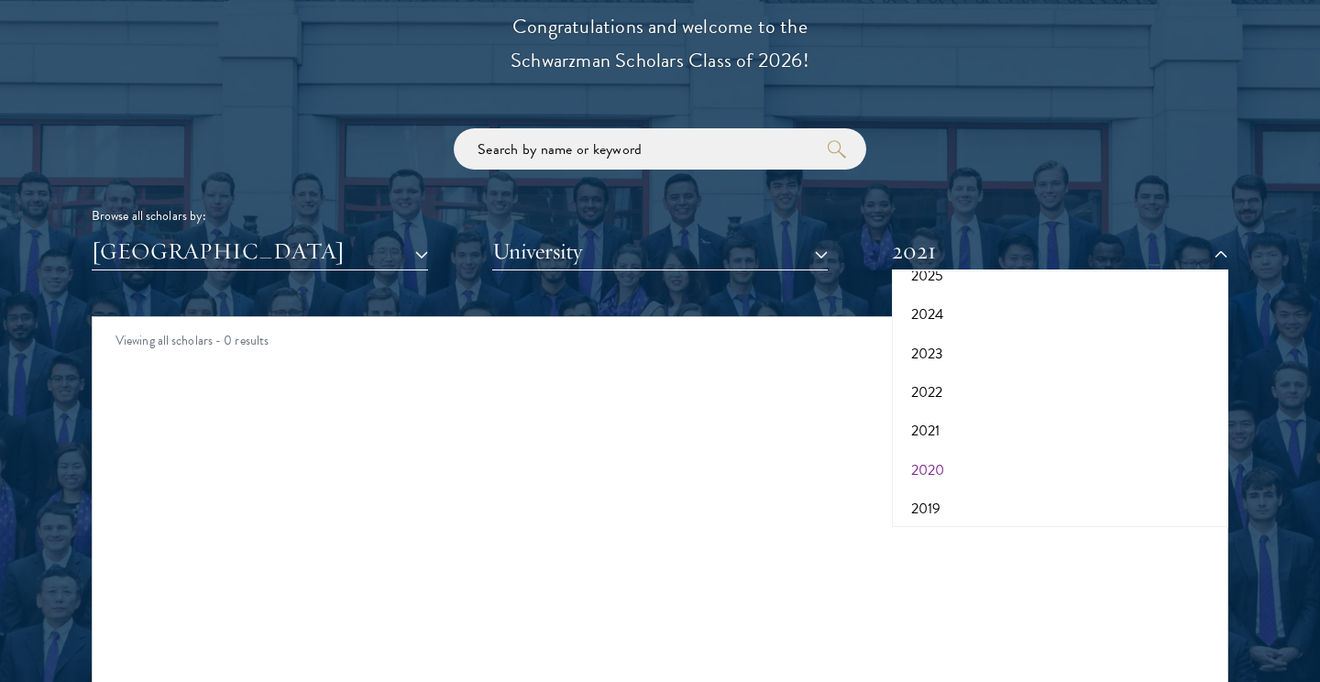
click at [937, 458] on button "2020" at bounding box center [1059, 470] width 325 height 39
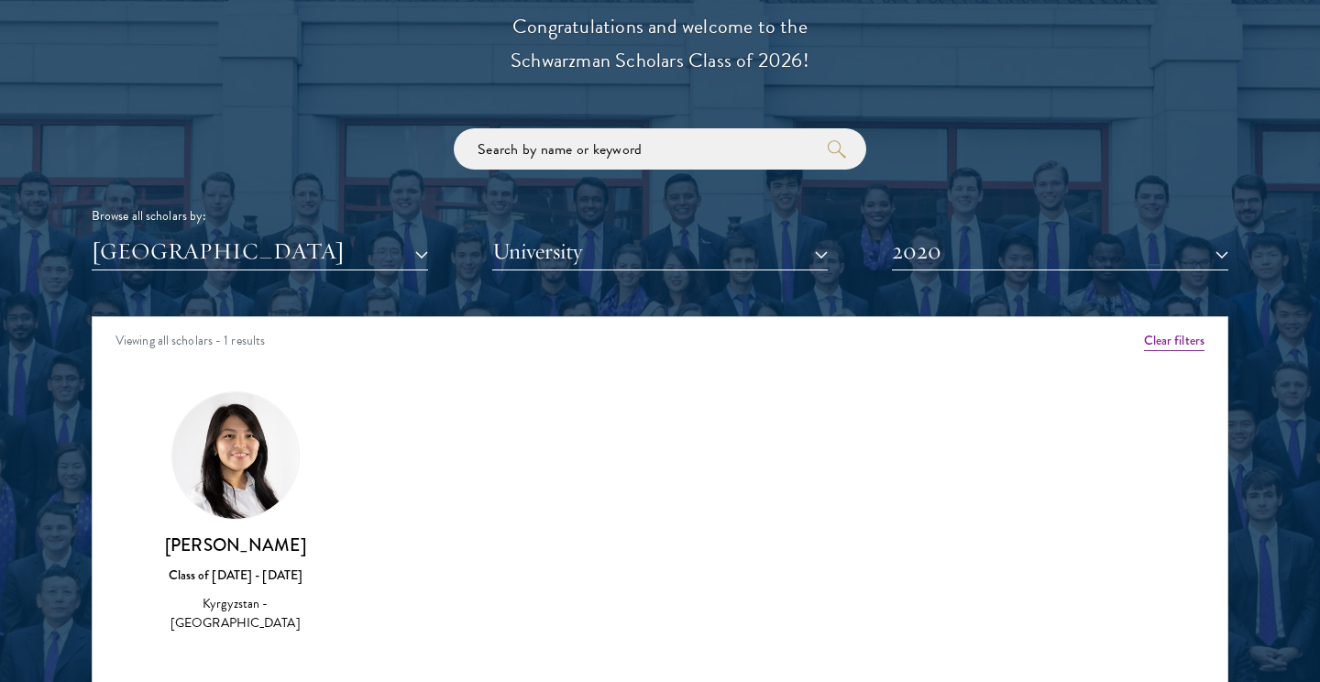
drag, startPoint x: 304, startPoint y: 543, endPoint x: 150, endPoint y: 541, distance: 154.0
click at [150, 541] on h3 "[PERSON_NAME]" at bounding box center [236, 545] width 176 height 23
copy h3 "[PERSON_NAME]"
click at [954, 250] on button "2020" at bounding box center [1060, 252] width 336 height 38
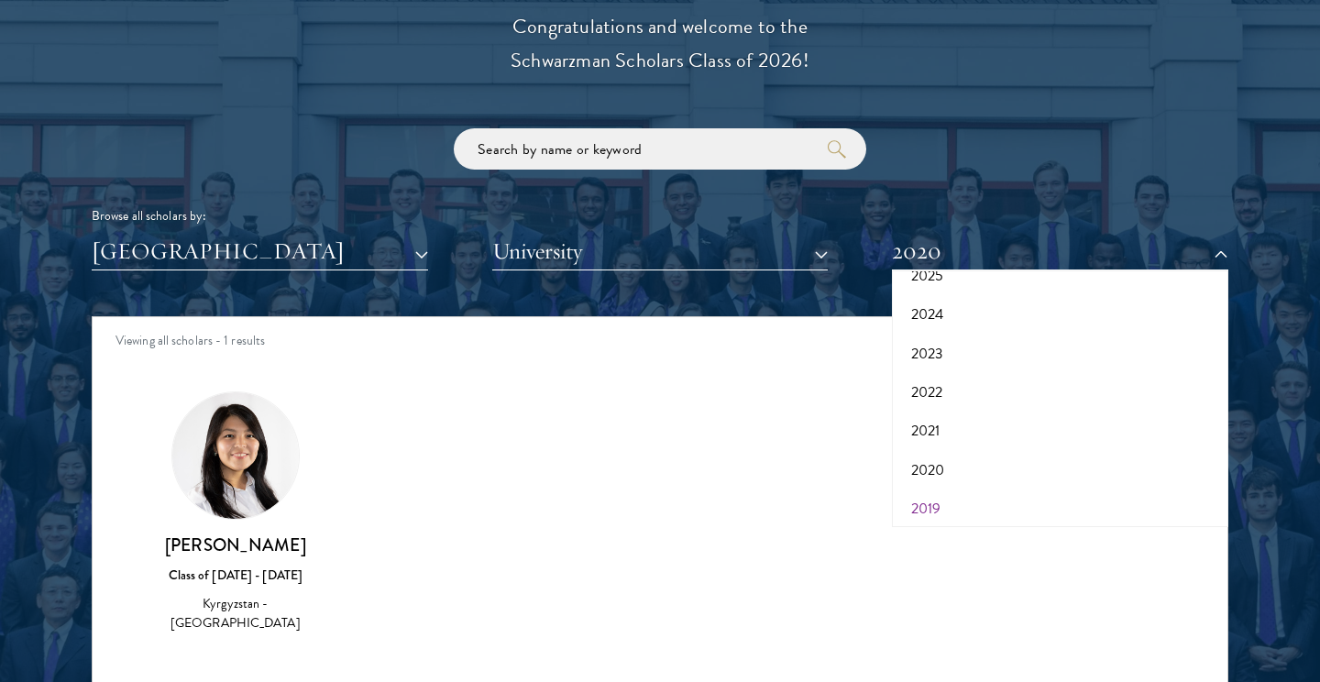
click at [929, 490] on button "2019" at bounding box center [1059, 509] width 325 height 39
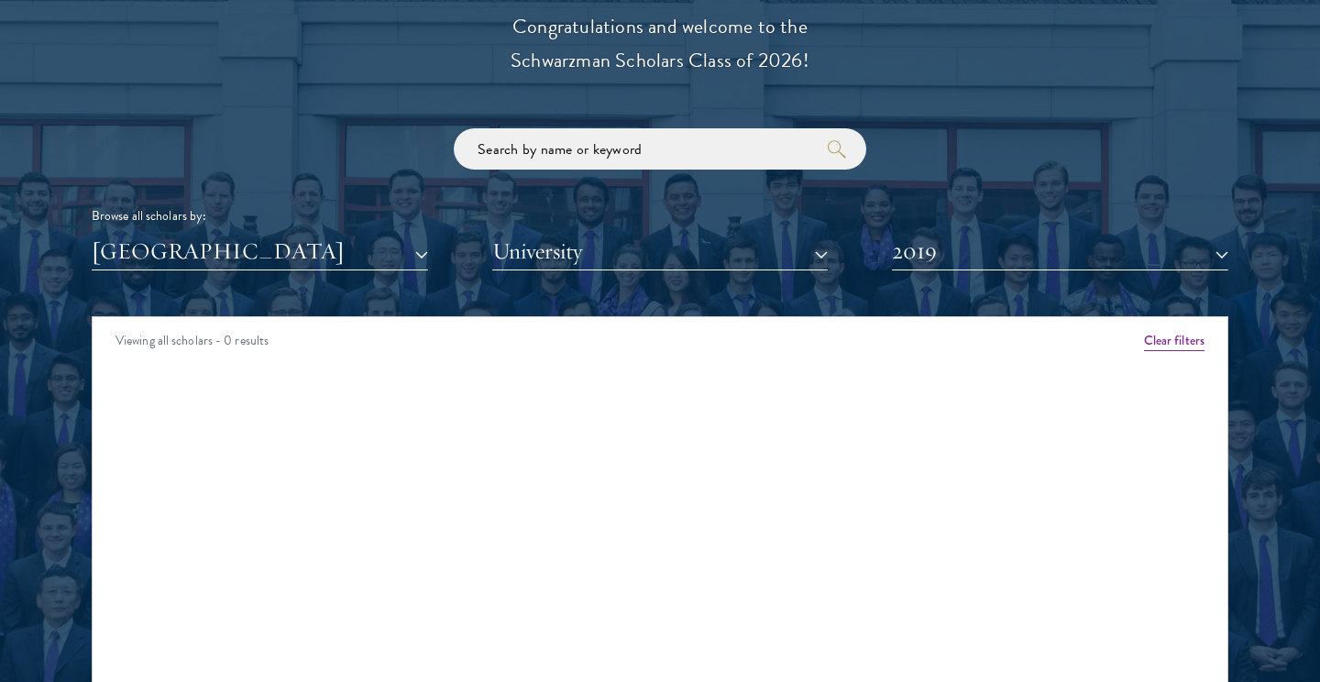
click at [954, 260] on button "2019" at bounding box center [1060, 252] width 336 height 38
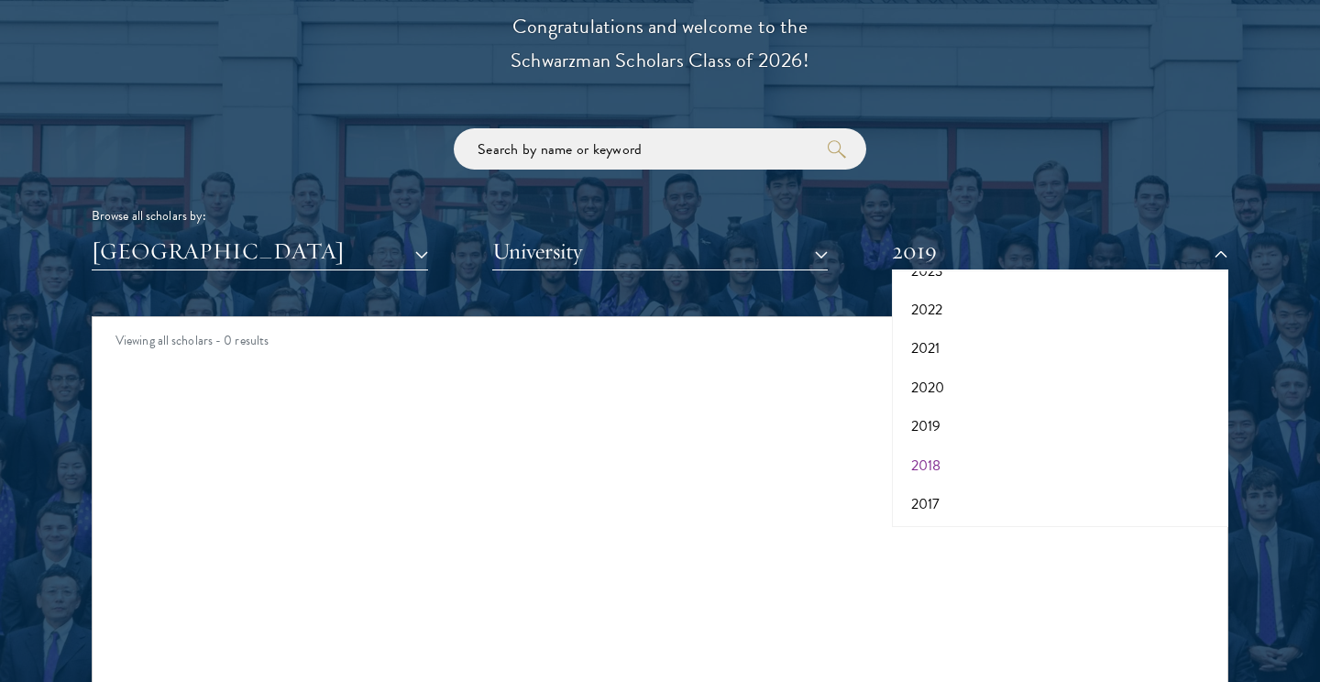
scroll to position [187, 0]
click at [939, 458] on button "2018" at bounding box center [1059, 467] width 325 height 39
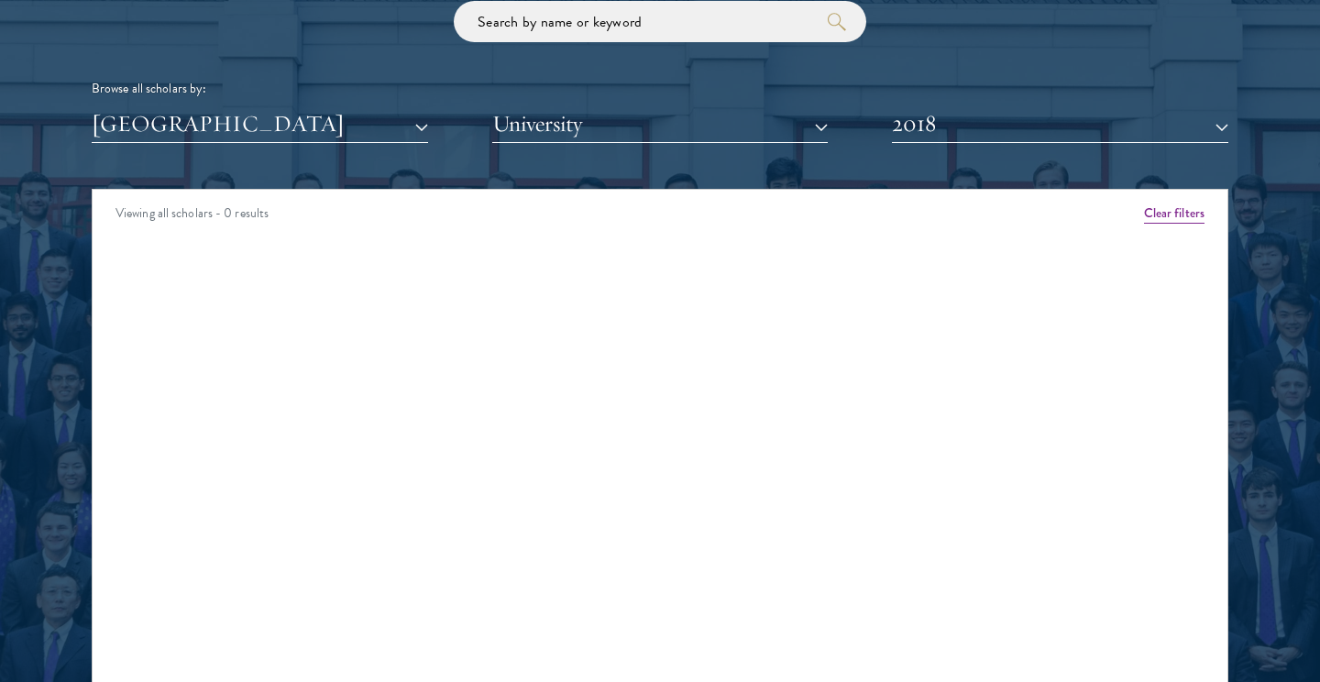
scroll to position [2319, 0]
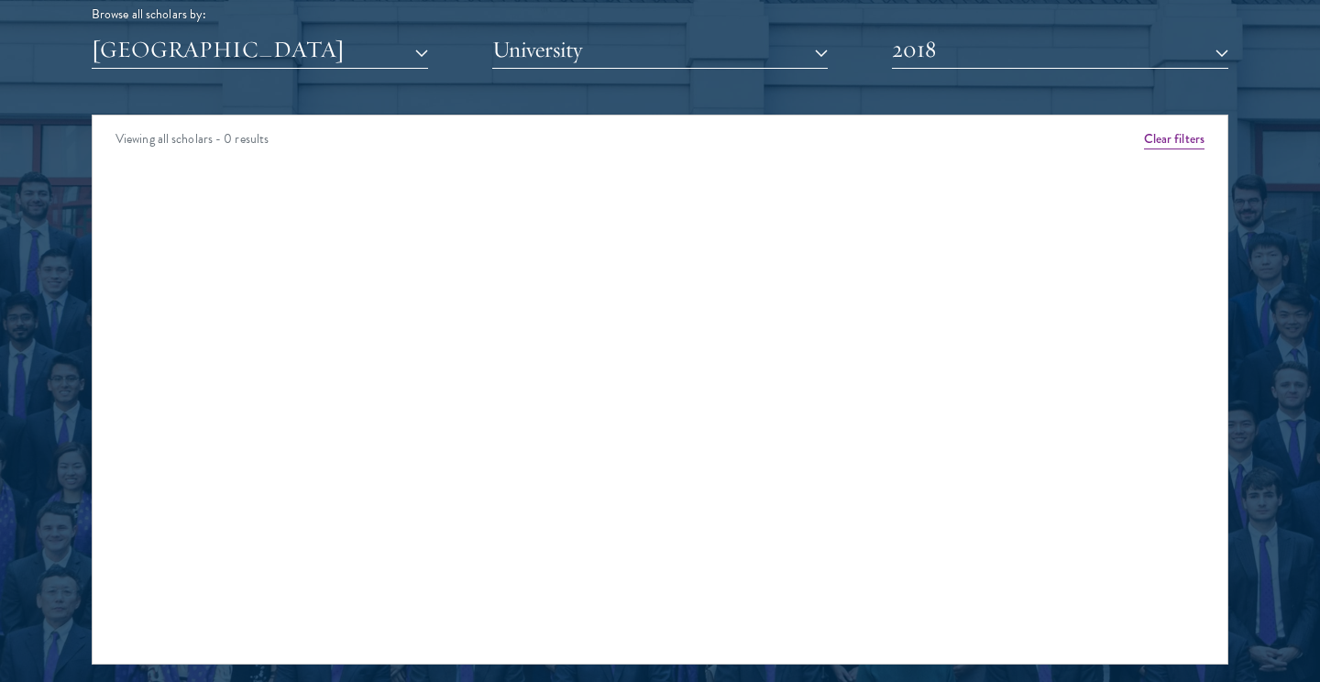
click at [979, 50] on button "2018" at bounding box center [1060, 50] width 336 height 38
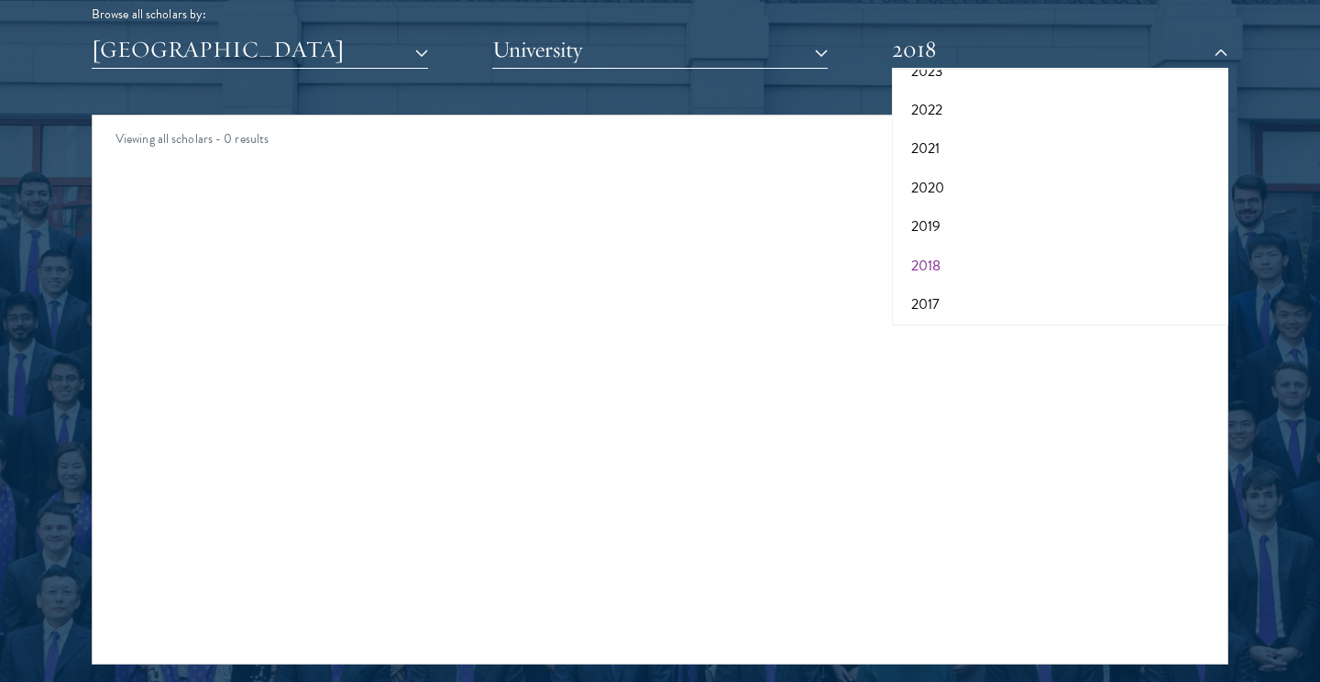
click at [930, 273] on button "2018" at bounding box center [1059, 266] width 325 height 39
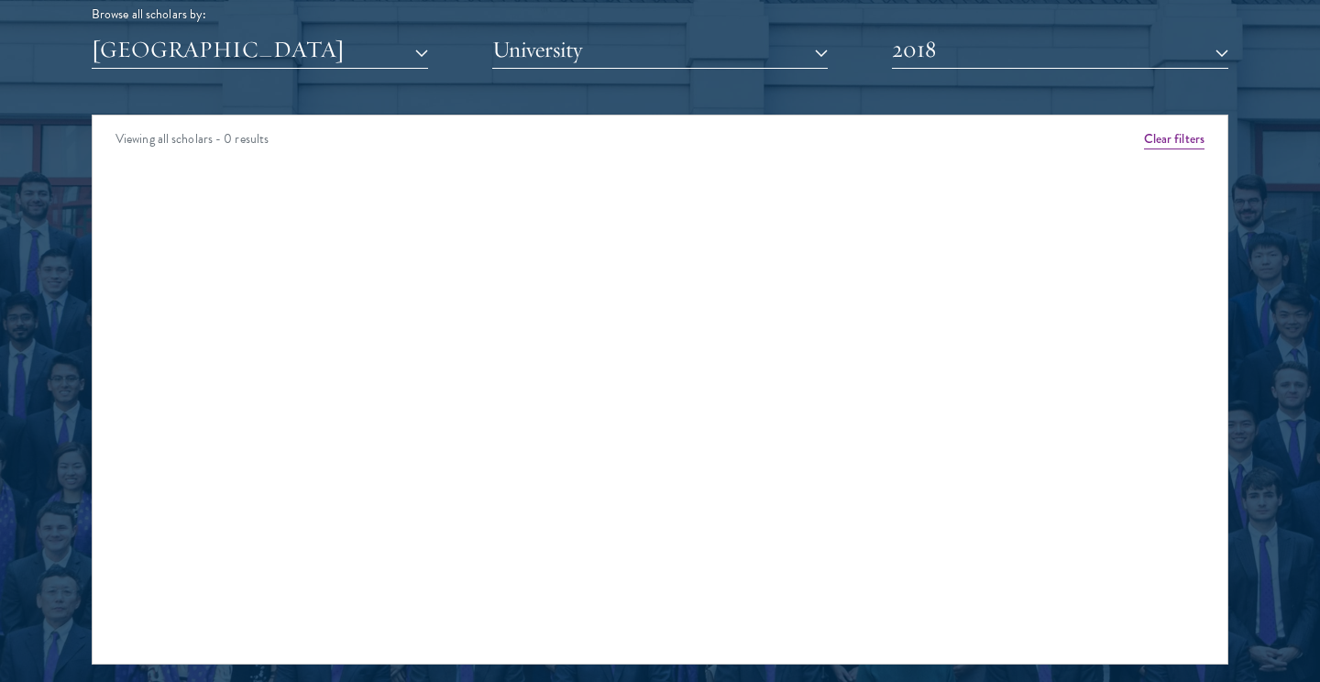
click at [929, 76] on div "Scholar Directory Congratulations and welcome to the Schwarzman Scholars Class …" at bounding box center [660, 198] width 1137 height 932
click at [929, 69] on div "Scholar Directory Congratulations and welcome to the Schwarzman Scholars Class …" at bounding box center [660, 198] width 1137 height 932
click at [930, 51] on button "2018" at bounding box center [1060, 50] width 336 height 38
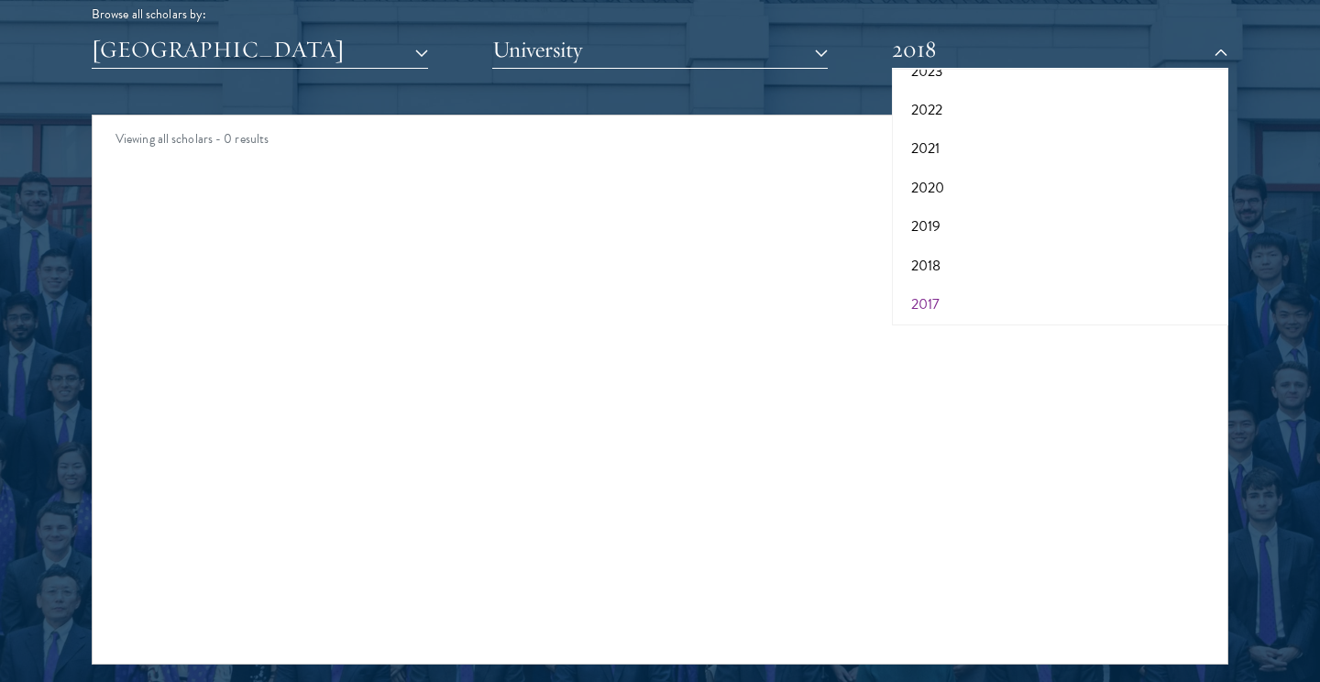
click at [935, 285] on button "2017" at bounding box center [1059, 304] width 325 height 39
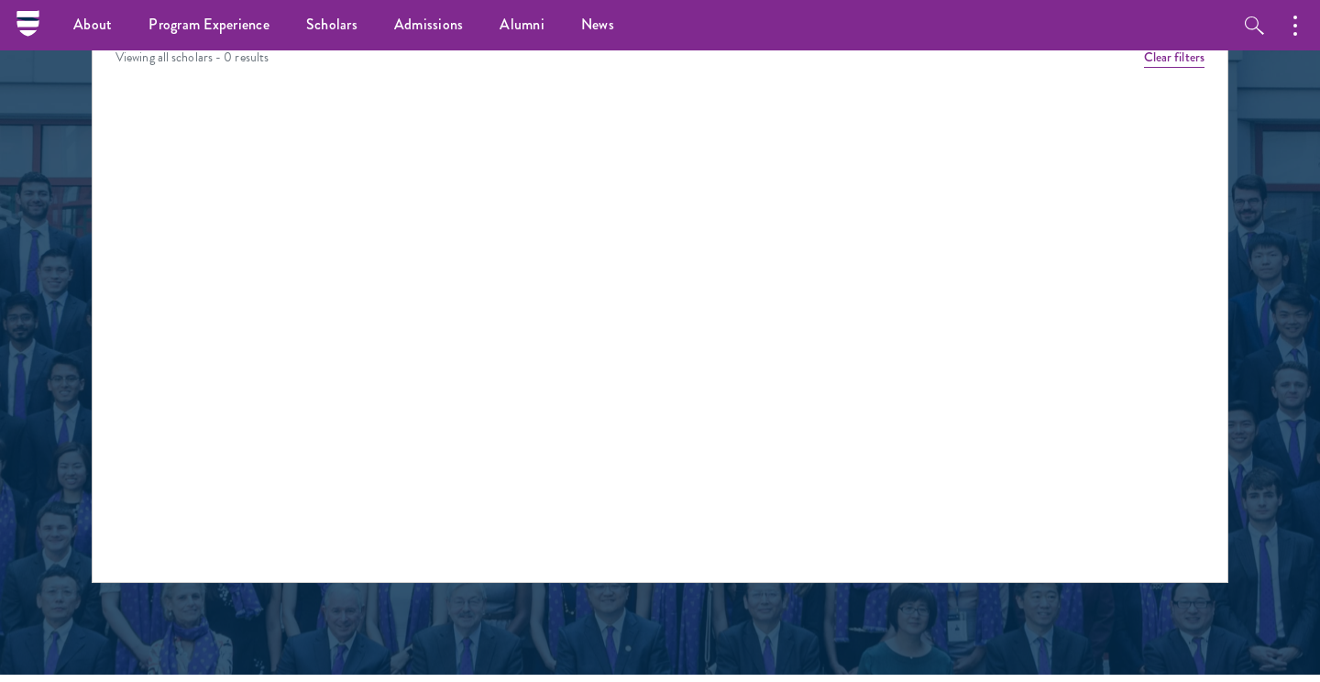
scroll to position [2172, 0]
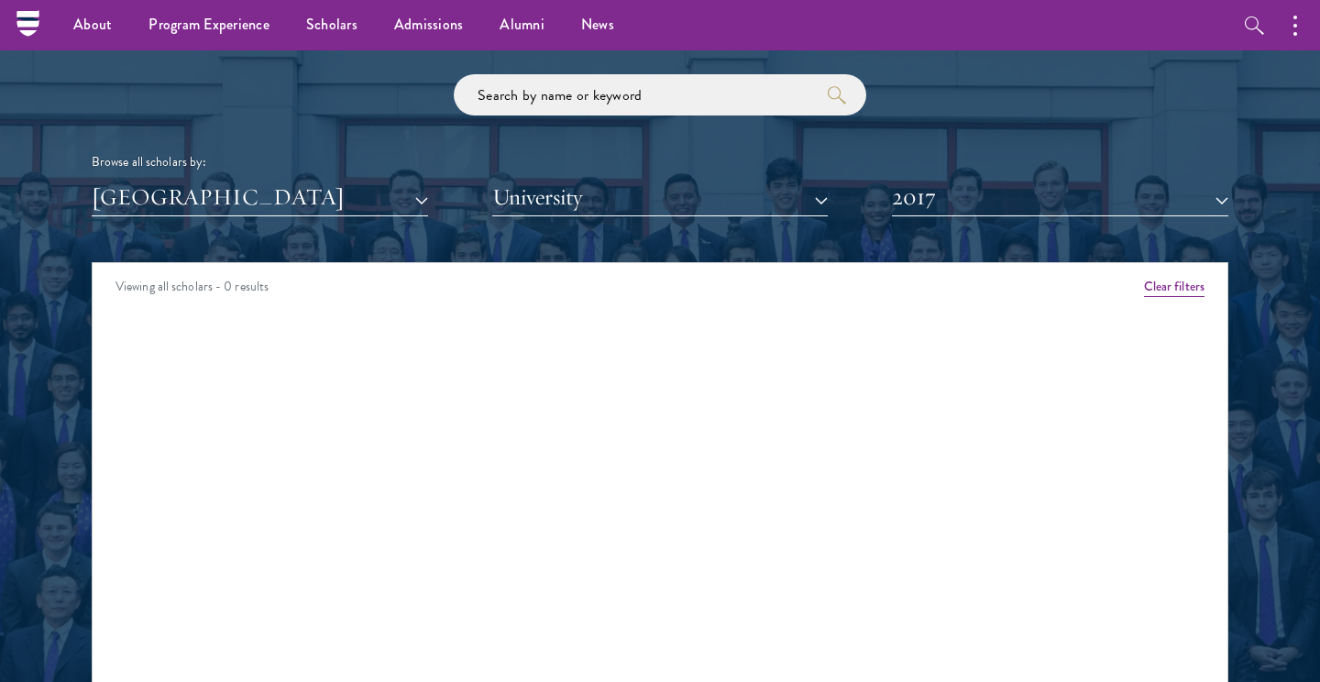
click at [932, 181] on button "2017" at bounding box center [1060, 198] width 336 height 38
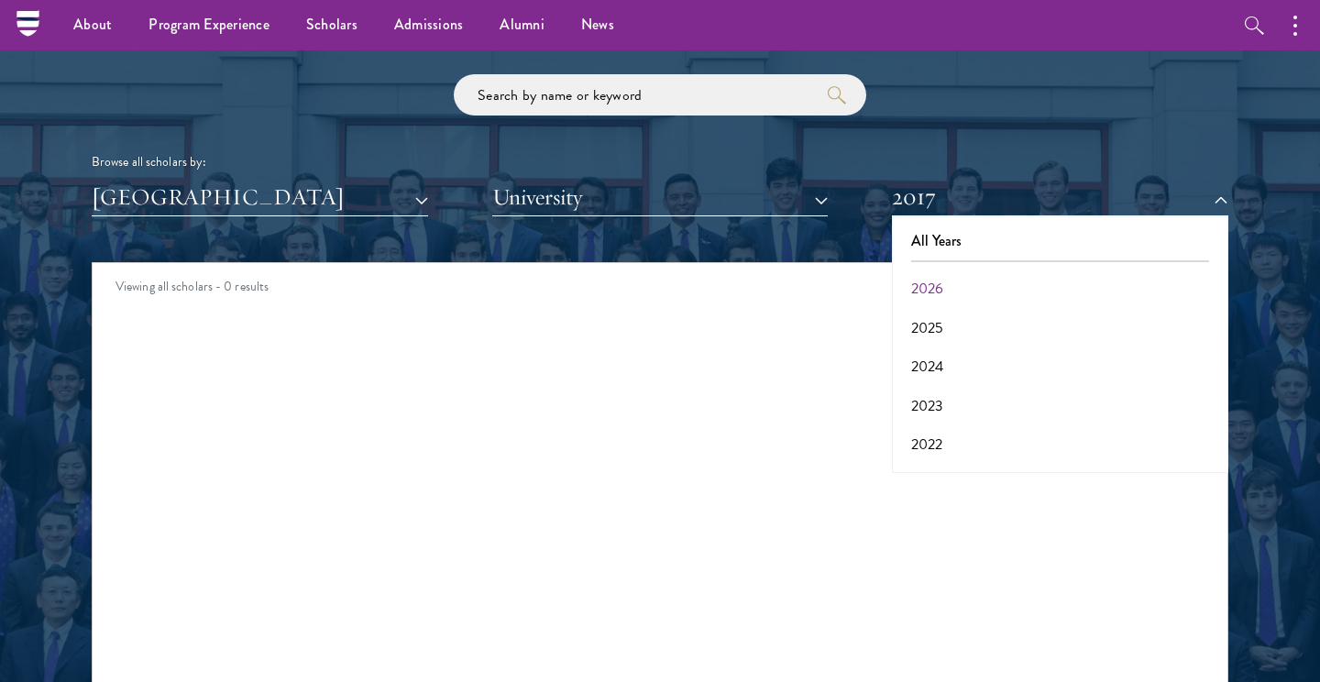
scroll to position [0, 0]
click at [932, 357] on button "2024" at bounding box center [1059, 366] width 325 height 39
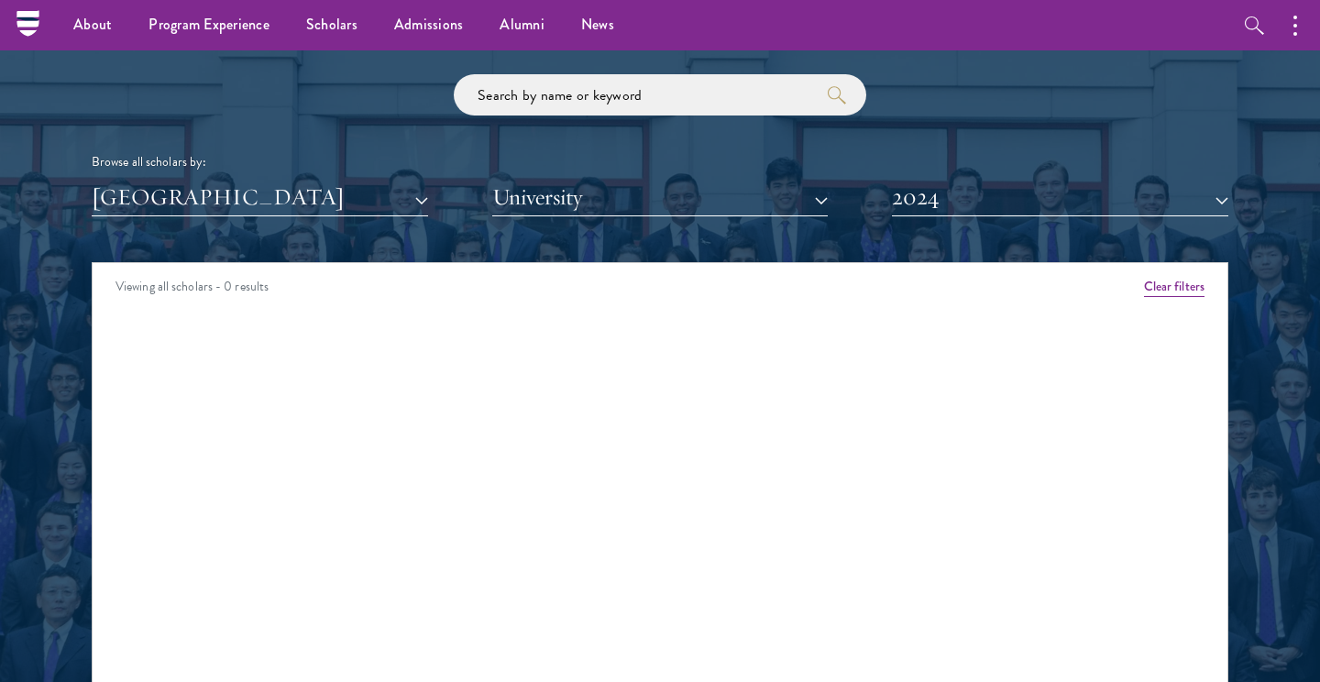
click at [401, 189] on button "[GEOGRAPHIC_DATA]" at bounding box center [260, 198] width 336 height 38
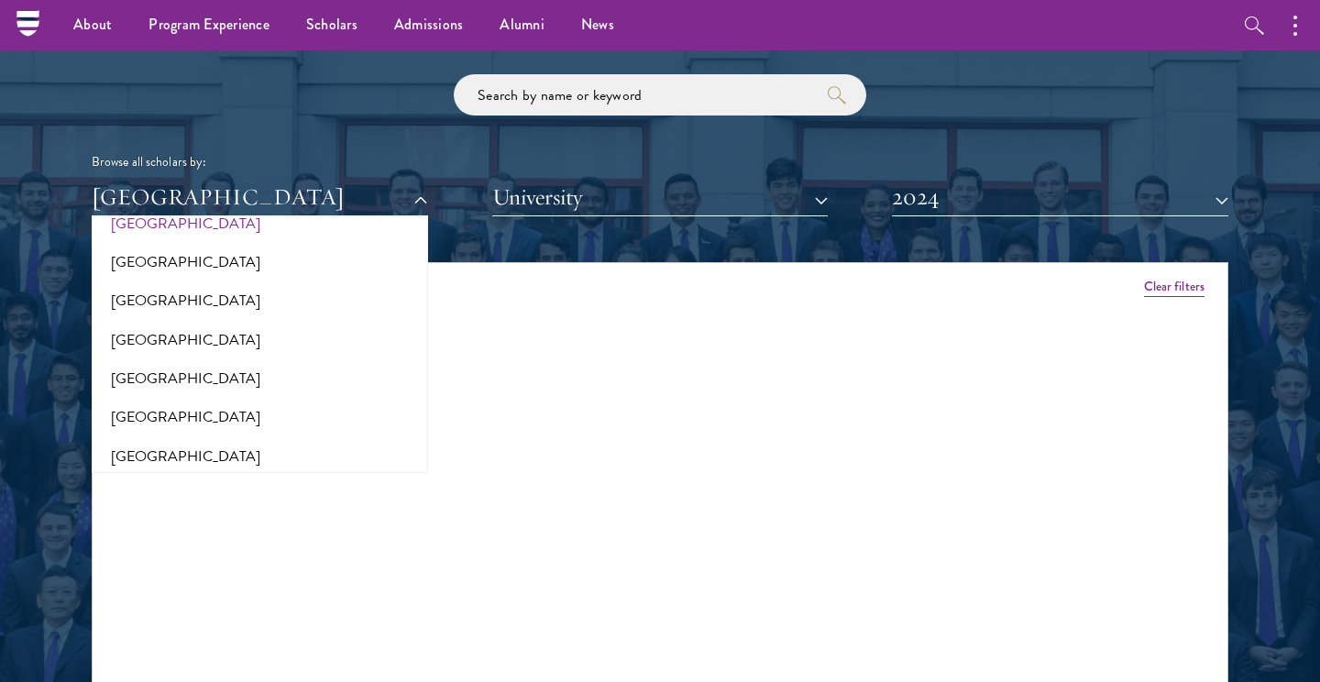
scroll to position [574, 0]
click at [136, 400] on button "[GEOGRAPHIC_DATA]" at bounding box center [259, 414] width 325 height 39
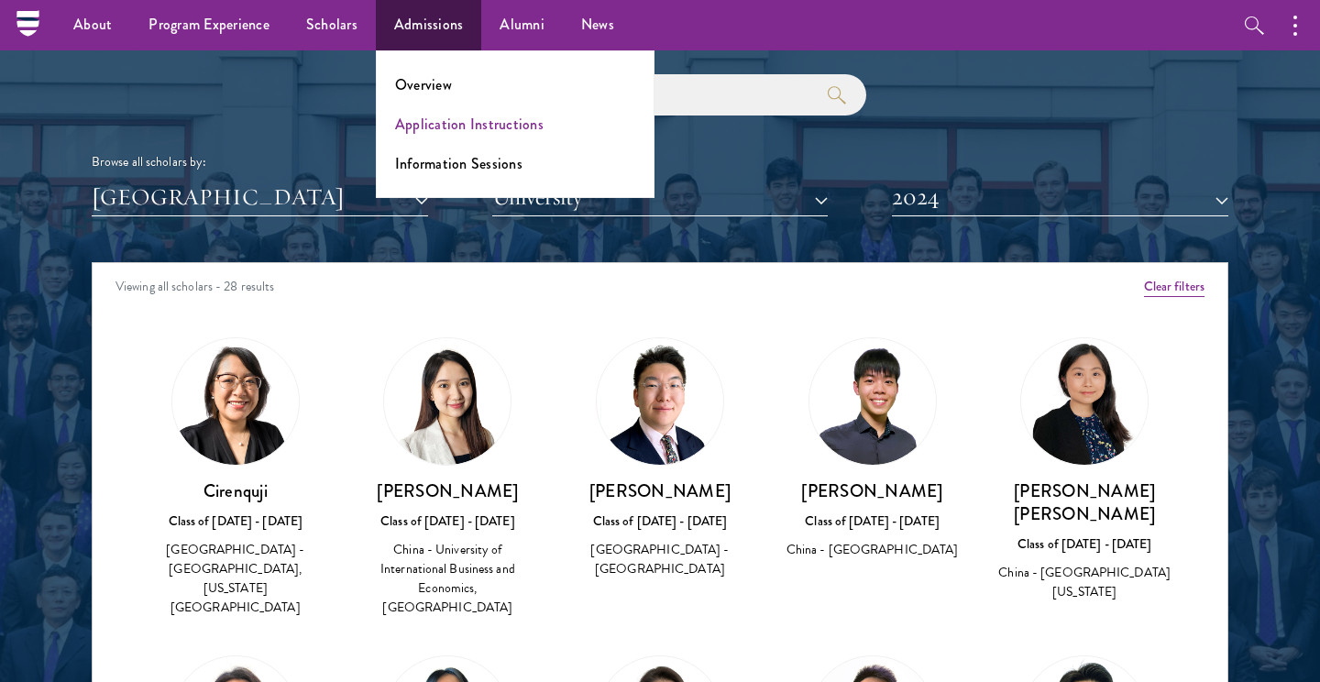
click at [456, 125] on link "Application Instructions" at bounding box center [469, 124] width 149 height 21
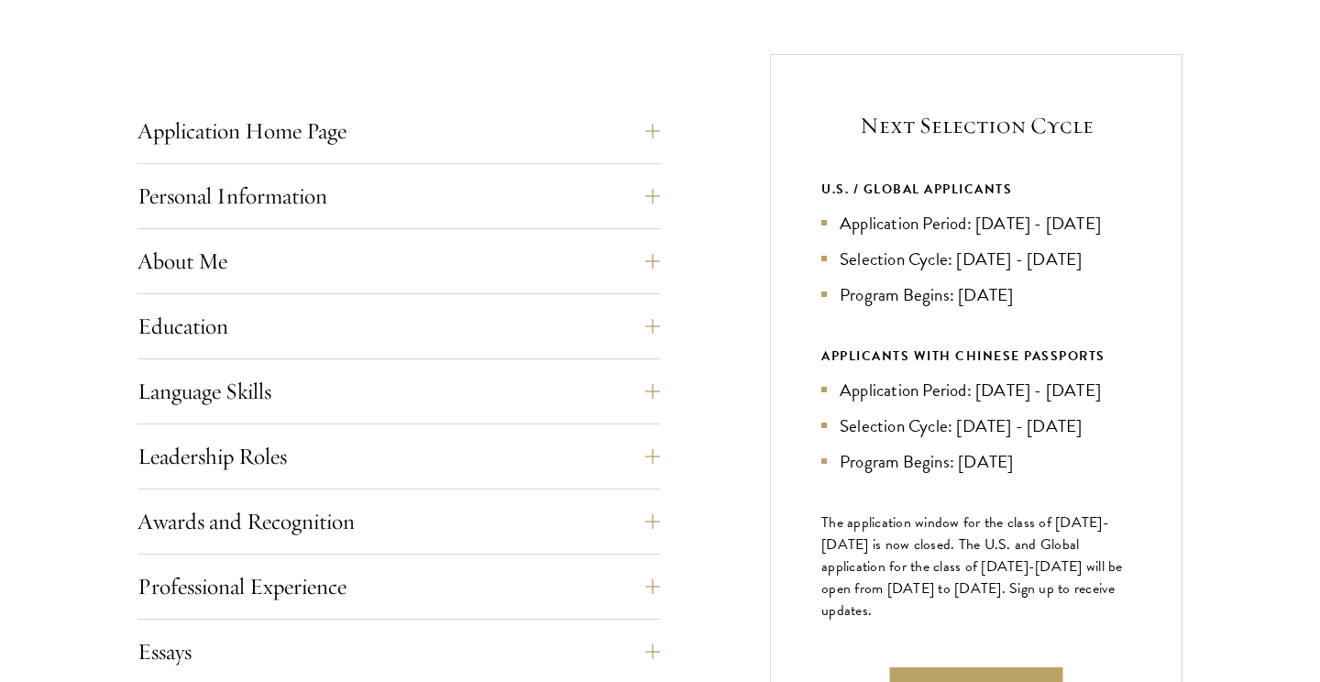
scroll to position [706, 0]
